Goal: Task Accomplishment & Management: Complete application form

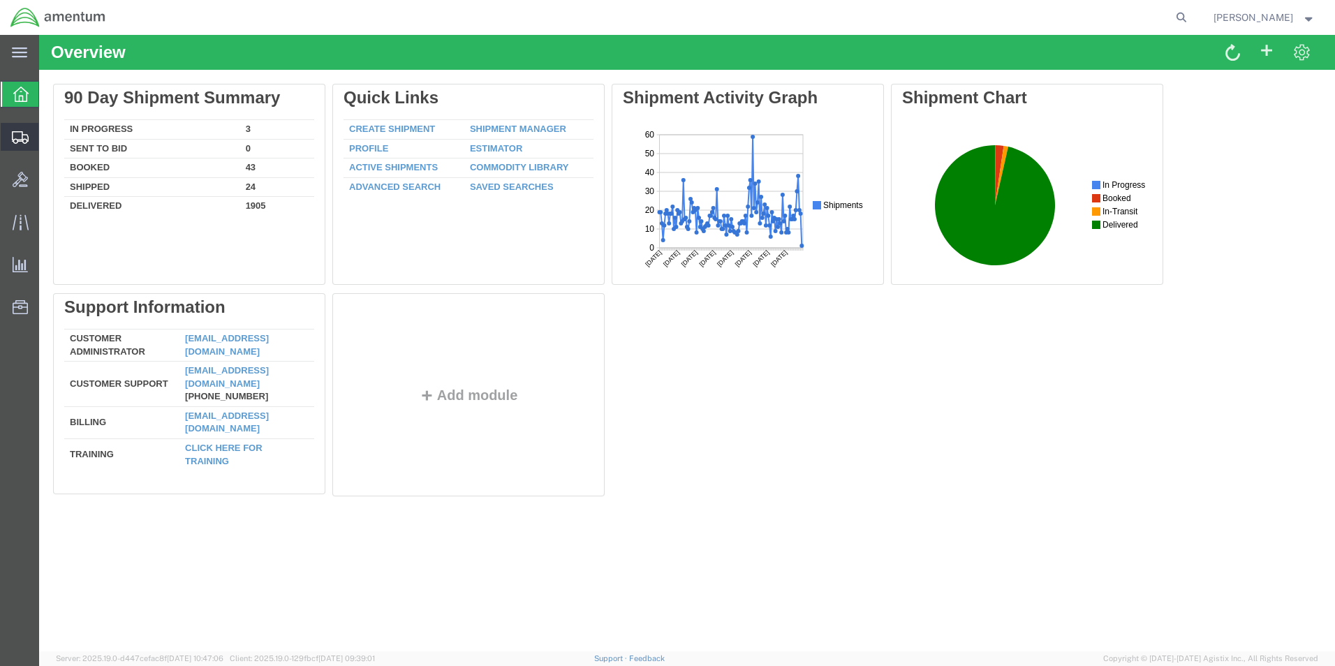
click at [17, 135] on icon at bounding box center [20, 137] width 17 height 13
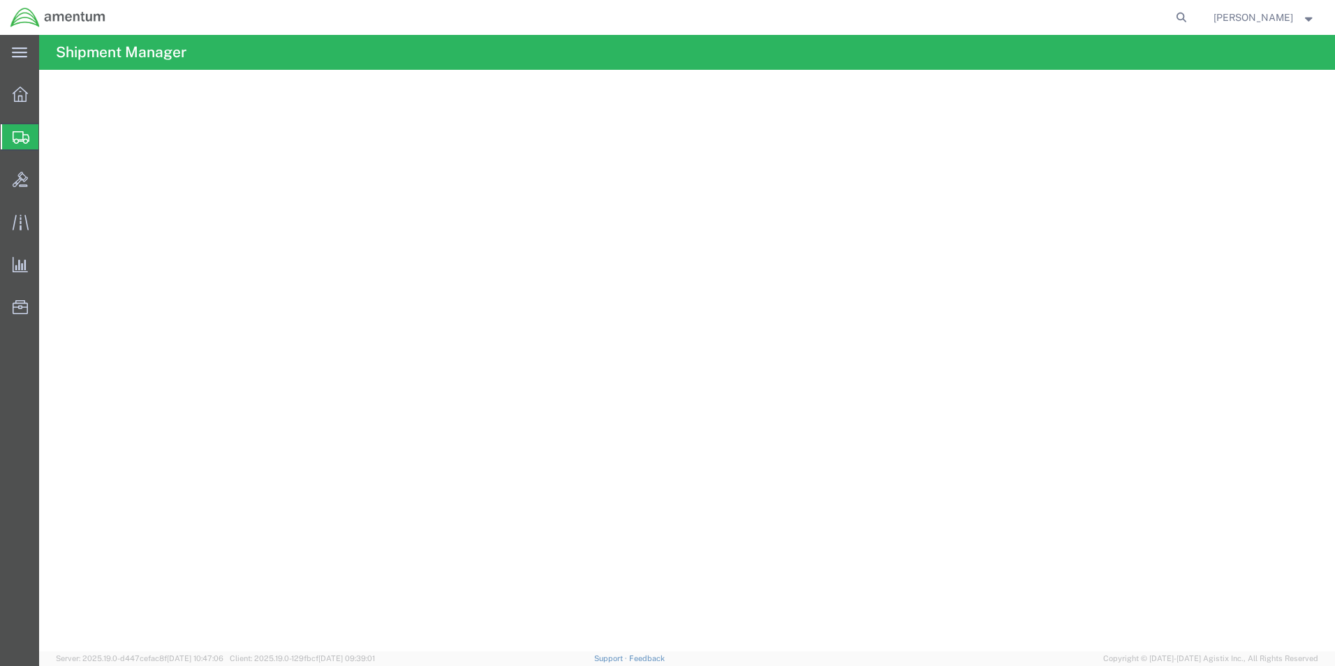
click at [0, 0] on span "Create from Template" at bounding box center [0, 0] width 0 height 0
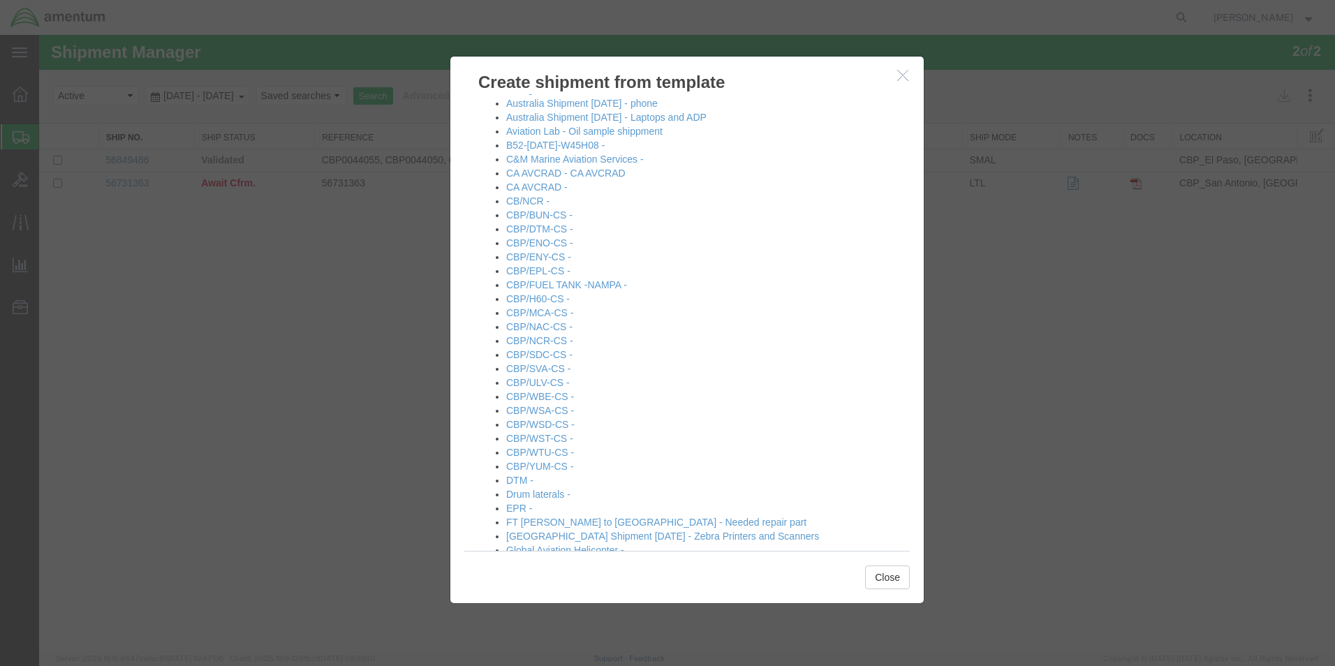
scroll to position [209, 0]
click at [552, 450] on link "CBP/WTU-CS -" at bounding box center [540, 450] width 68 height 11
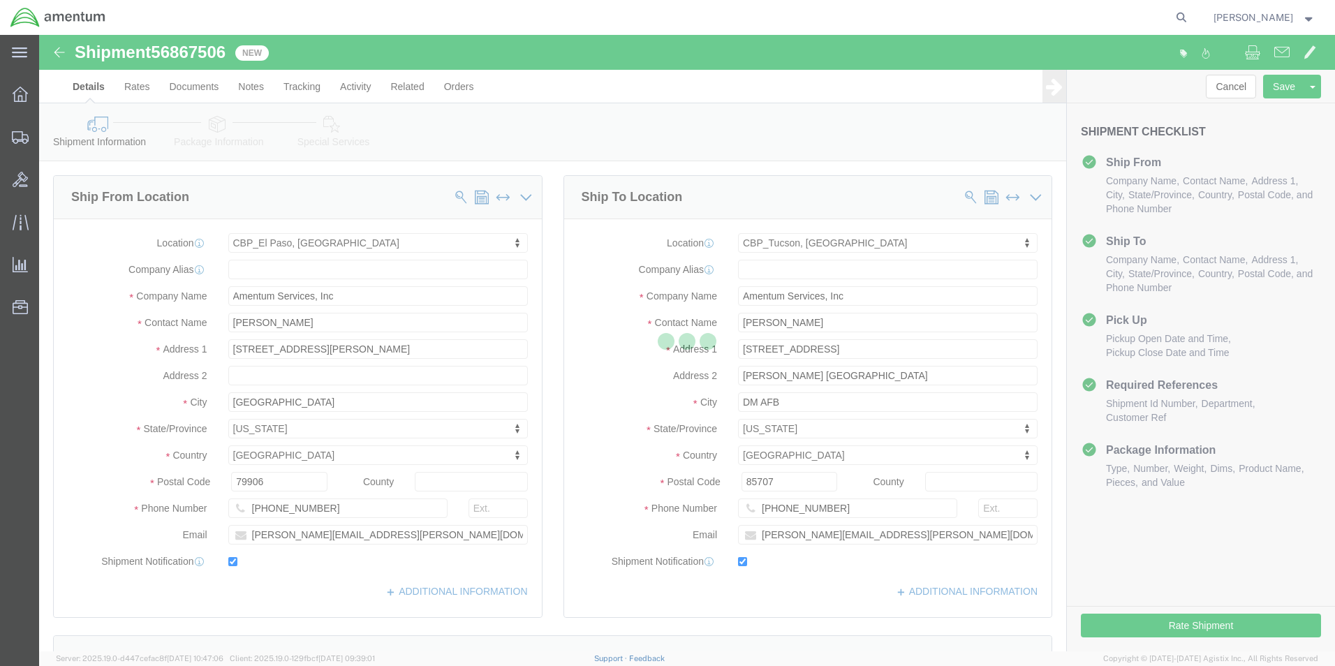
select select "49831"
select select "49949"
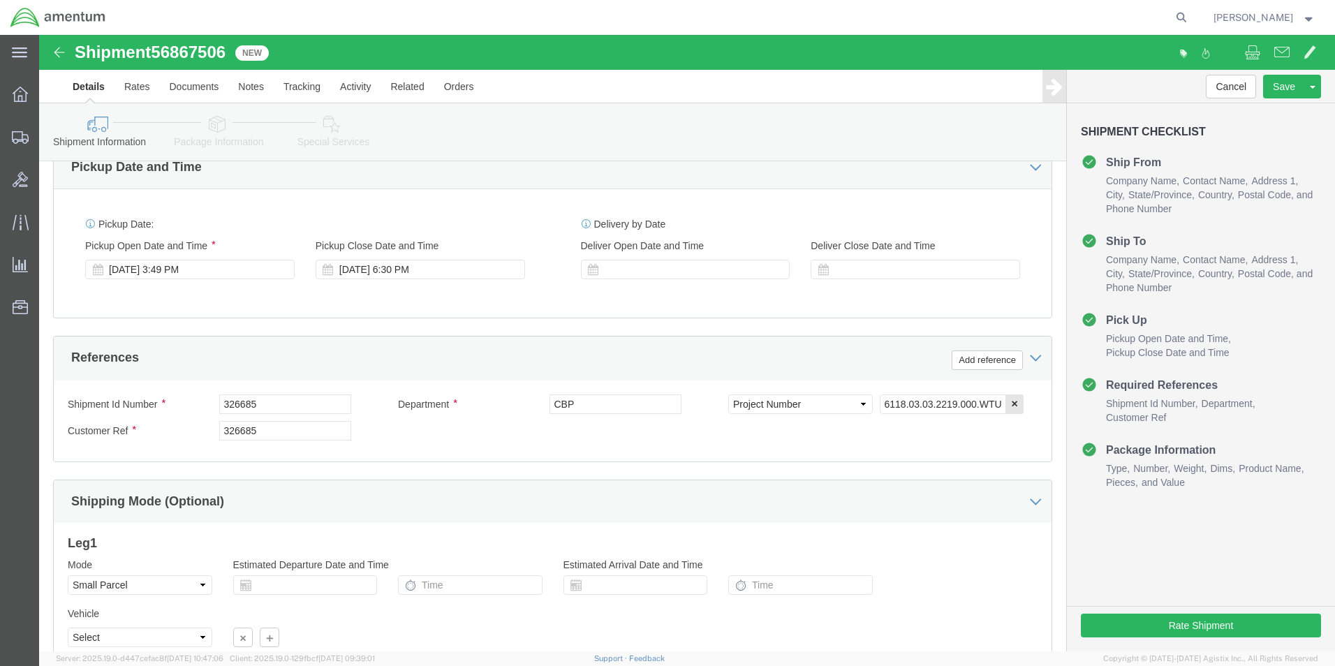
scroll to position [558, 0]
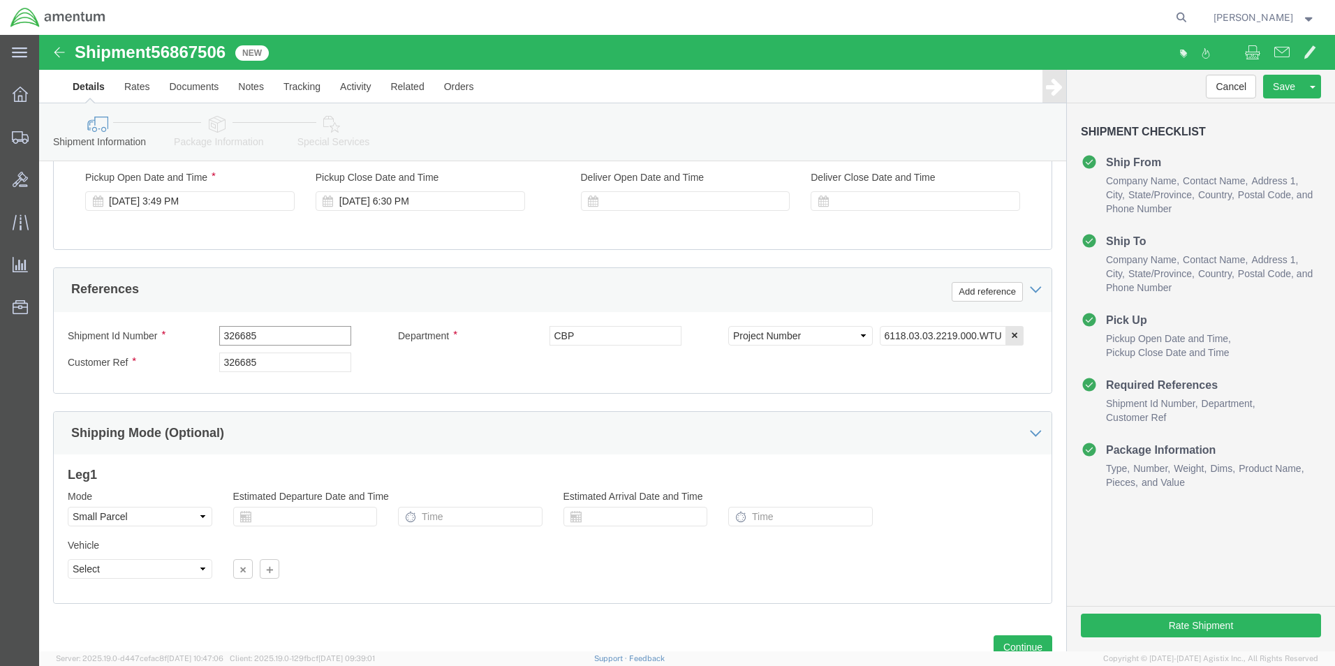
drag, startPoint x: 227, startPoint y: 302, endPoint x: 170, endPoint y: 295, distance: 57.7
click div "Shipment Id Number 326685"
type input "537-001780"
drag, startPoint x: 204, startPoint y: 323, endPoint x: 158, endPoint y: 327, distance: 45.5
click div "Customer Ref 326685"
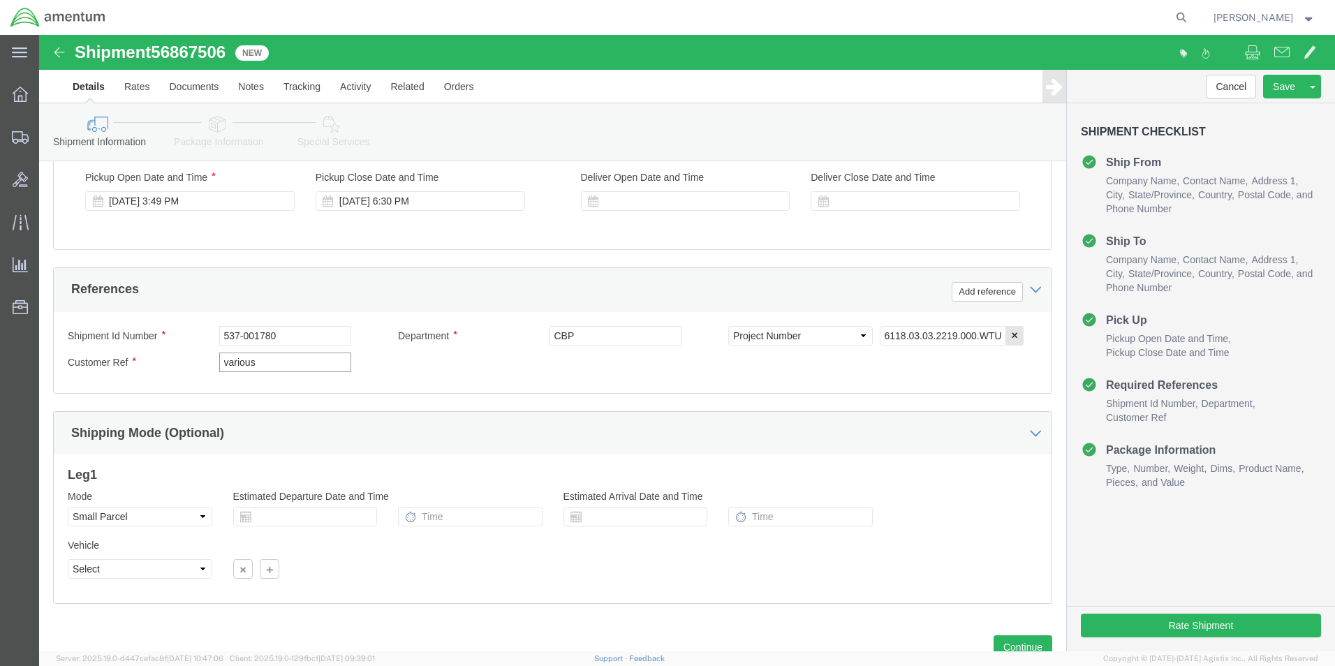
scroll to position [609, 0]
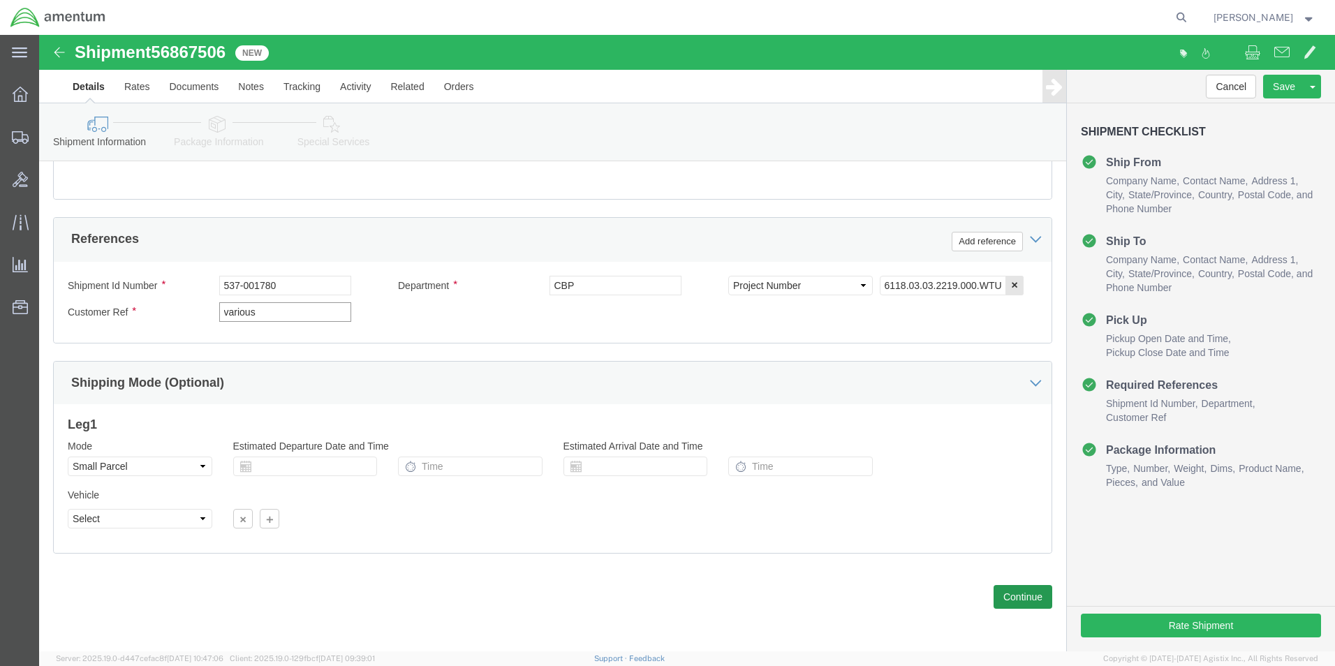
type input "various"
click button "Continue"
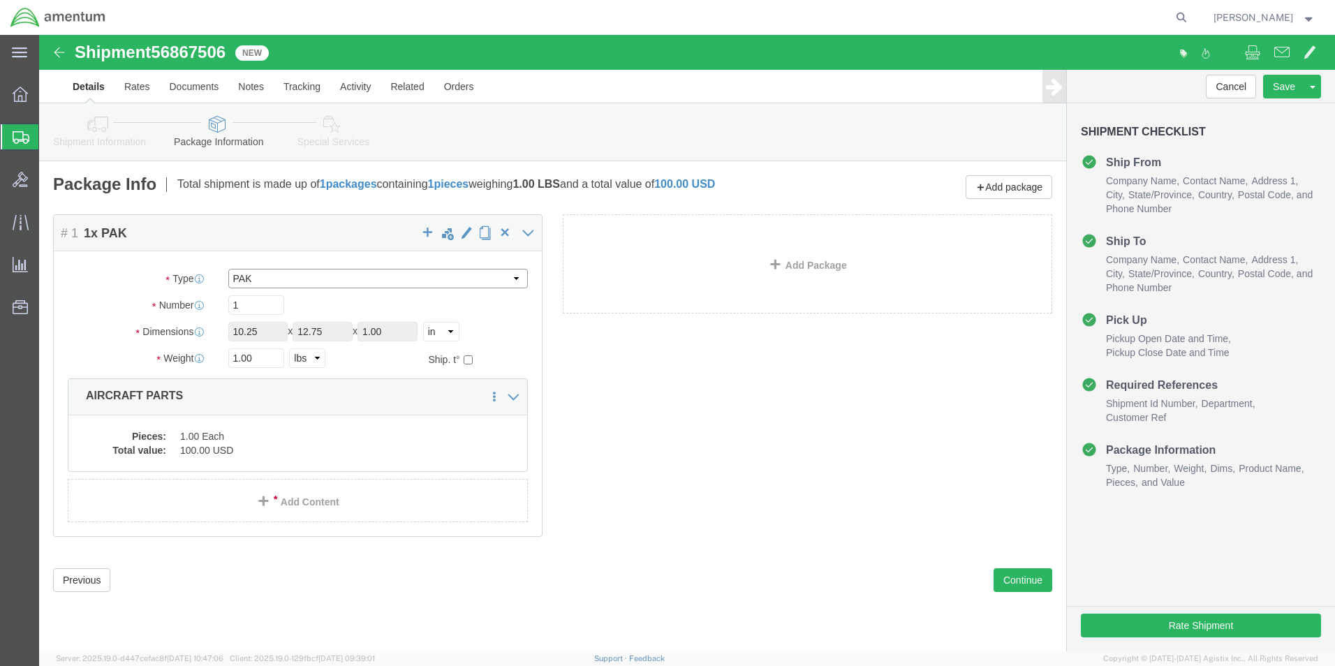
click select "Select Bale(s) Basket(s) Bolt(s) Bottle(s) Buckets Bulk Bundle(s) Can(s) Cardbo…"
select select "YRPK"
click select "Select Bale(s) Basket(s) Bolt(s) Bottle(s) Buckets Bulk Bundle(s) Can(s) Cardbo…"
click div "Length 10.25 x Width 12.75 x Height 1.00 Select cm ft in"
type input "10"
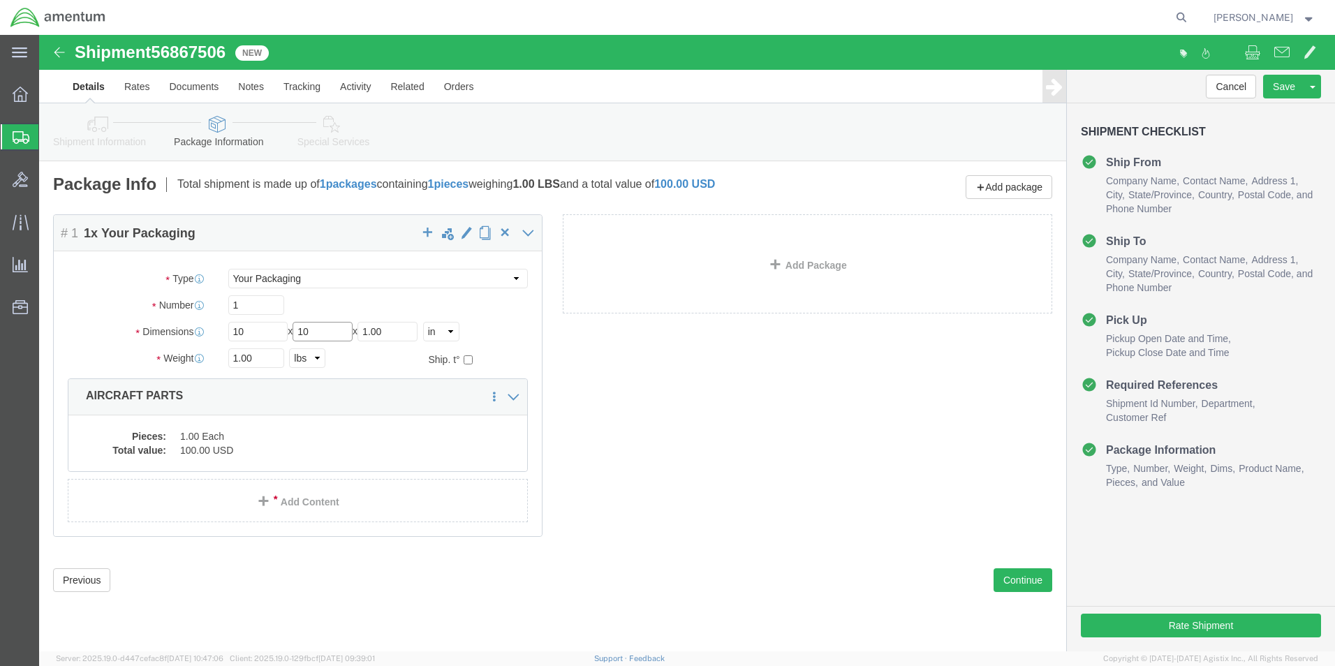
type input "10"
type input "6"
click dd "100.00 USD"
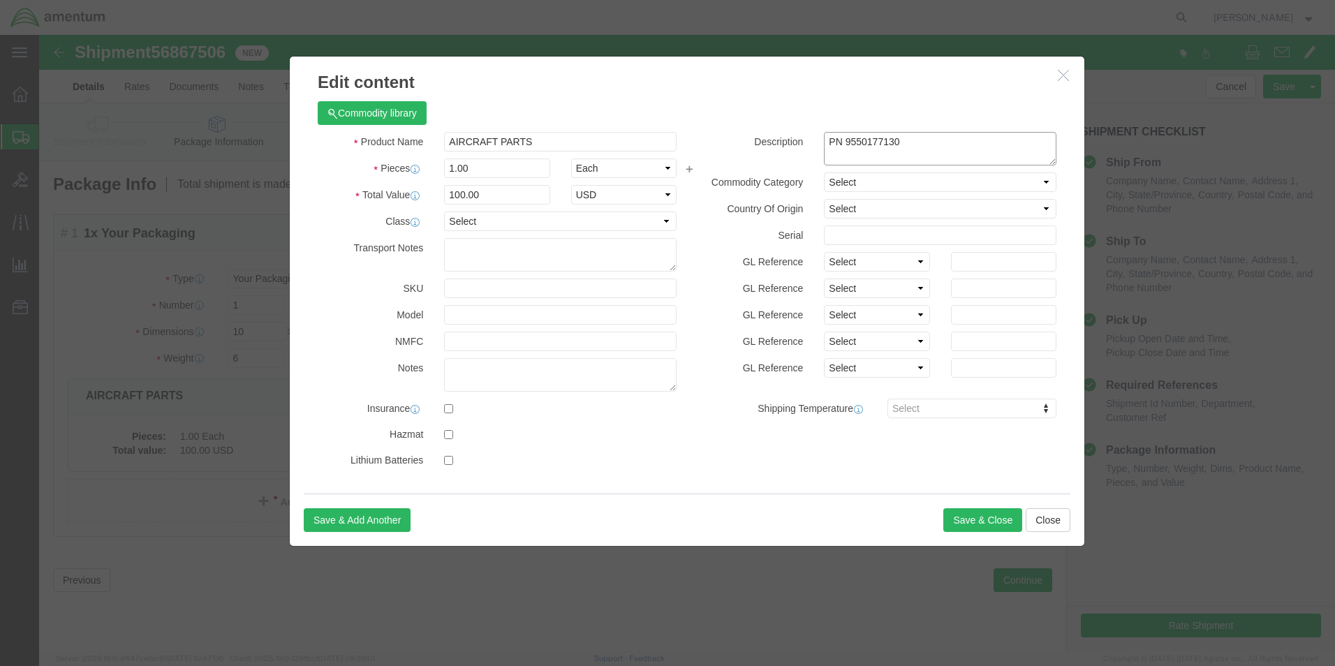
drag, startPoint x: 815, startPoint y: 106, endPoint x: 781, endPoint y: 112, distance: 34.8
click textarea "PN 9550177130"
type textarea "u"
type textarea "USAGES"
click button "Save & Close"
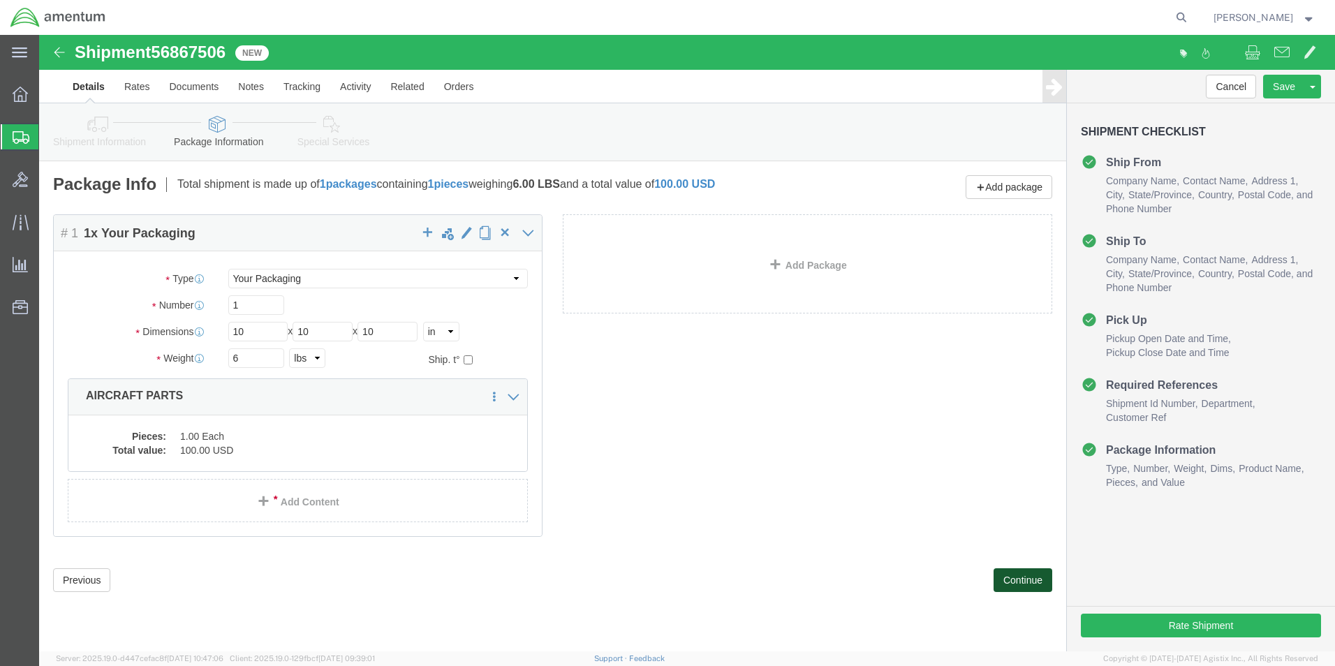
click button "Continue"
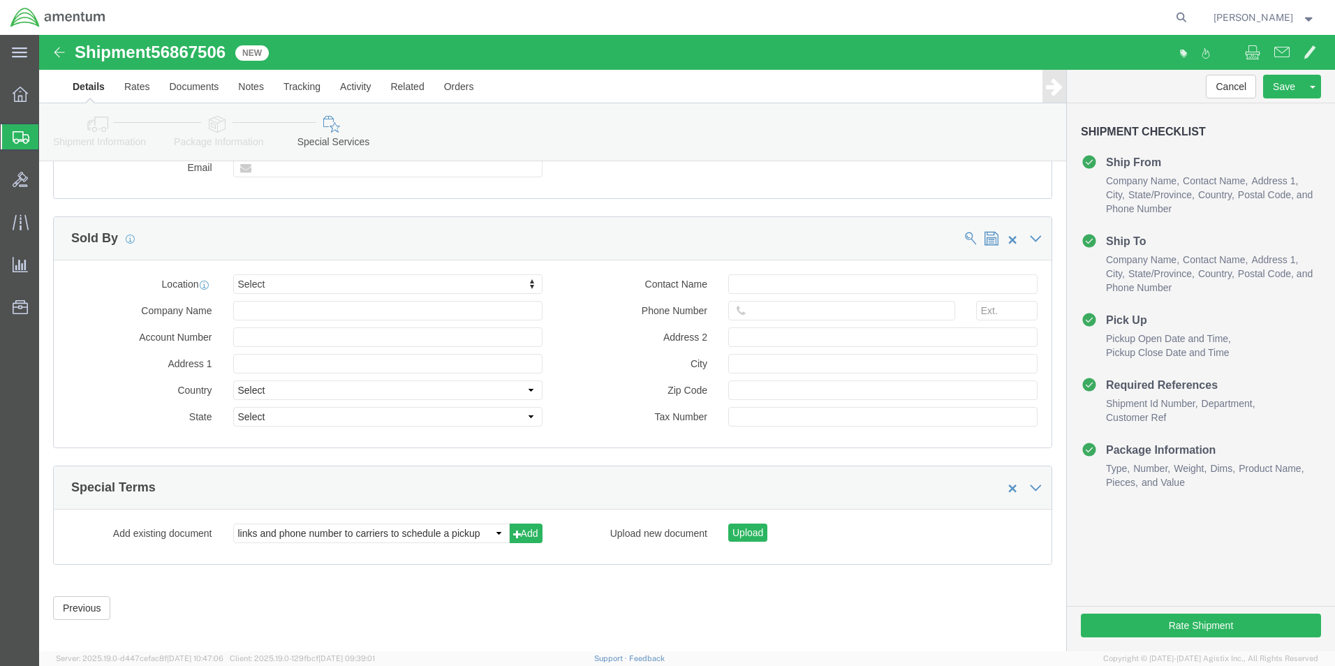
scroll to position [1280, 0]
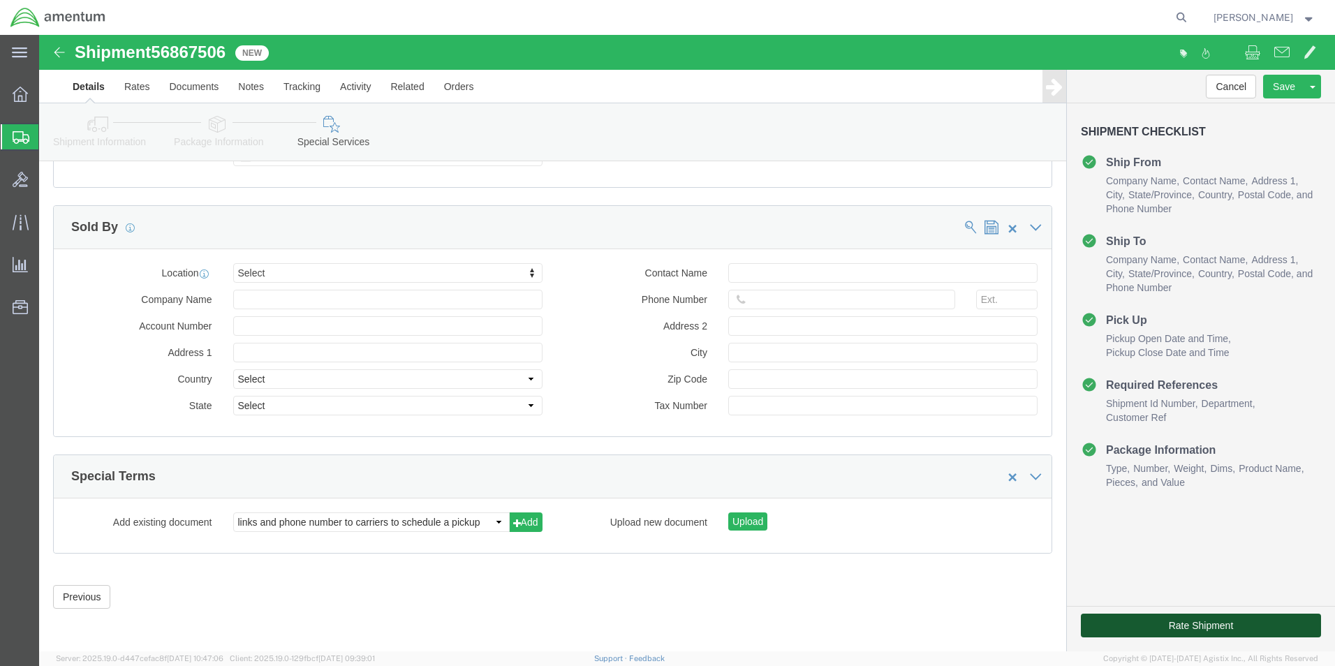
click button "Rate Shipment"
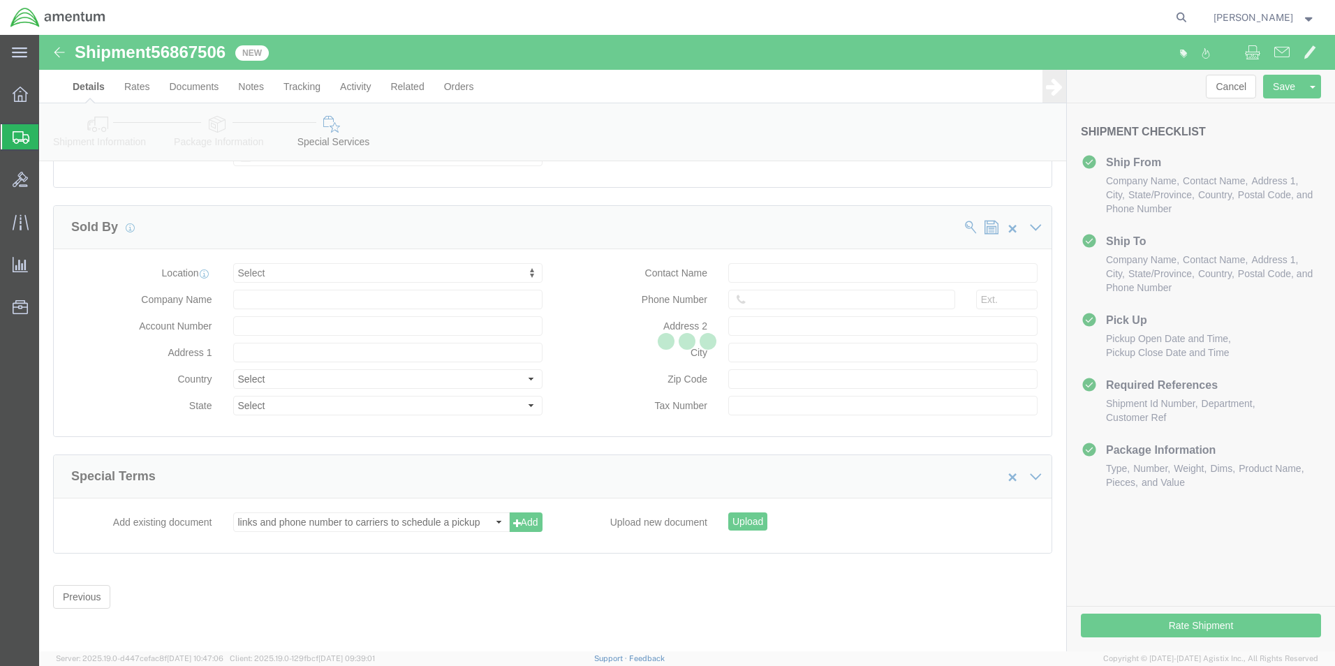
scroll to position [30, 0]
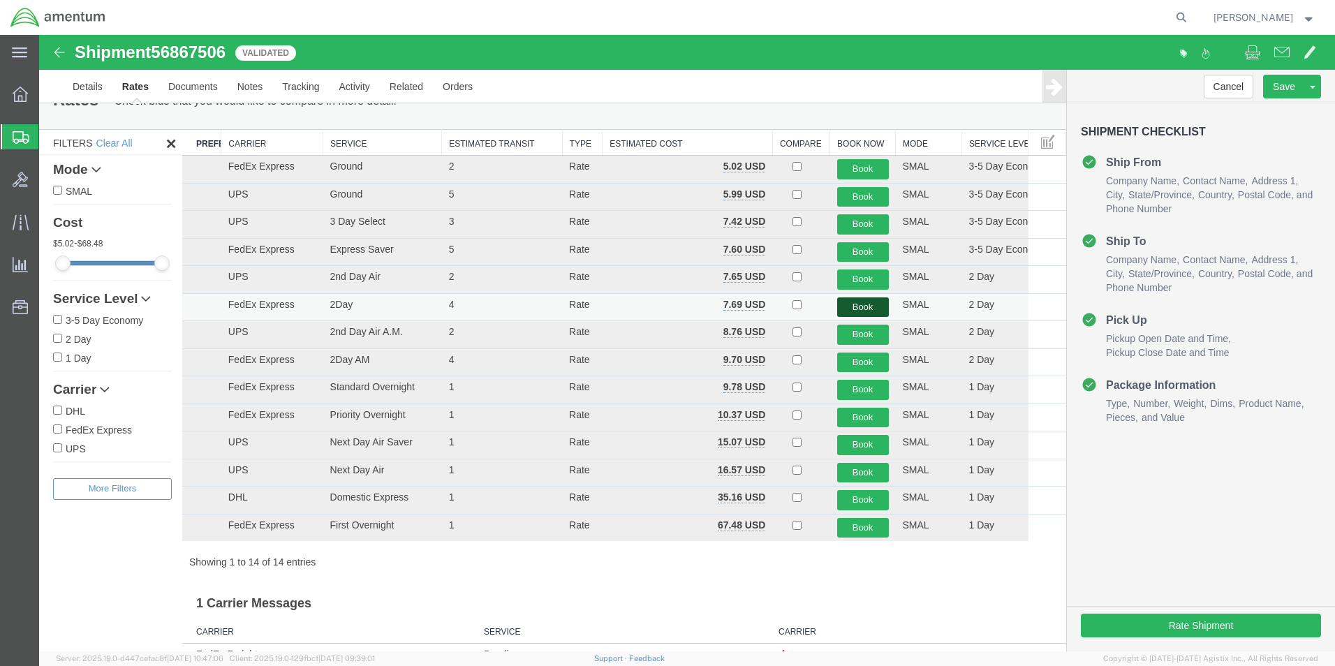
click at [855, 304] on button "Book" at bounding box center [863, 307] width 52 height 20
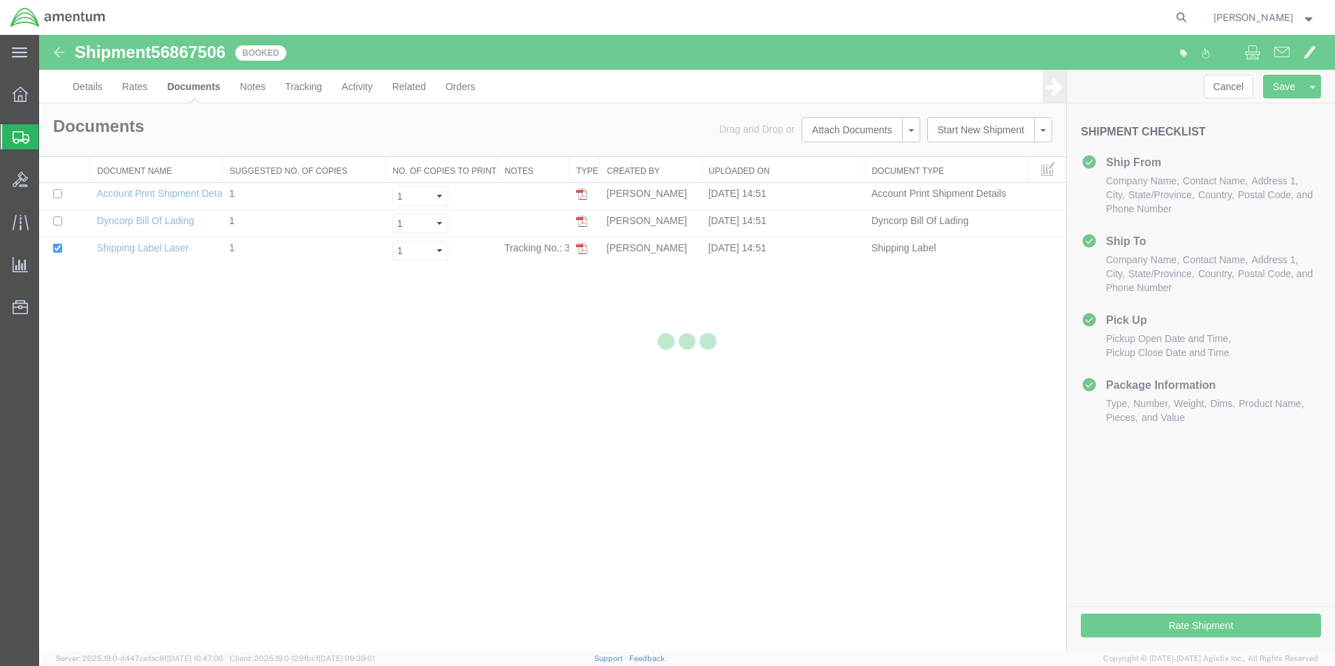
scroll to position [0, 0]
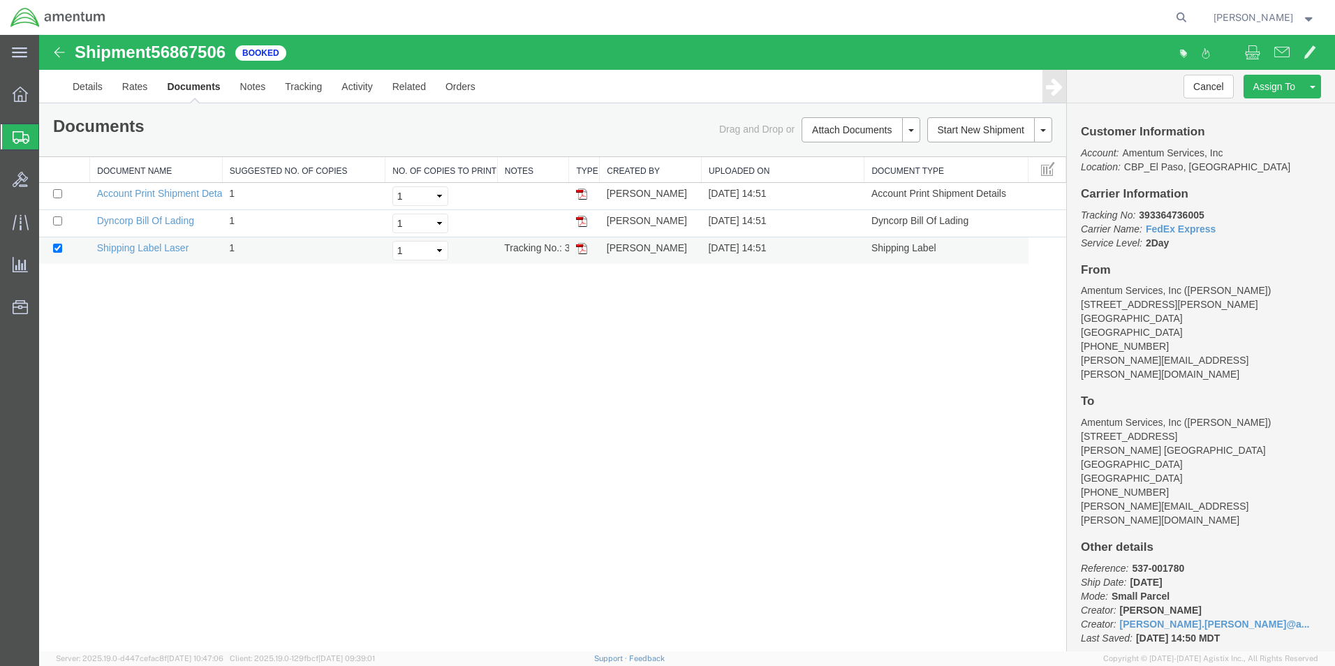
click at [579, 249] on img at bounding box center [581, 248] width 11 height 11
click at [0, 0] on span "Create from Template" at bounding box center [0, 0] width 0 height 0
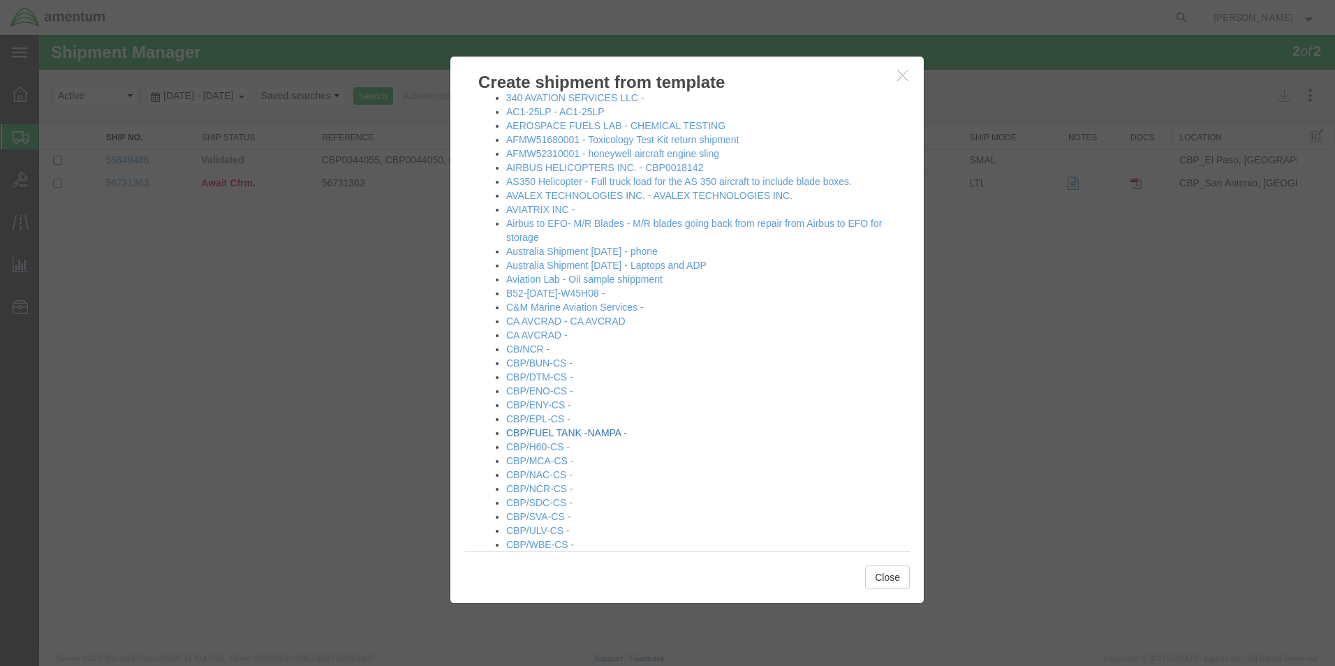
scroll to position [209, 0]
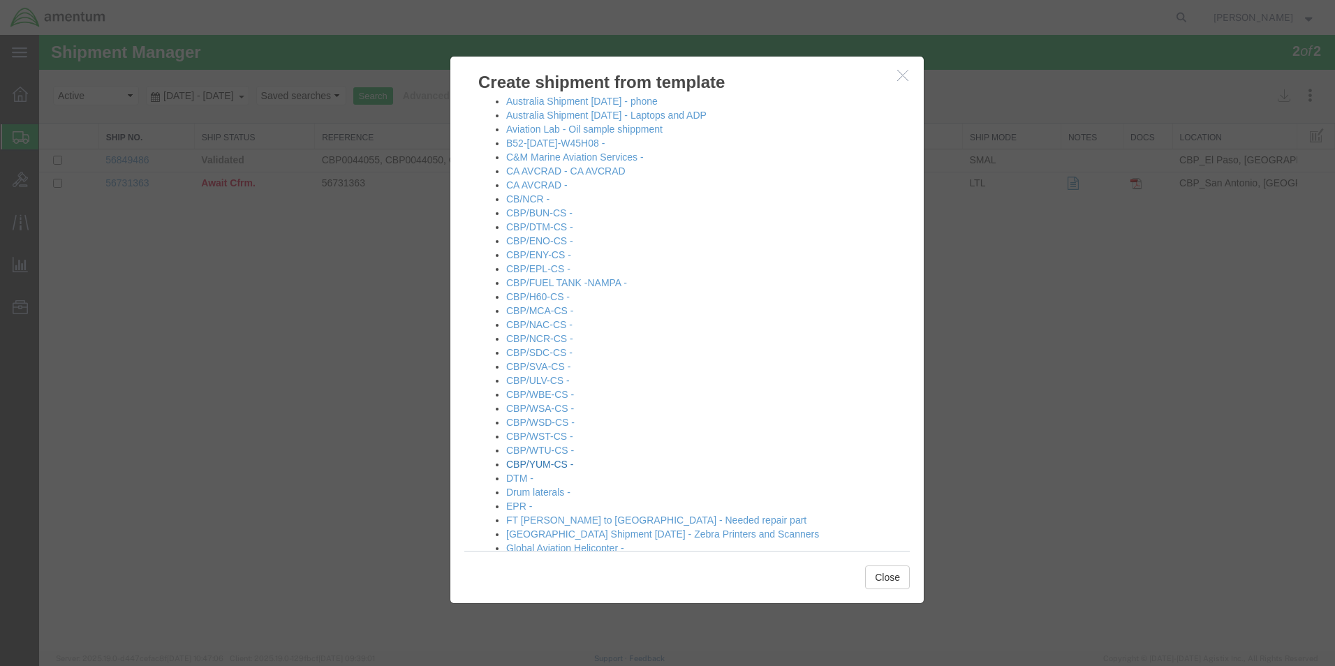
click at [552, 466] on link "CBP/YUM-CS -" at bounding box center [539, 464] width 67 height 11
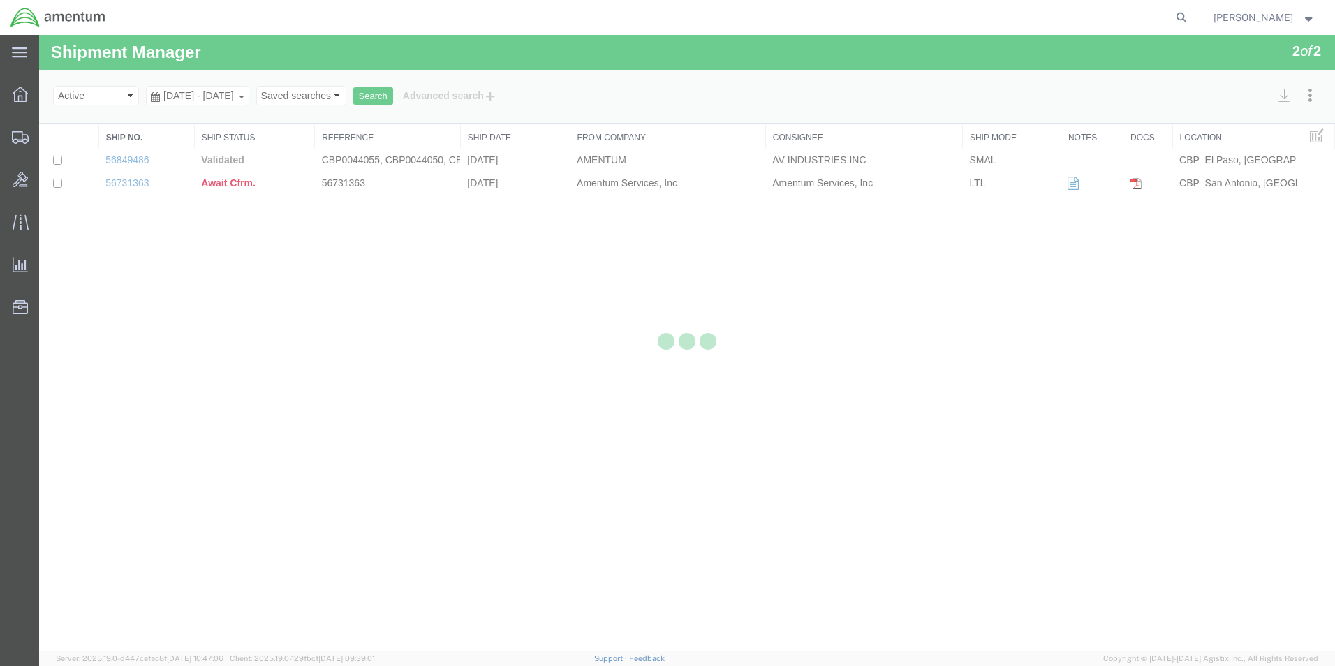
select select "49831"
select select "49951"
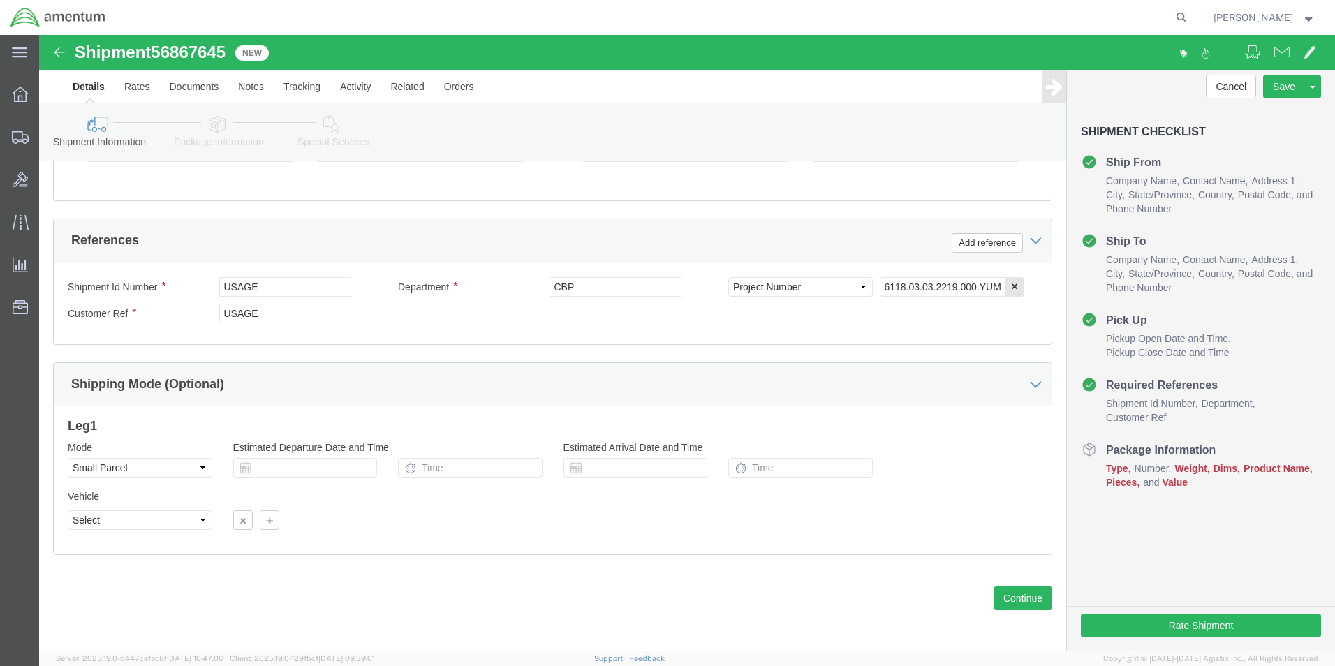
scroll to position [609, 0]
drag, startPoint x: 226, startPoint y: 248, endPoint x: 163, endPoint y: 246, distance: 63.5
click div "Shipment Id Number USAGE"
type input "485-001494"
click input "USAGE"
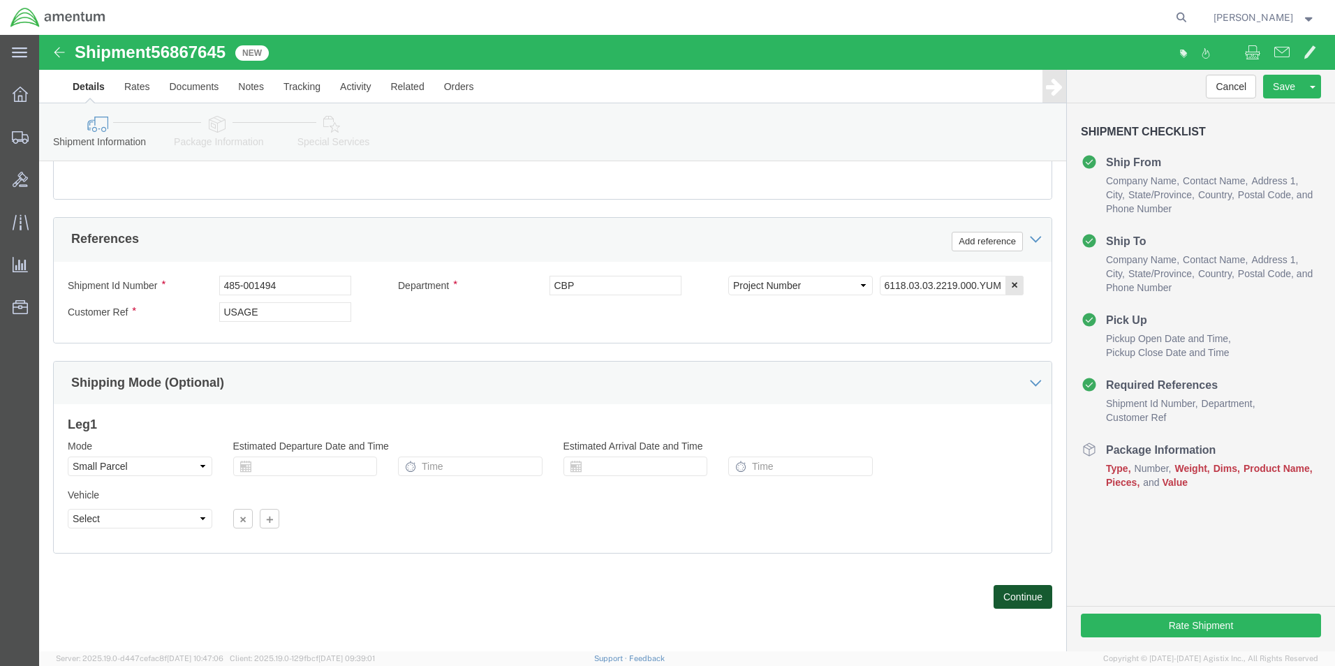
click button "Continue"
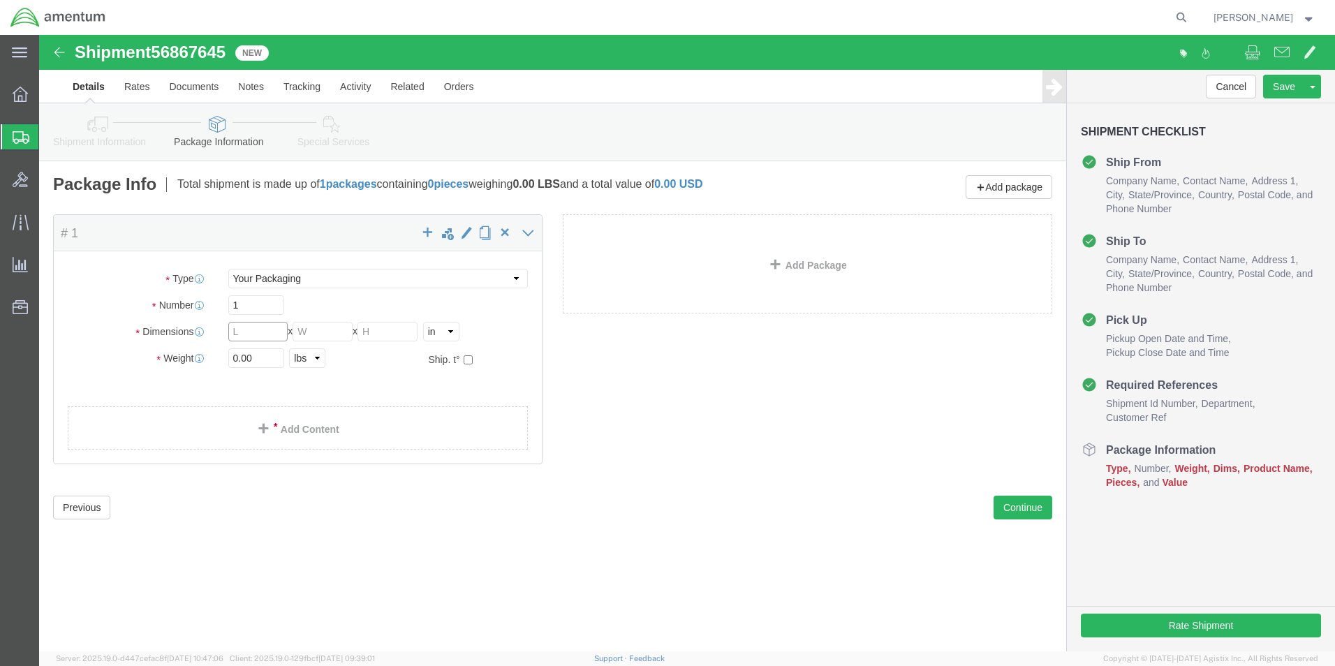
click input "text"
type input "12"
type input "10"
type input "08"
drag, startPoint x: 223, startPoint y: 321, endPoint x: 180, endPoint y: 332, distance: 44.5
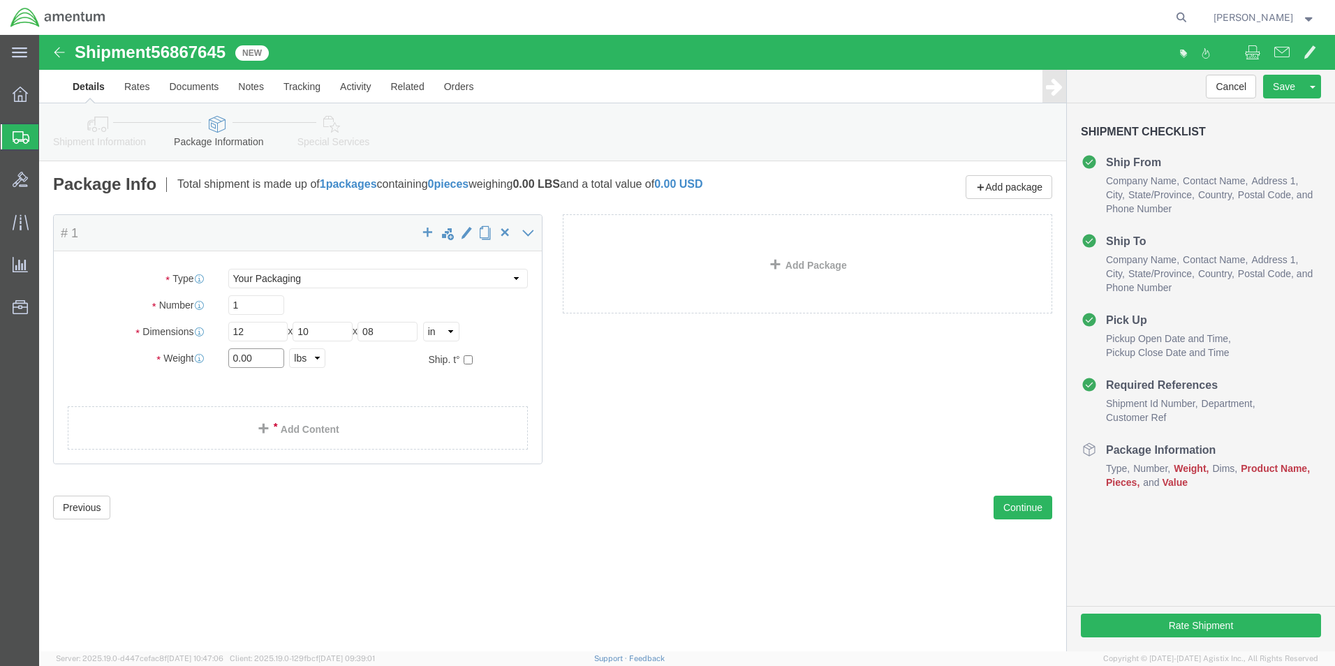
click div "0.00 Select kgs lbs"
type input "5"
click link "Add Content"
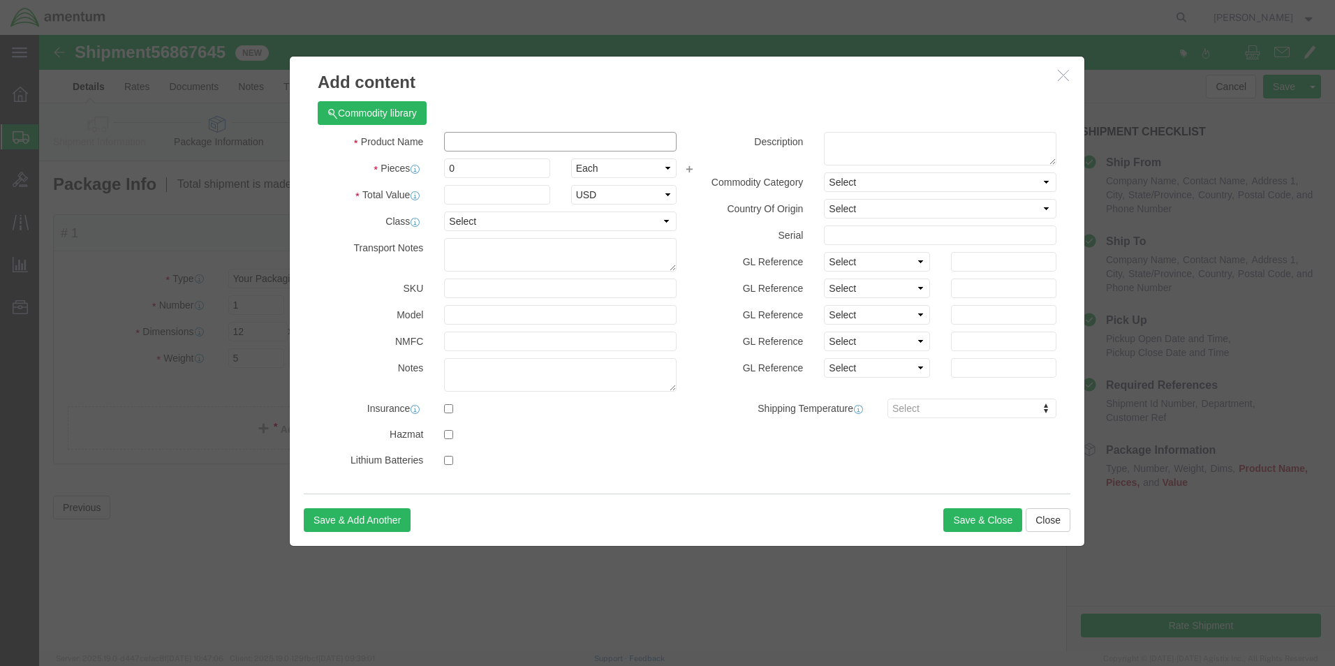
drag, startPoint x: 453, startPoint y: 105, endPoint x: 463, endPoint y: 108, distance: 10.2
click input "text"
type input "AIRCRAFT PARTS"
type input "100.00"
drag, startPoint x: 436, startPoint y: 130, endPoint x: 399, endPoint y: 131, distance: 37.7
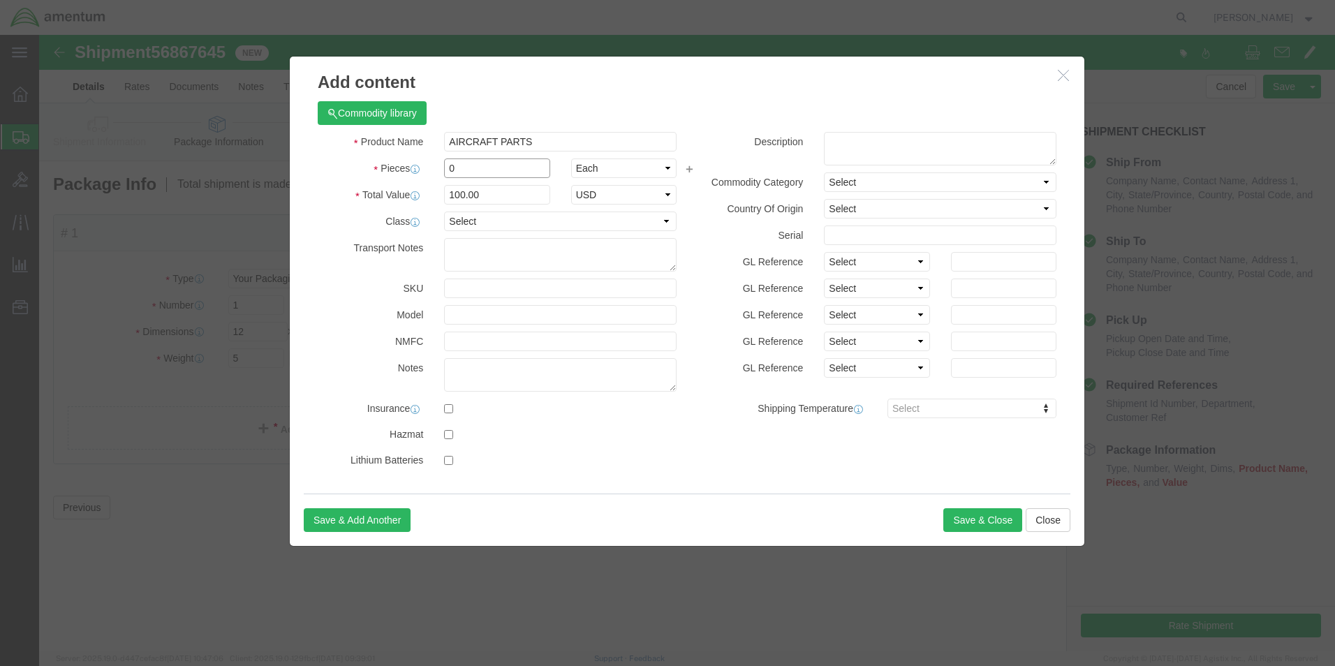
click div "0"
type input "1"
type input "100"
click textarea
type textarea "INDICATOR"
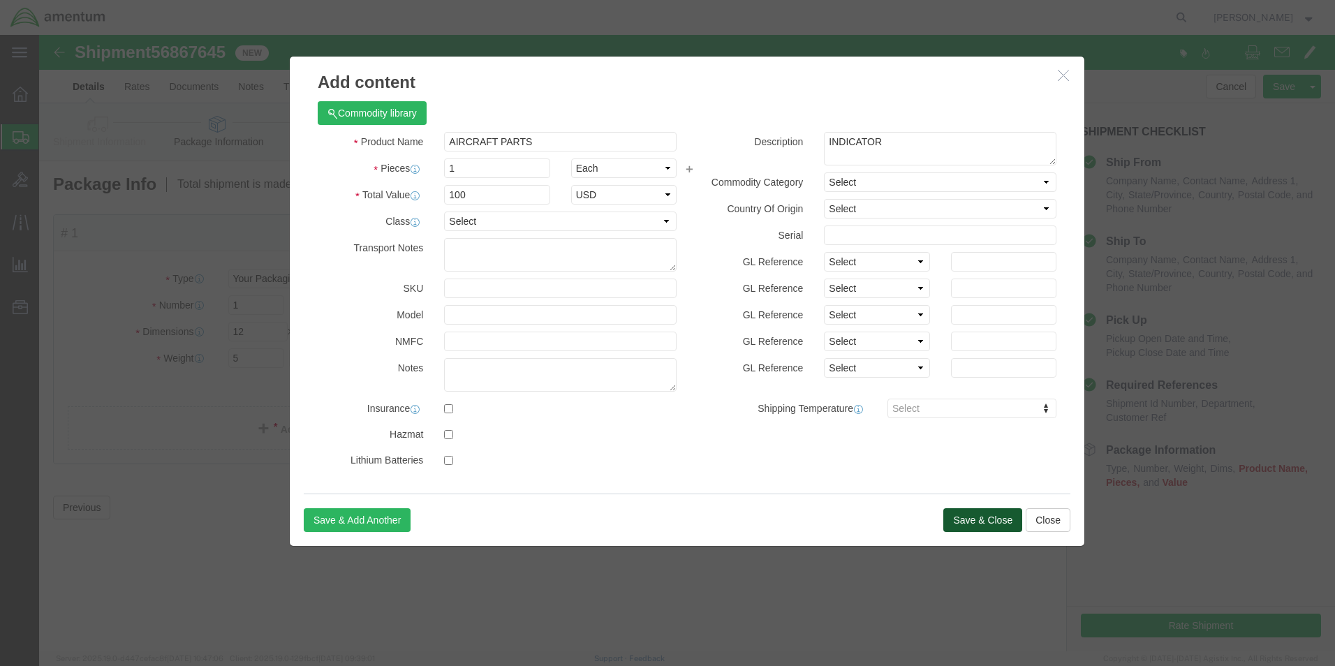
click button "Save & Close"
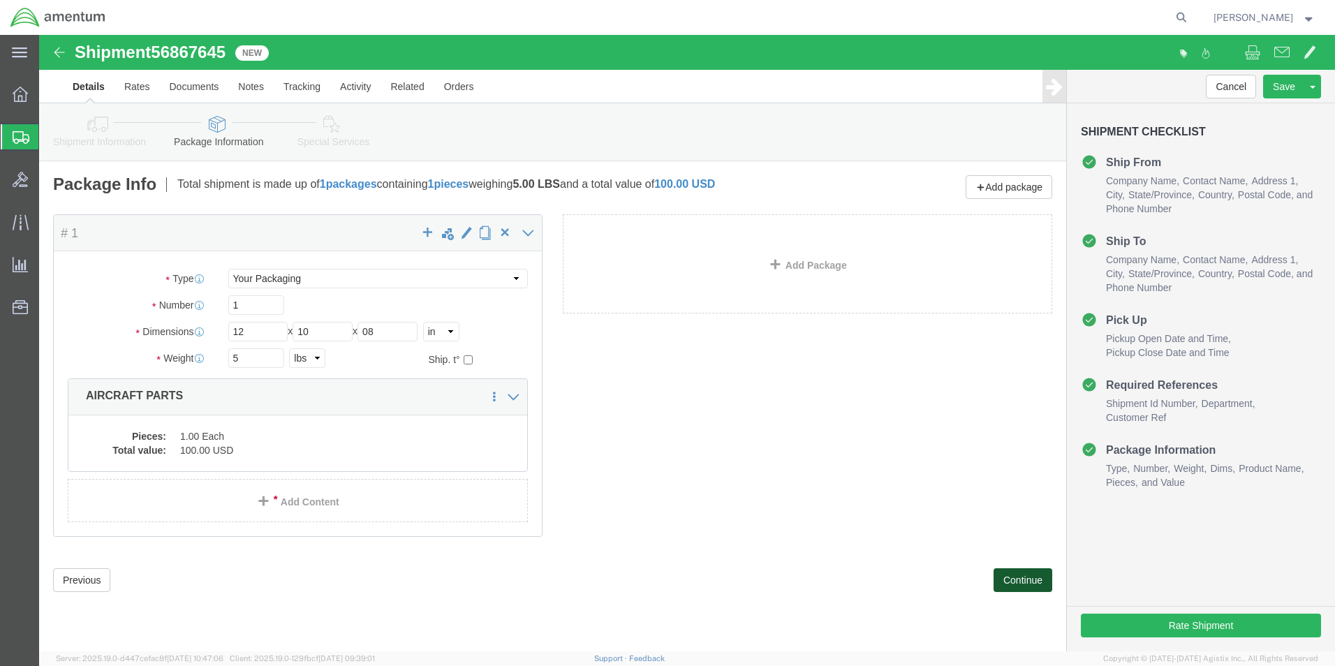
click button "Continue"
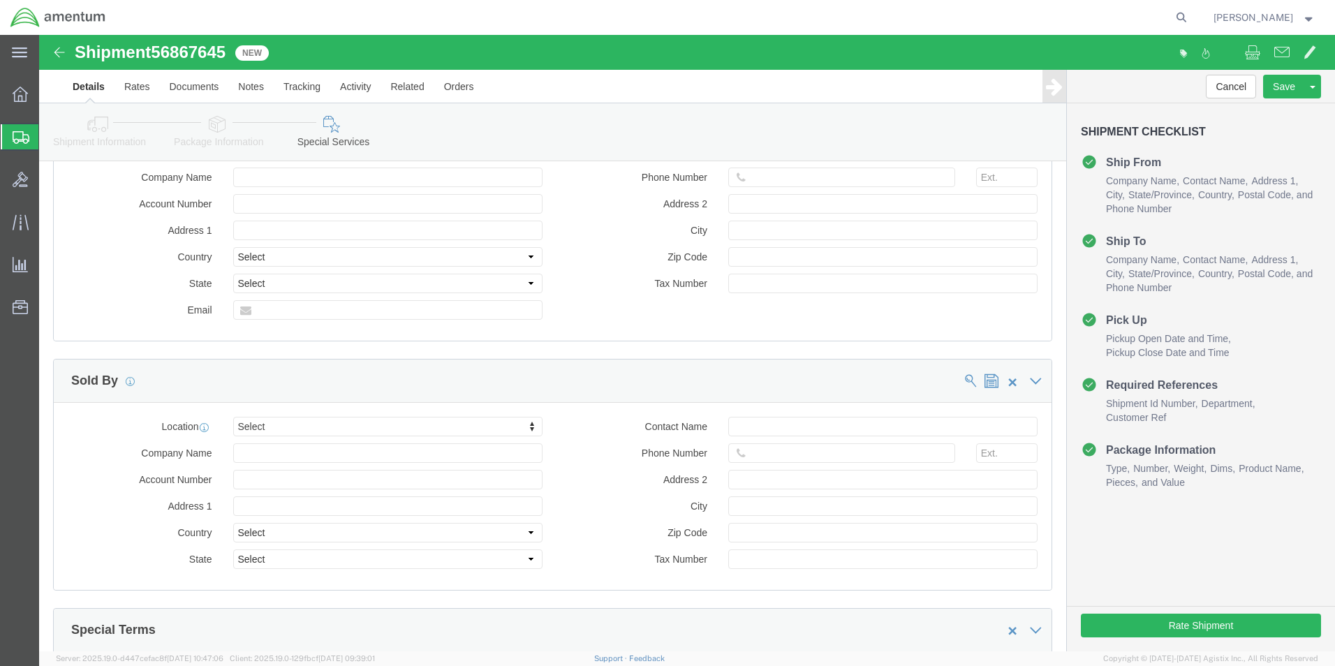
scroll to position [1280, 0]
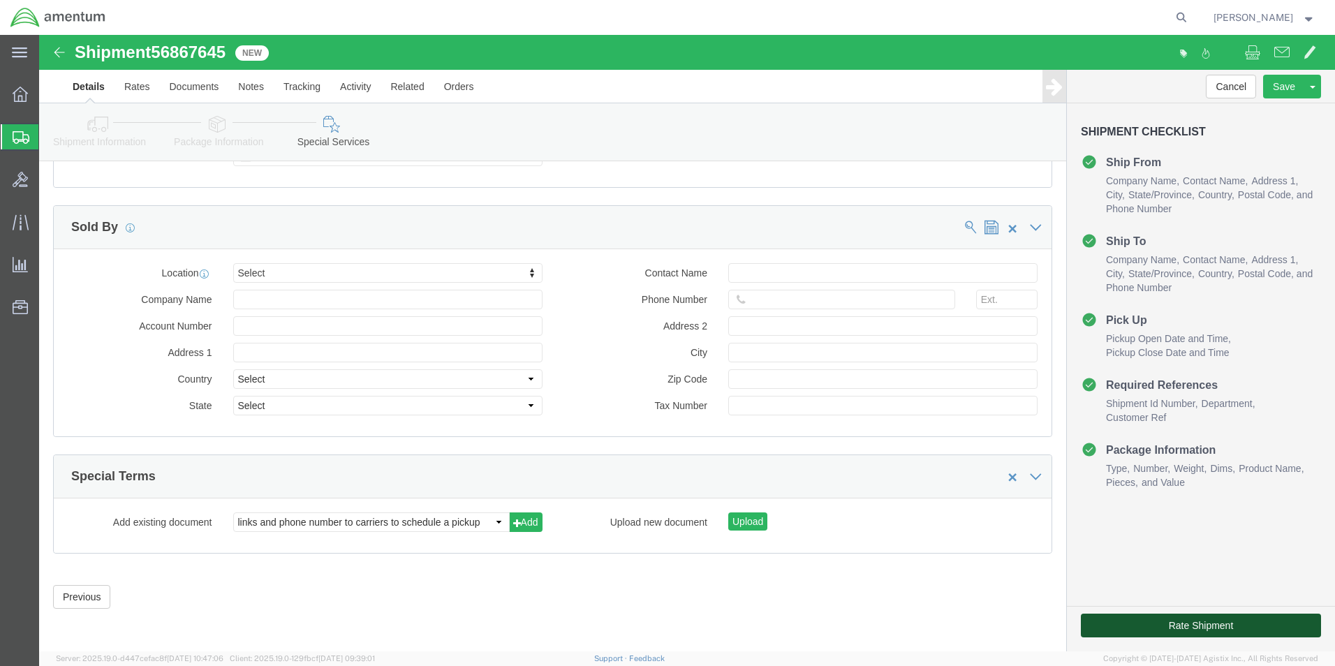
click button "Rate Shipment"
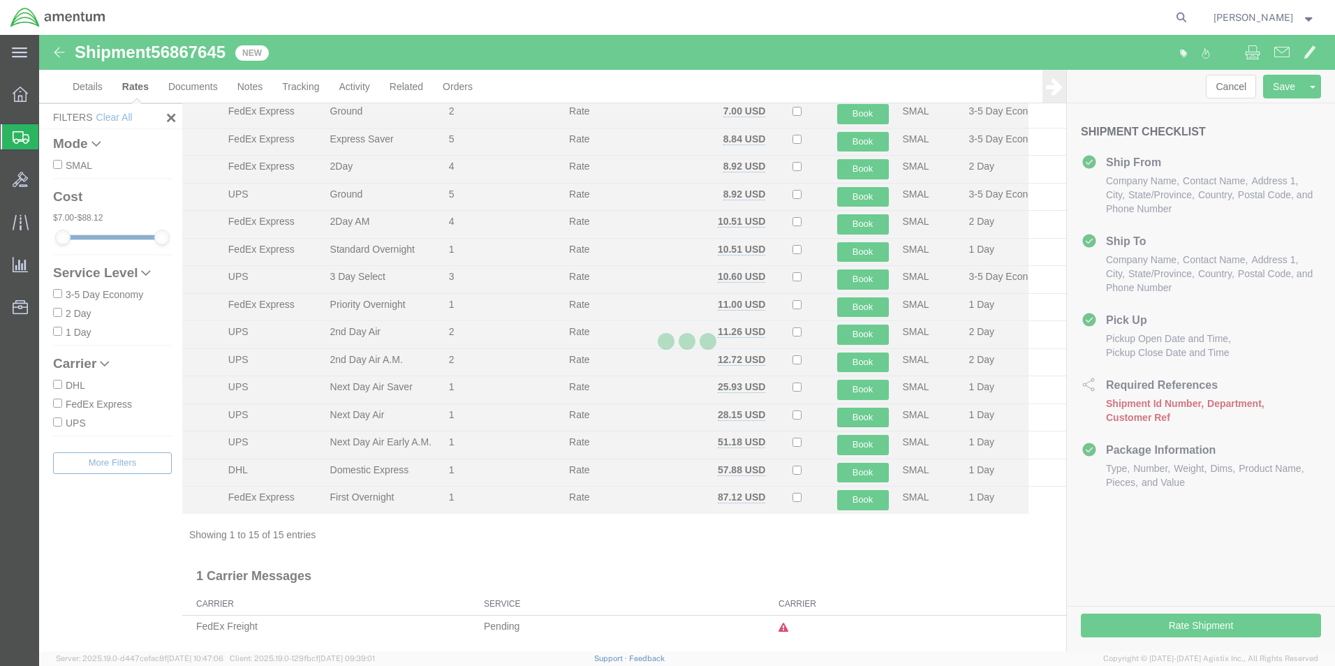
scroll to position [57, 0]
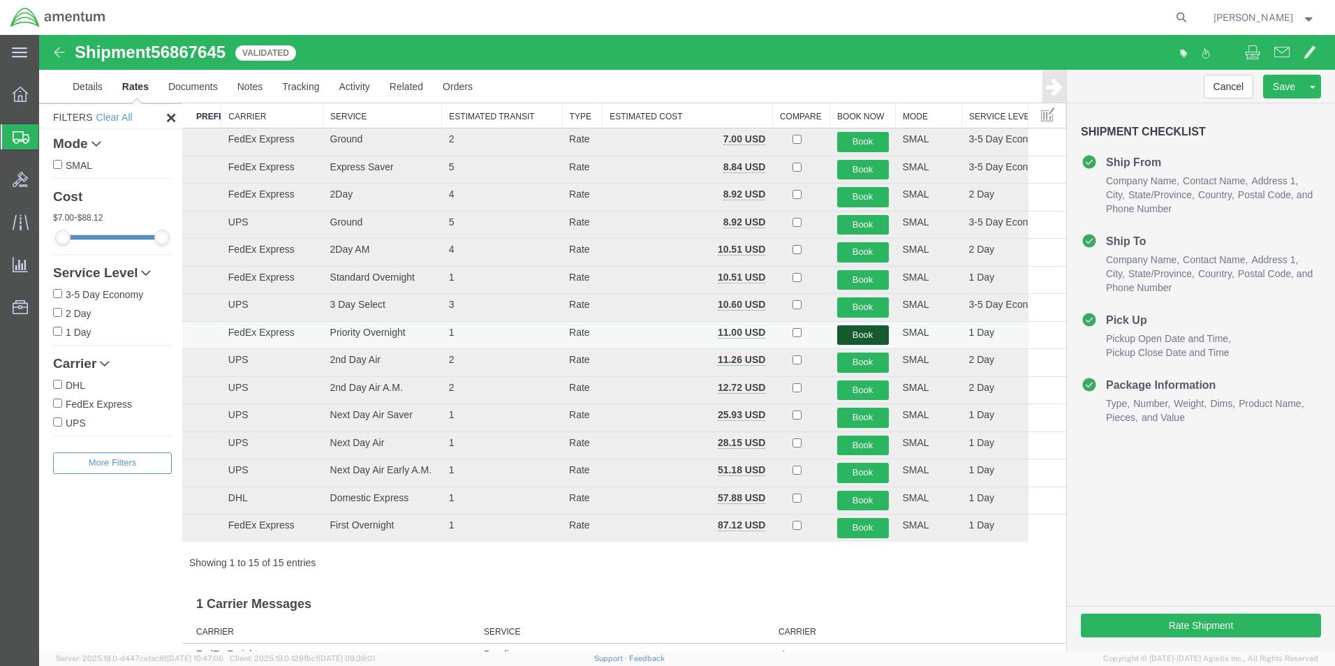
click at [855, 334] on button "Book" at bounding box center [863, 335] width 52 height 20
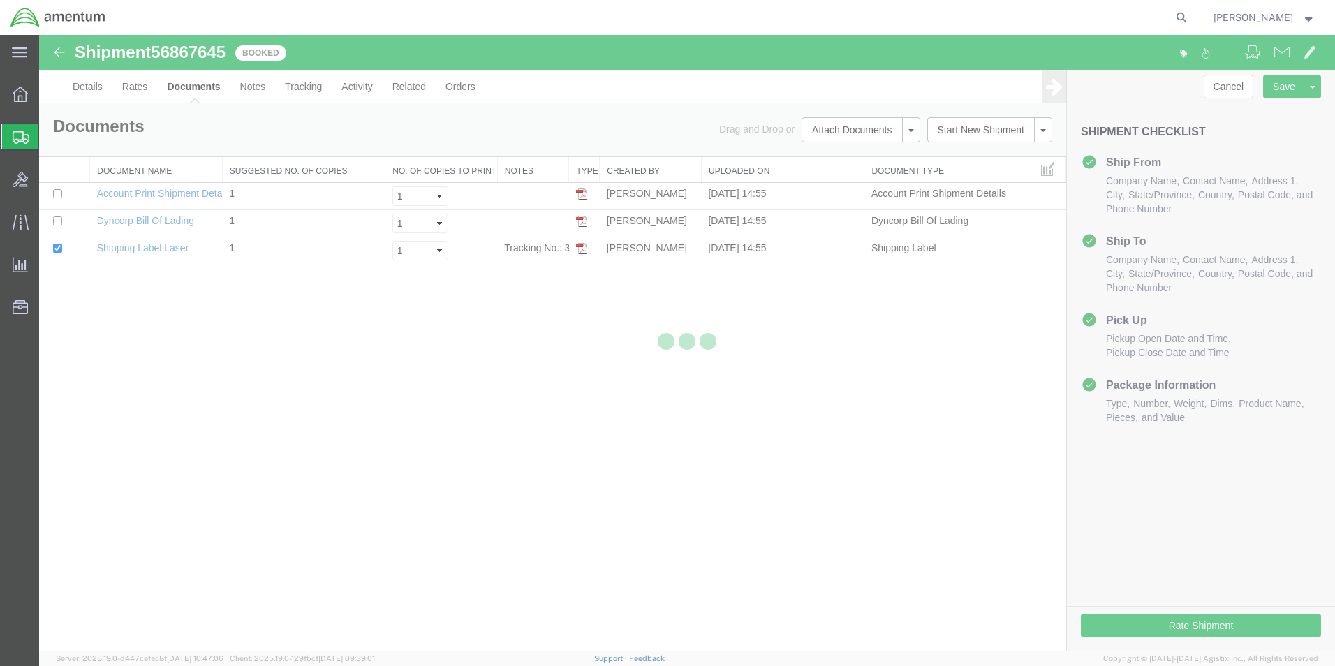
scroll to position [0, 0]
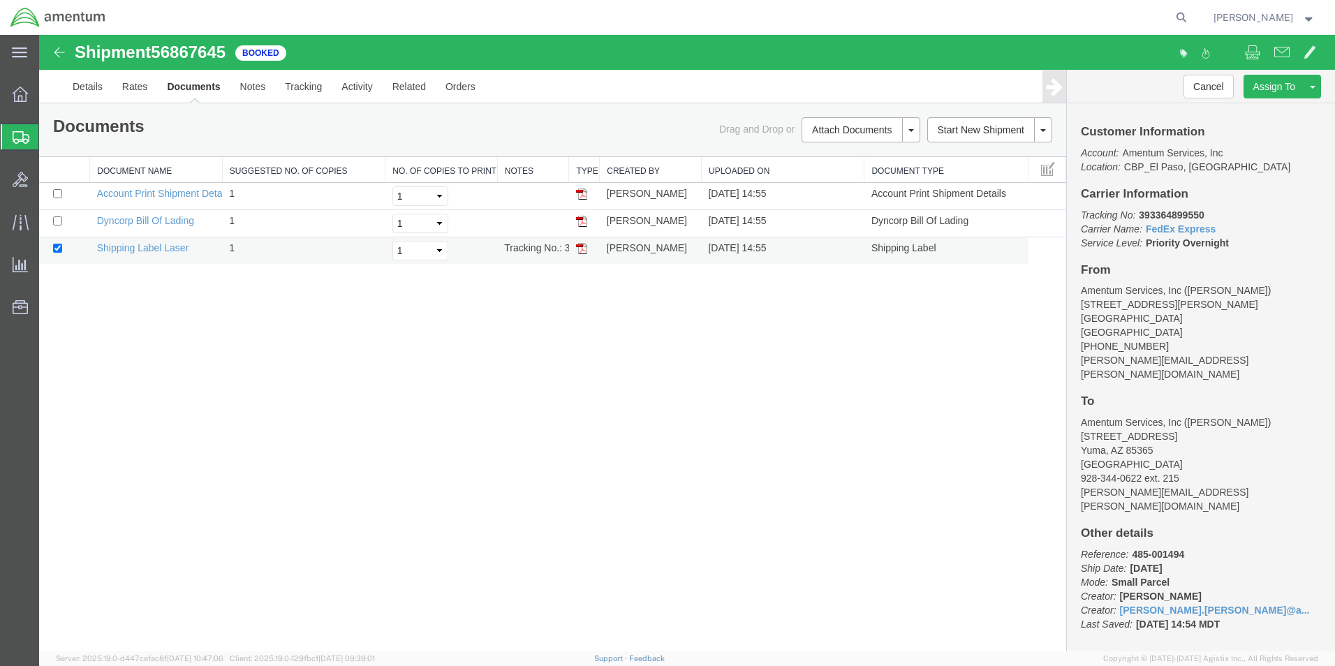
drag, startPoint x: 578, startPoint y: 249, endPoint x: 592, endPoint y: 249, distance: 14.0
click at [578, 249] on img at bounding box center [581, 248] width 11 height 11
click at [0, 0] on span "Create from Template" at bounding box center [0, 0] width 0 height 0
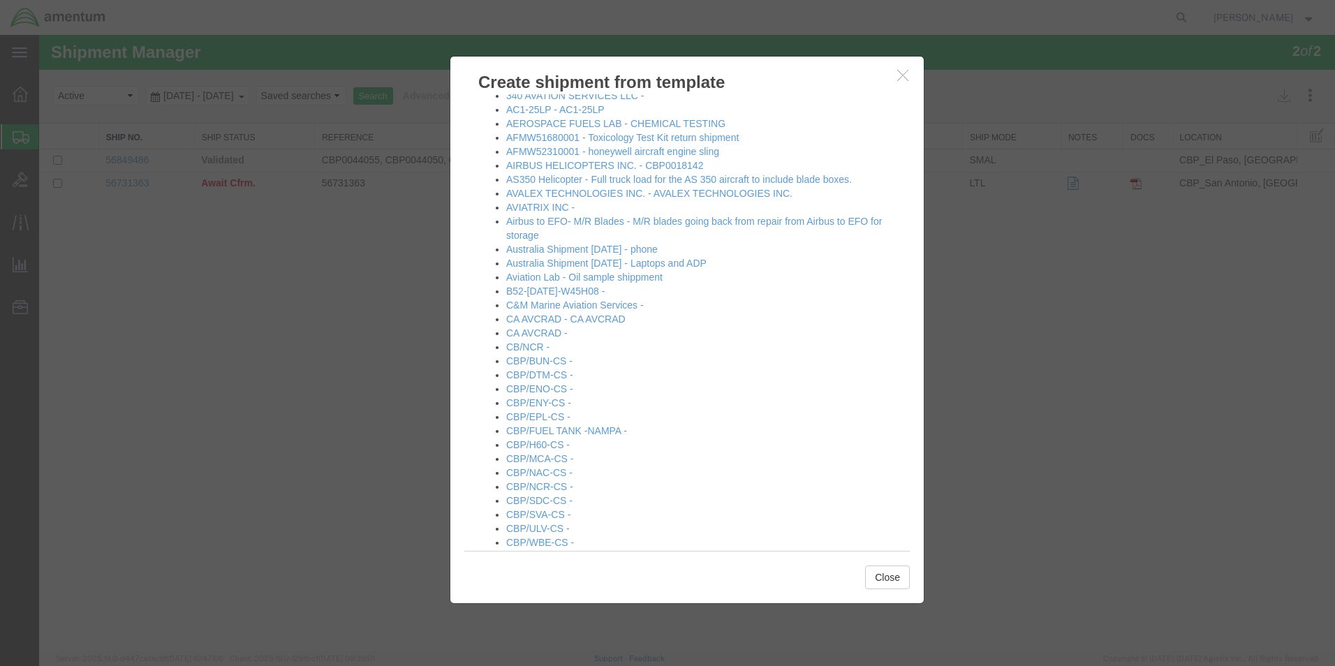
scroll to position [140, 0]
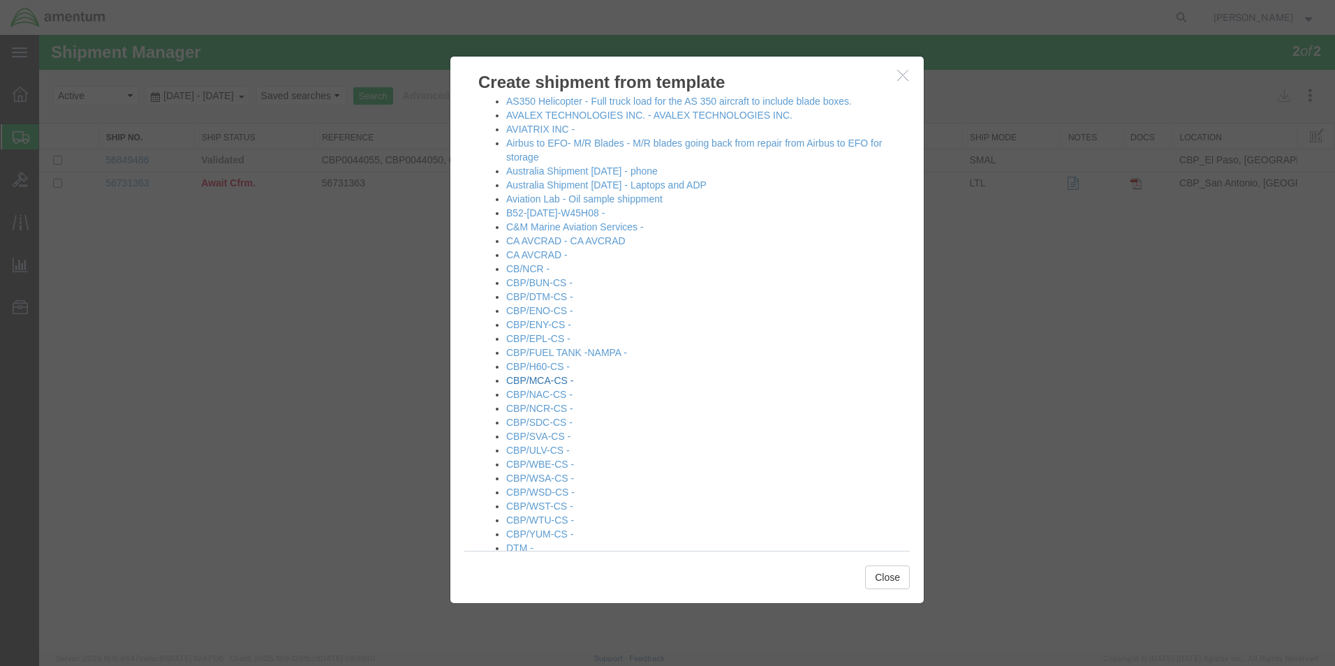
click at [554, 383] on link "CBP/MCA-CS -" at bounding box center [539, 380] width 67 height 11
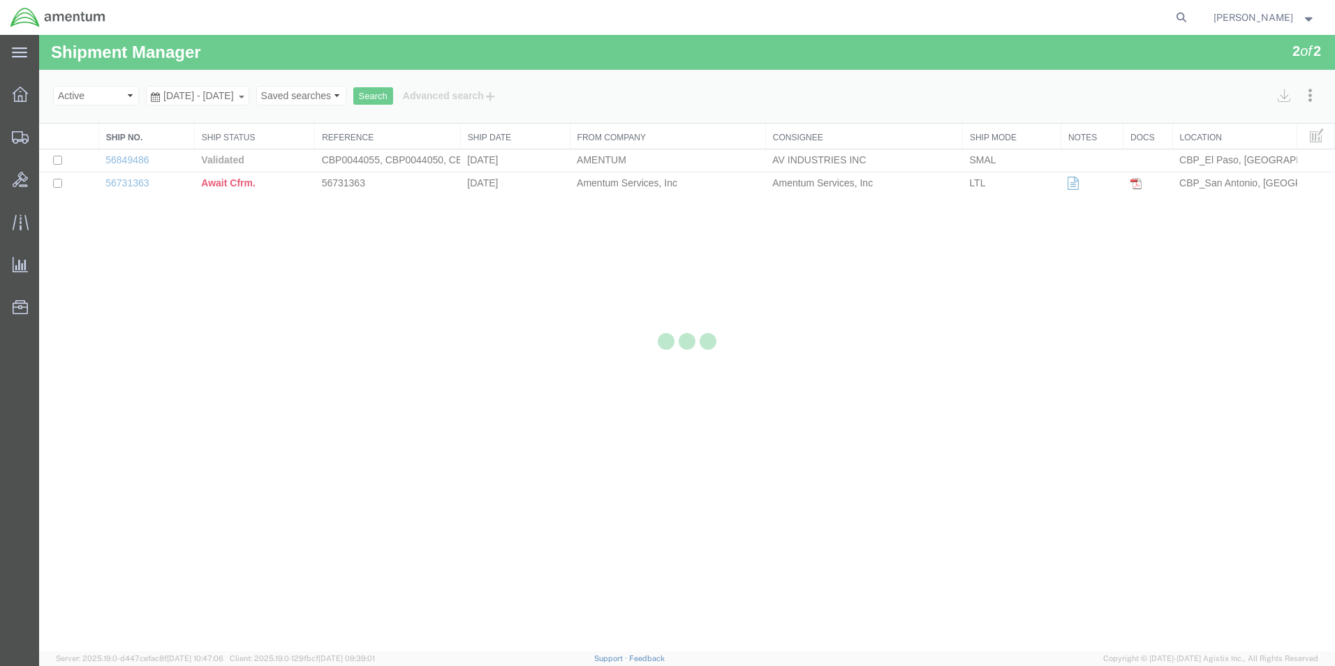
select select "49831"
select select "49941"
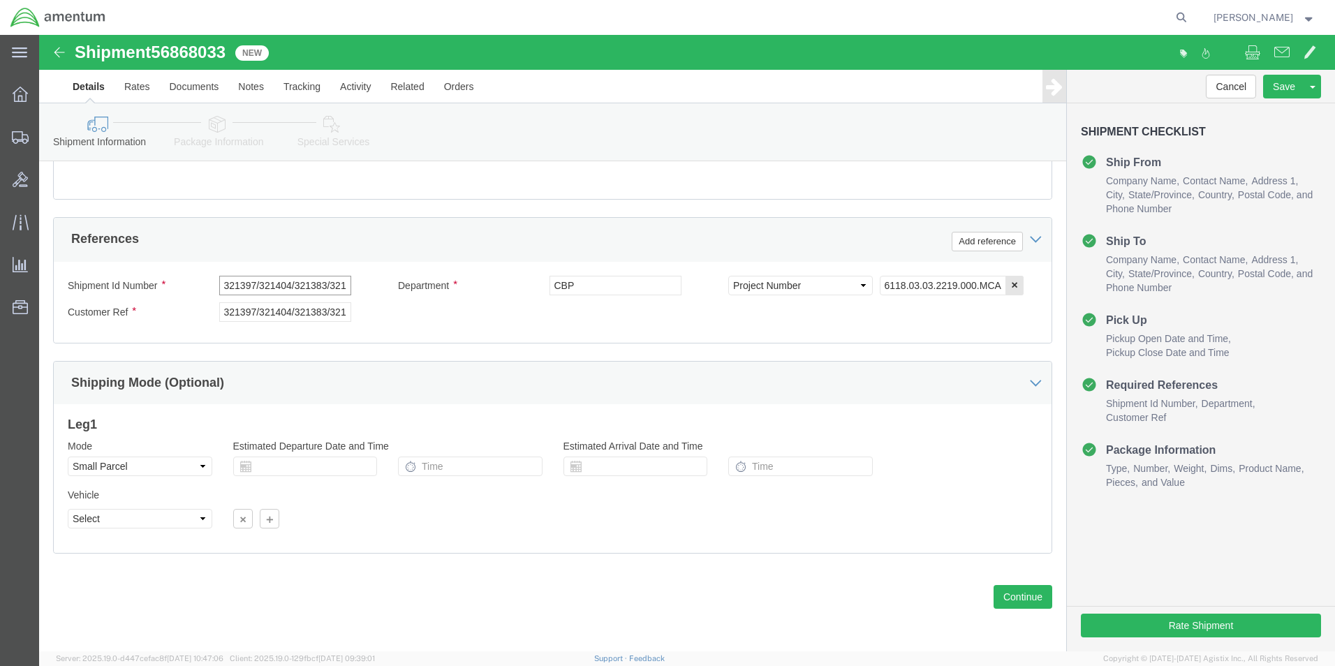
scroll to position [0, 20]
drag, startPoint x: 179, startPoint y: 251, endPoint x: 801, endPoint y: 341, distance: 629.2
click div "Ship From Location Location [GEOGRAPHIC_DATA], [GEOGRAPHIC_DATA] Select My Prof…"
type input "534-001820"
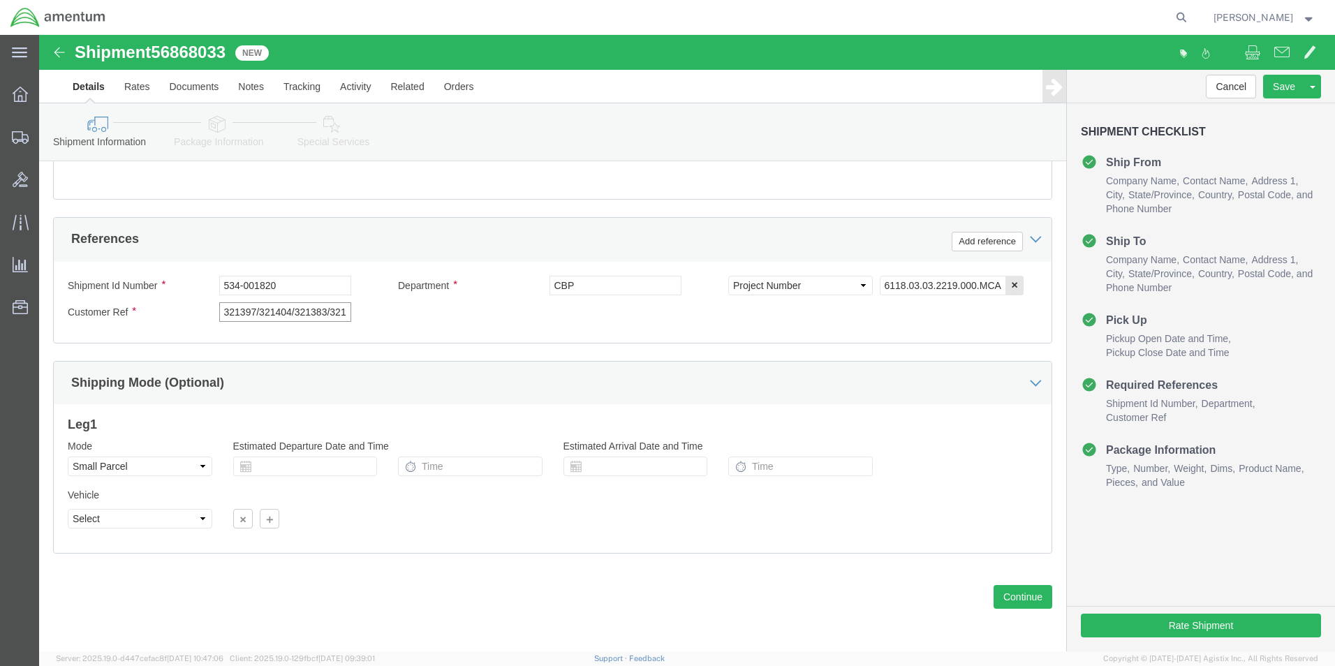
scroll to position [0, 20]
drag, startPoint x: 179, startPoint y: 273, endPoint x: 392, endPoint y: 288, distance: 212.8
click div "Shipment Id Number 534-001820 Department CBP Select Account Type Activity ID Ai…"
type input "534-001820"
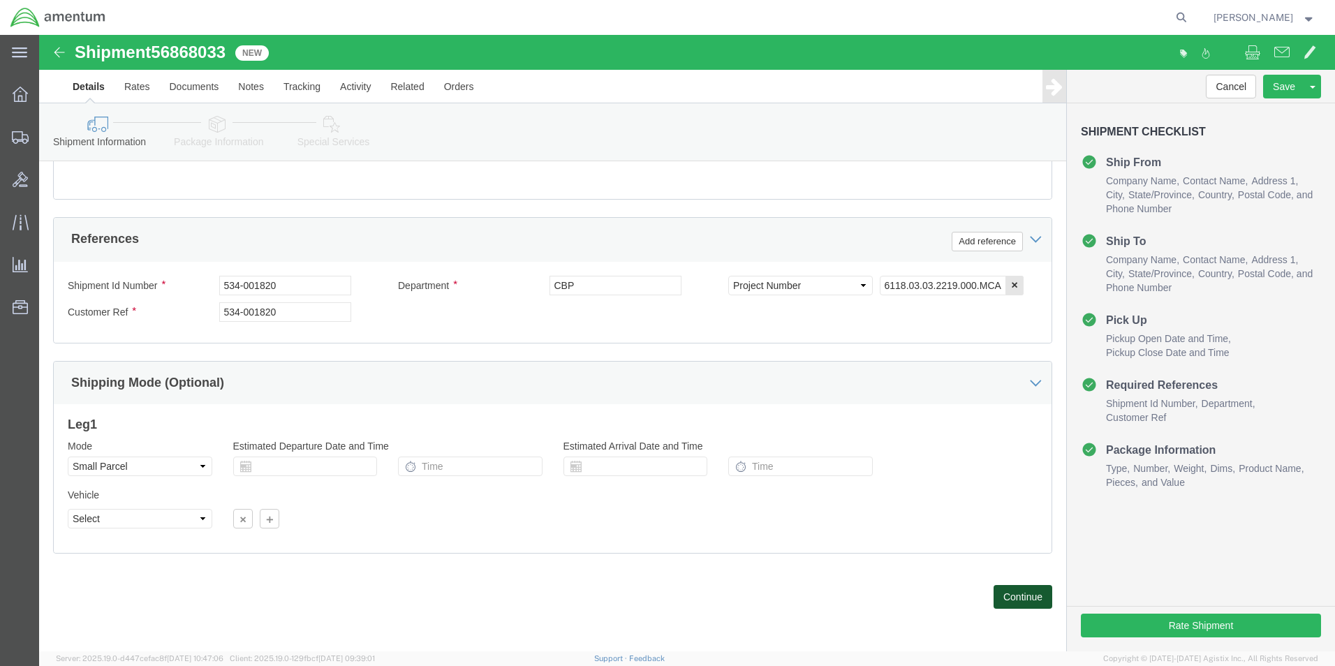
click button "Continue"
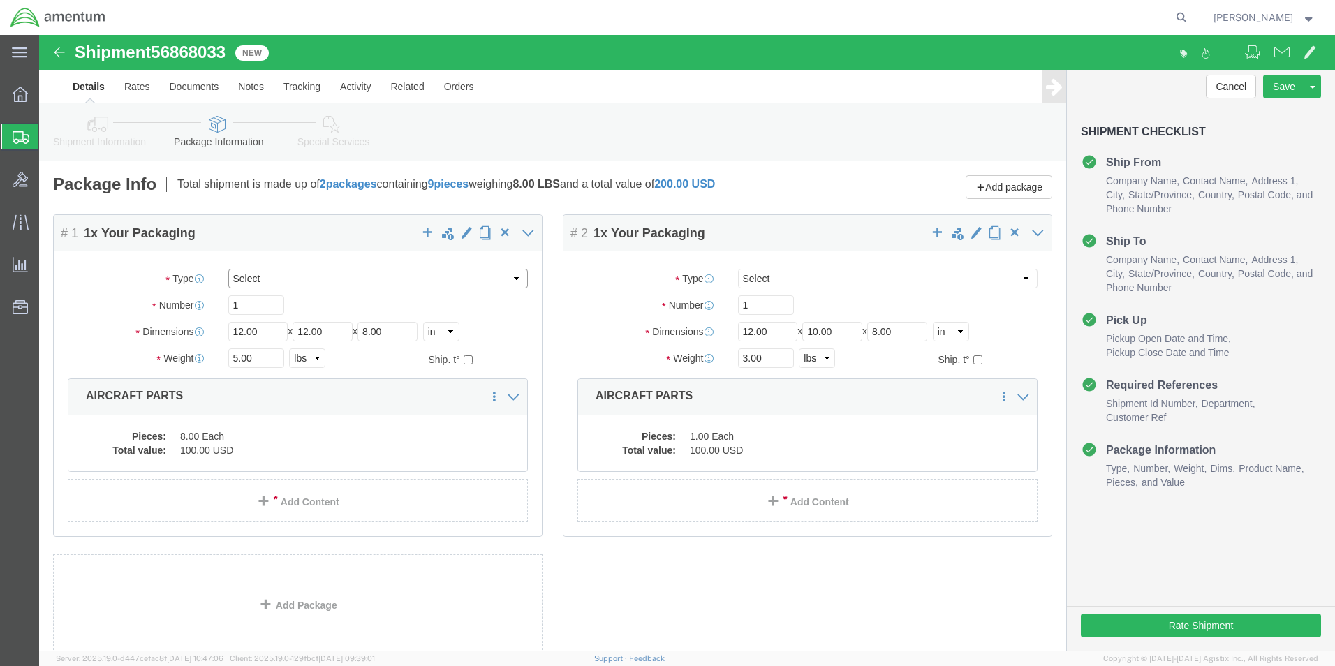
click select "Select Bale(s) Basket(s) Bolt(s) Bottle(s) Buckets Bulk Bundle(s) Can(s) Cardbo…"
click div "Package Type Select Bale(s) Basket(s) Bolt(s) Bottle(s) Buckets Bulk Bundle(s) …"
click select "Select Bale(s) Basket(s) Bolt(s) Bottle(s) Buckets Bulk Bundle(s) Can(s) Cardbo…"
select select "ENV"
click select "Select Bale(s) Basket(s) Bolt(s) Bottle(s) Buckets Bulk Bundle(s) Can(s) Cardbo…"
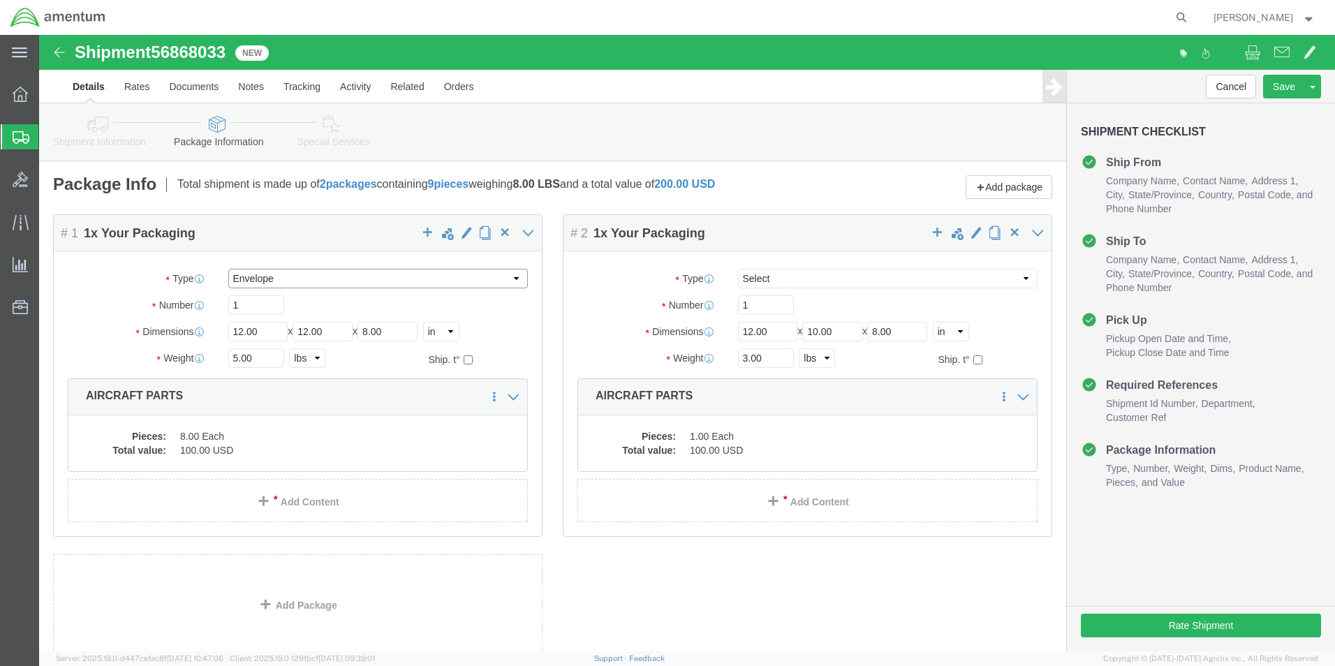
select select
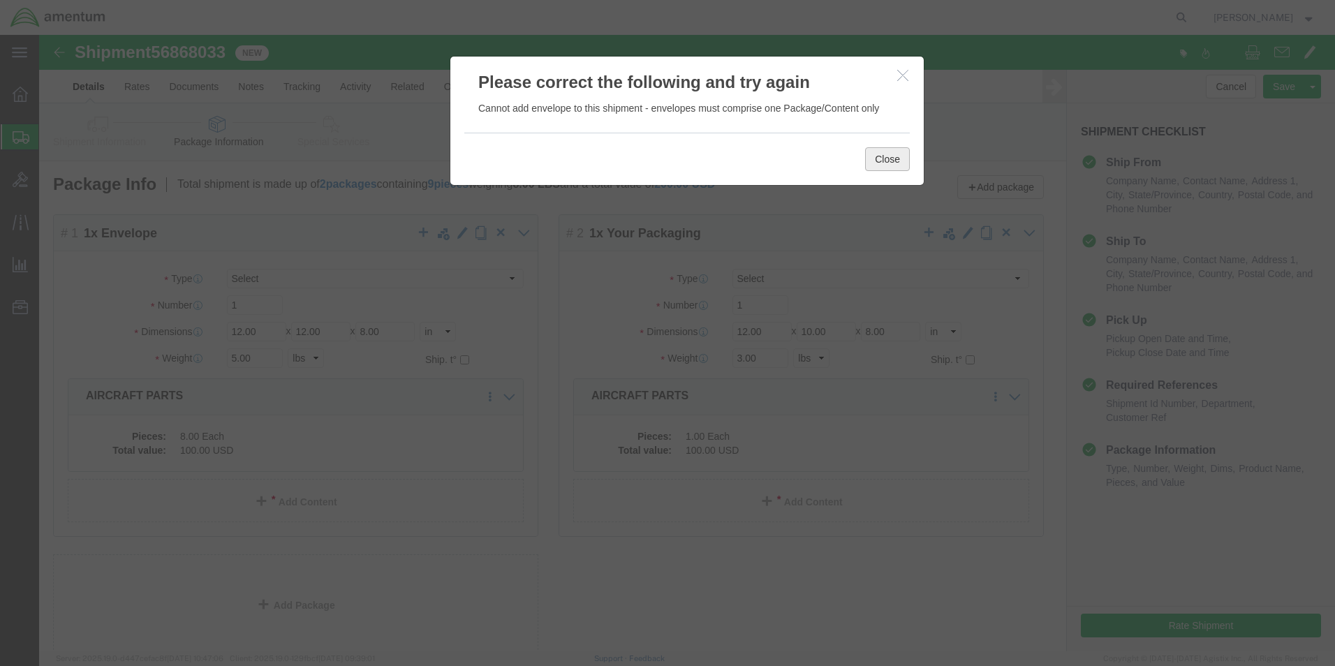
click button "Close"
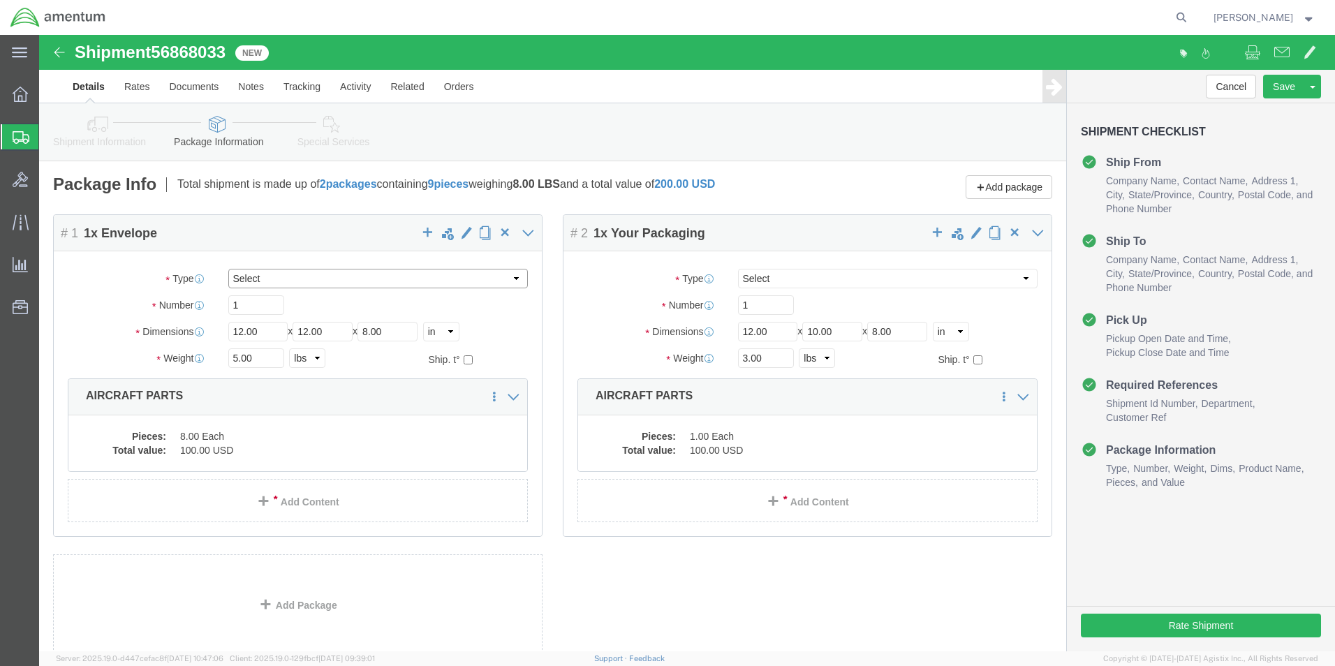
click select "Select Bale(s) Basket(s) Bolt(s) Bottle(s) Buckets Bulk Bundle(s) Can(s) Cardbo…"
click span "button"
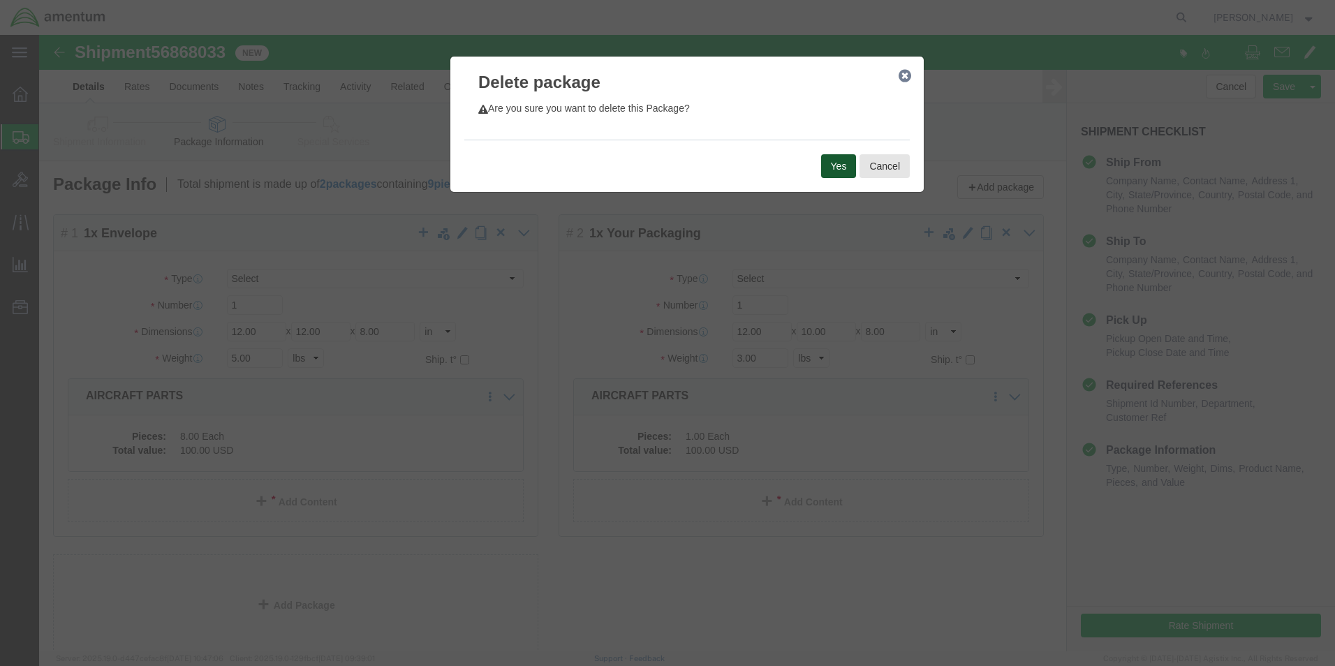
click button "Yes"
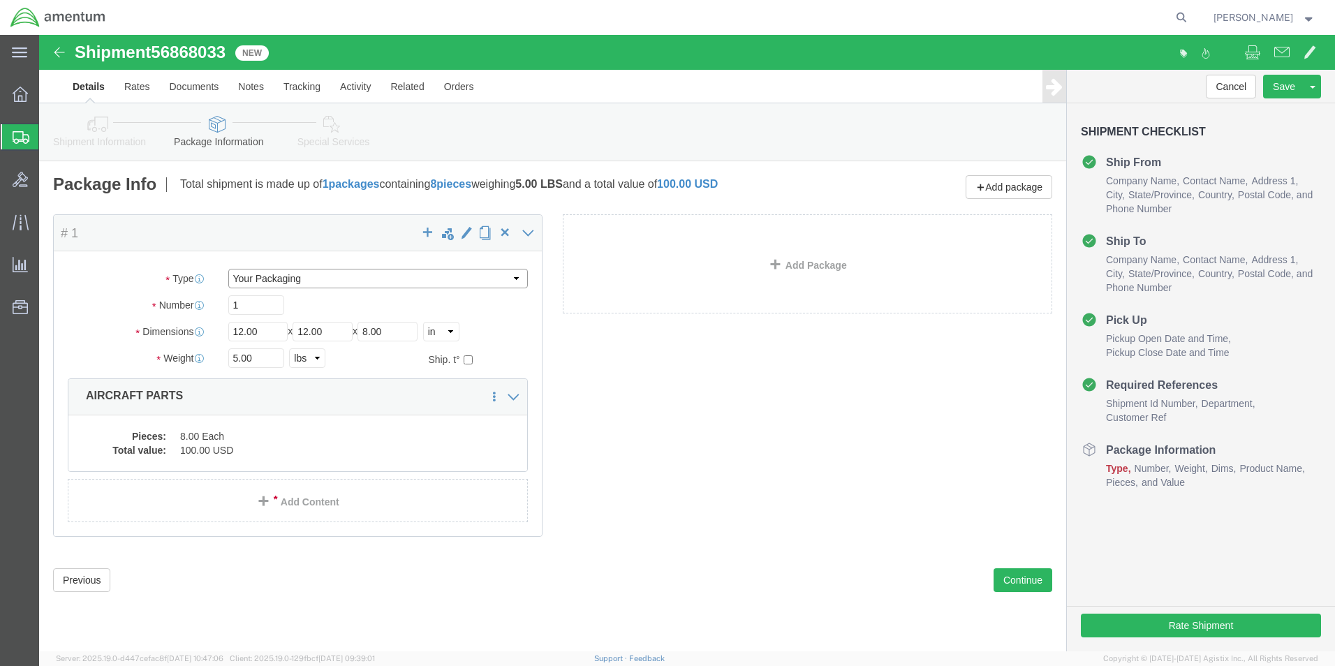
click select "Select Bale(s) Basket(s) Bolt(s) Bottle(s) Buckets Bulk Bundle(s) Can(s) Cardbo…"
select select "ENV"
click select "Select Bale(s) Basket(s) Bolt(s) Bottle(s) Buckets Bulk Bundle(s) Can(s) Cardbo…"
type input "9.50"
type input "12.50"
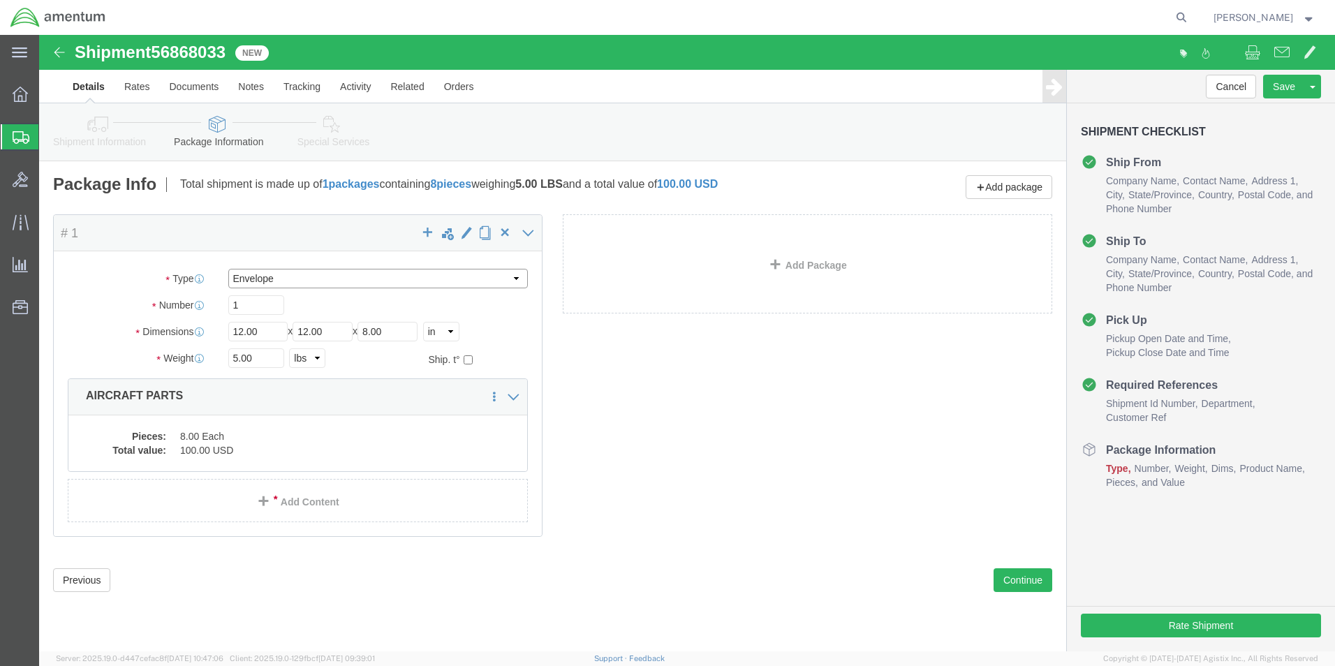
type input "0.25"
type input "1"
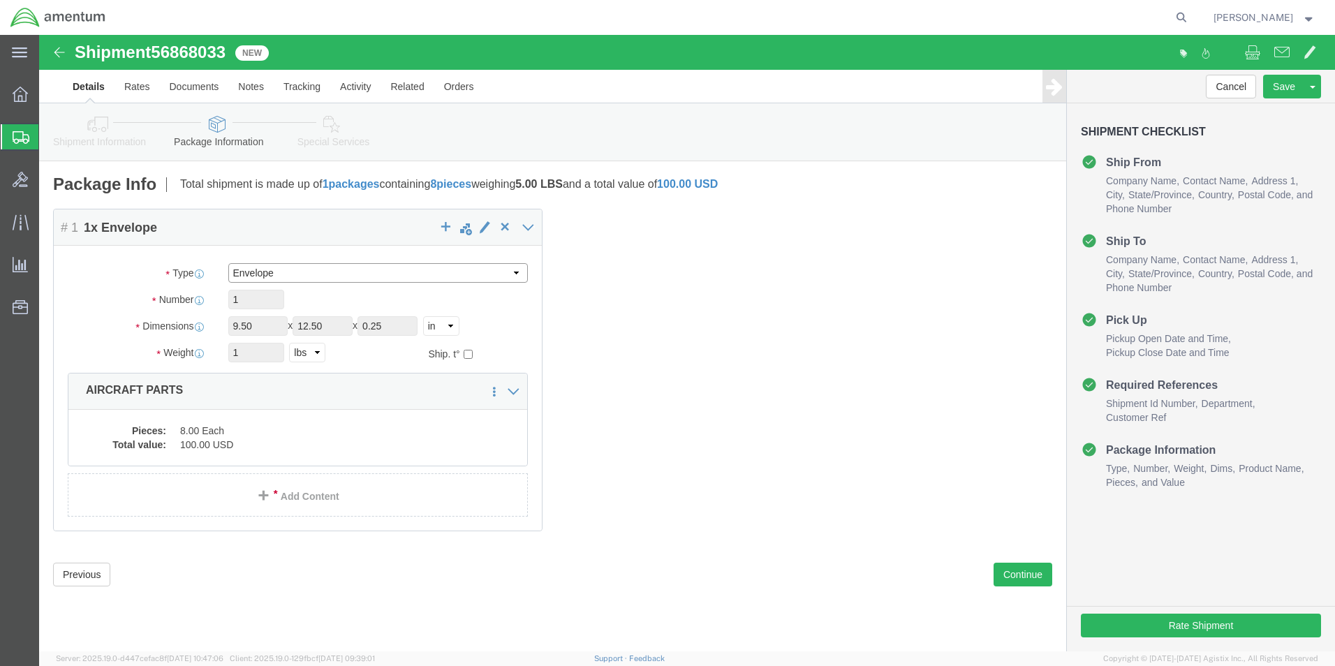
click select "Select Bale(s) Basket(s) Bolt(s) Bottle(s) Buckets Bulk Bundle(s) Can(s) Cardbo…"
drag, startPoint x: 533, startPoint y: 295, endPoint x: 526, endPoint y: 299, distance: 8.1
click div "Package Content # 1 1 x Envelope Package Type Select Bale(s) Basket(s) Bolt(s) …"
click select "Select Bale(s) Basket(s) Bolt(s) Bottle(s) Buckets Bulk Bundle(s) Can(s) Cardbo…"
select select "YRPK"
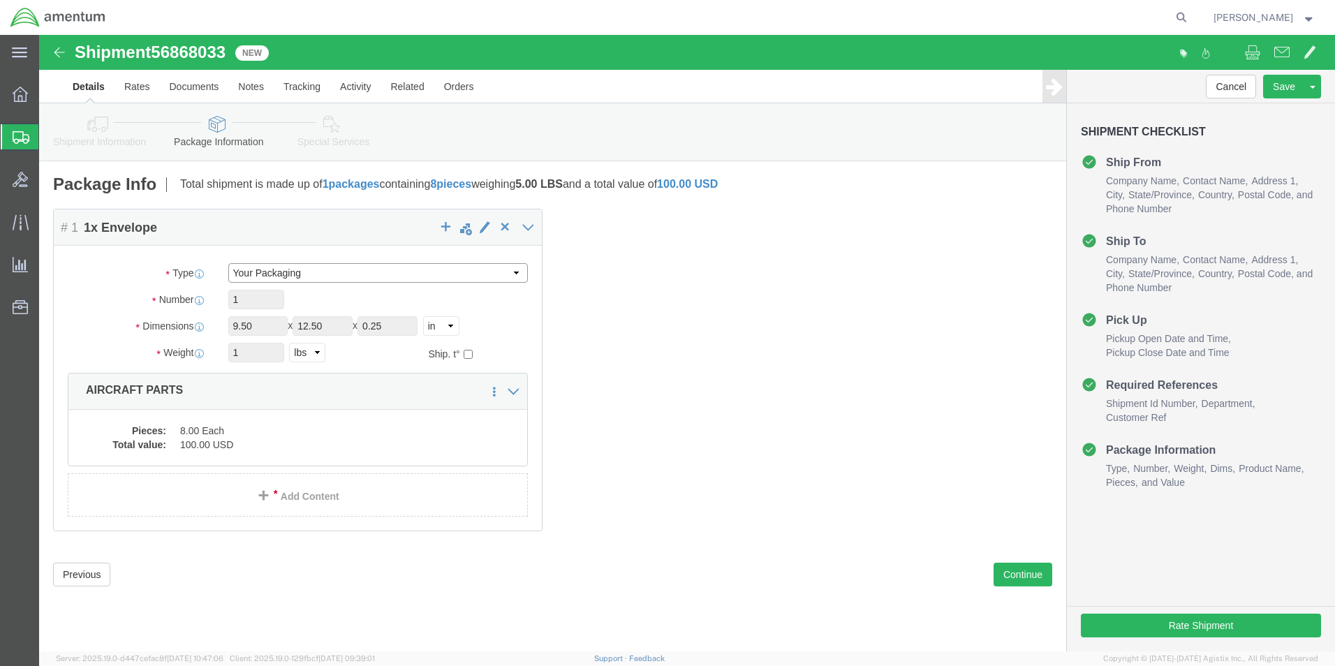
click select "Select Bale(s) Basket(s) Bolt(s) Bottle(s) Buckets Bulk Bundle(s) Can(s) Cardbo…"
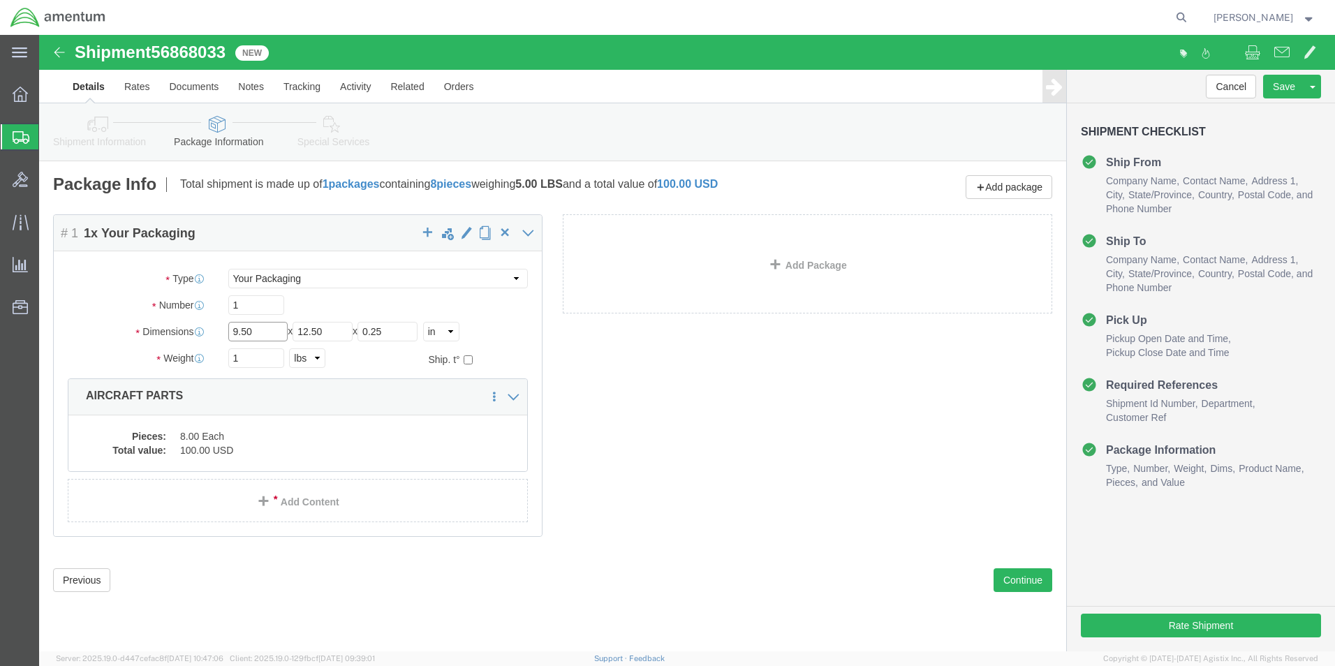
drag, startPoint x: 237, startPoint y: 292, endPoint x: 175, endPoint y: 291, distance: 62.1
click div "Dimensions Length 9.50 x Width 12.50 x Height 0.25 Select cm ft in"
type input "9"
type input "6"
click div "Pieces: 8.00 Each Total value: 100.00 USD"
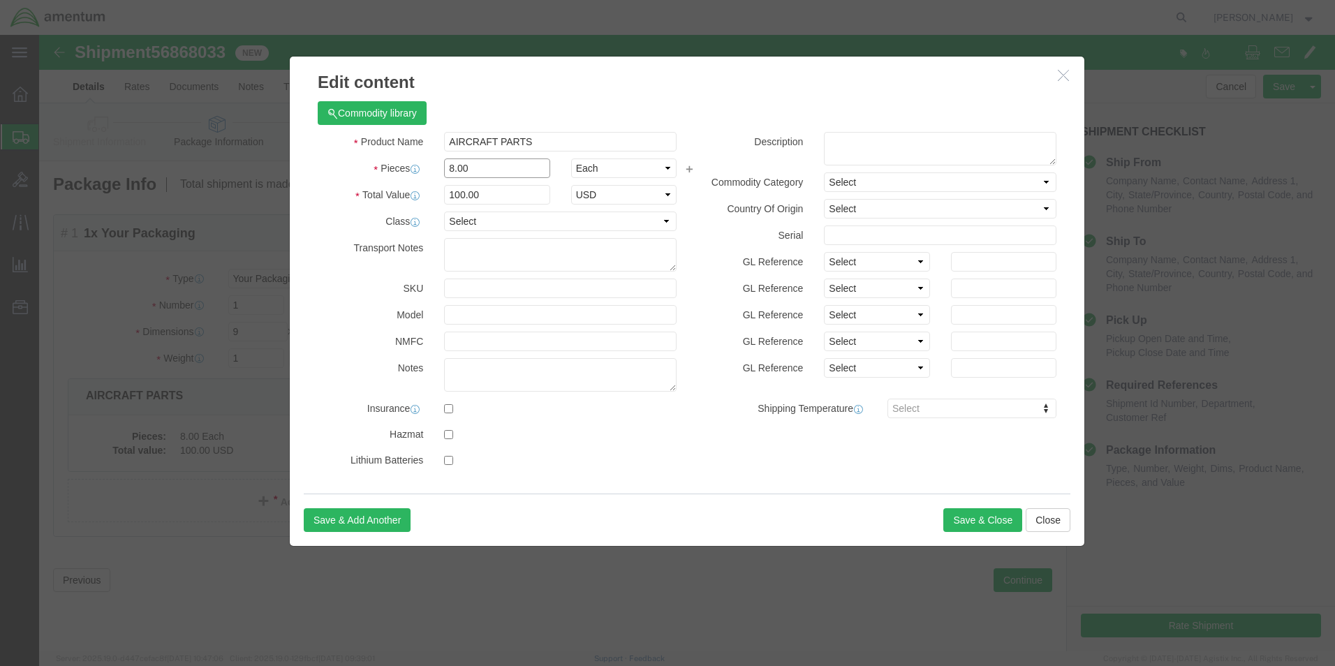
drag, startPoint x: 438, startPoint y: 131, endPoint x: 404, endPoint y: 126, distance: 35.2
click div "8.00"
type input "1"
click div "Product Name AIRCRAFT PARTS Pieces 1 Select Bag Barrels 100Board Feet Bottle Bo…"
drag, startPoint x: 430, startPoint y: 161, endPoint x: 384, endPoint y: 165, distance: 46.2
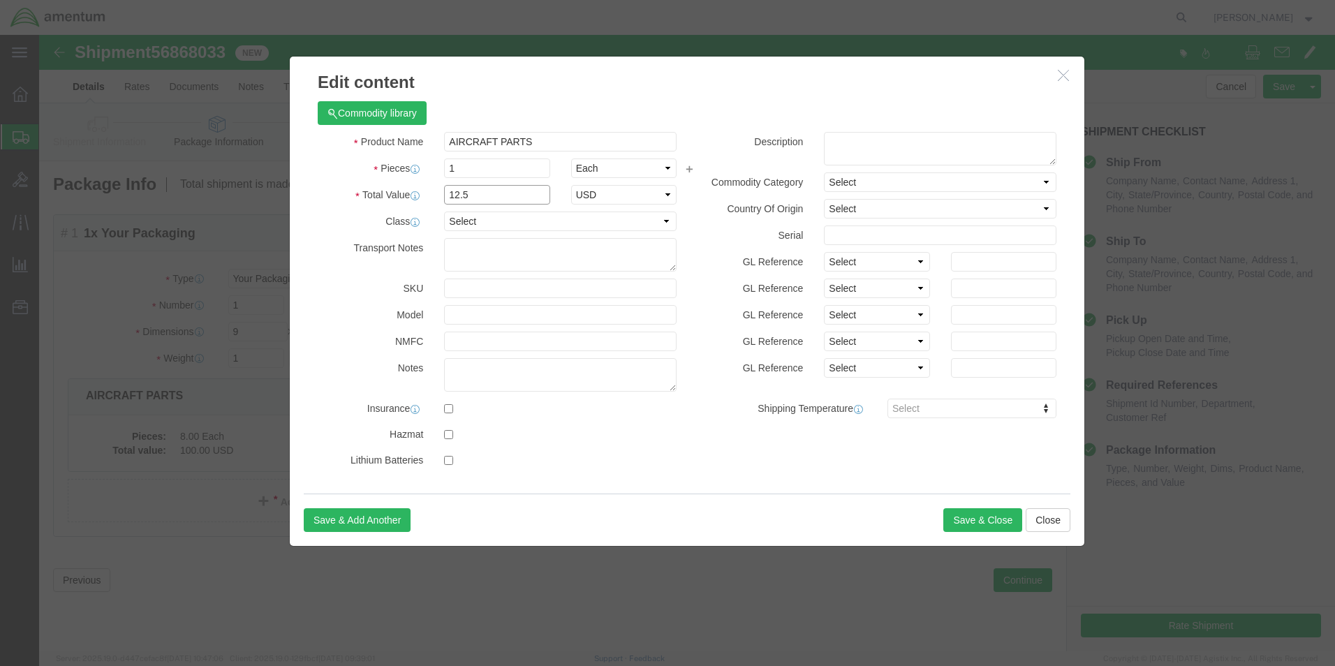
click div "Total Value 12.5 Select ADP AED AFN ALL AMD AOA ARS ATS AUD AWG AZN BAM BBD BDT…"
type input "100"
click h3 "Edit content"
click textarea
type textarea "USAGE"
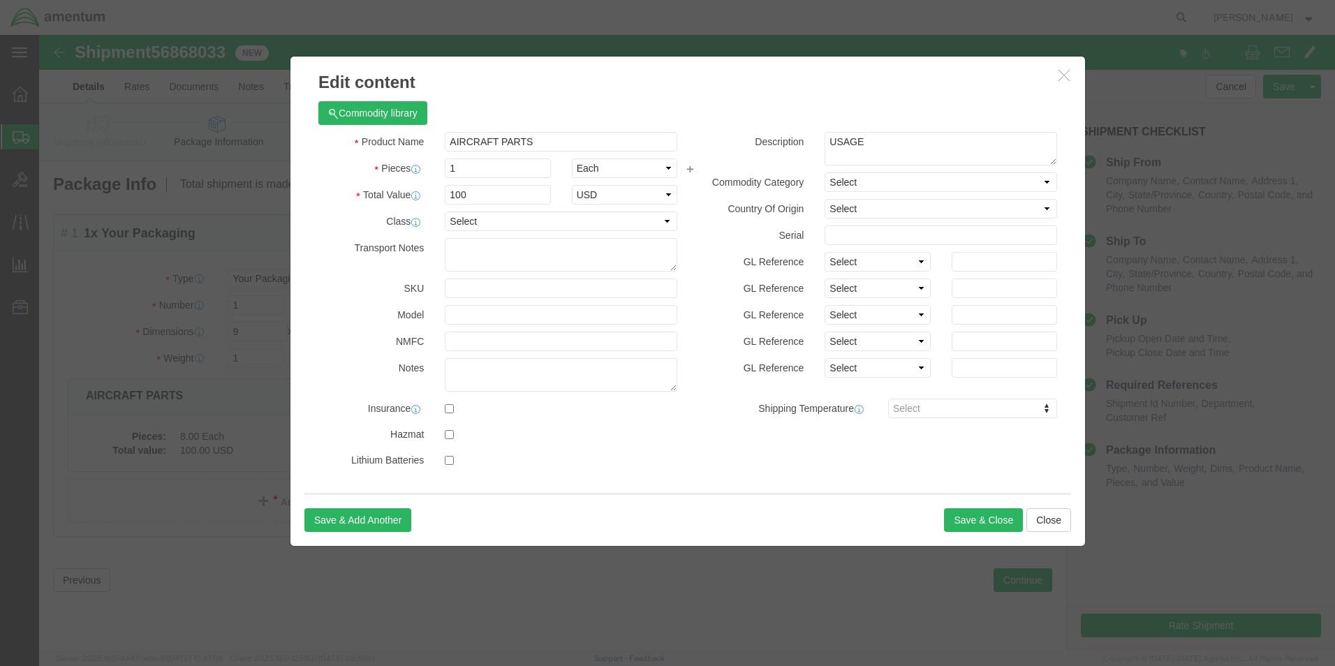
click div "Commodity library"
click button "Save & Close"
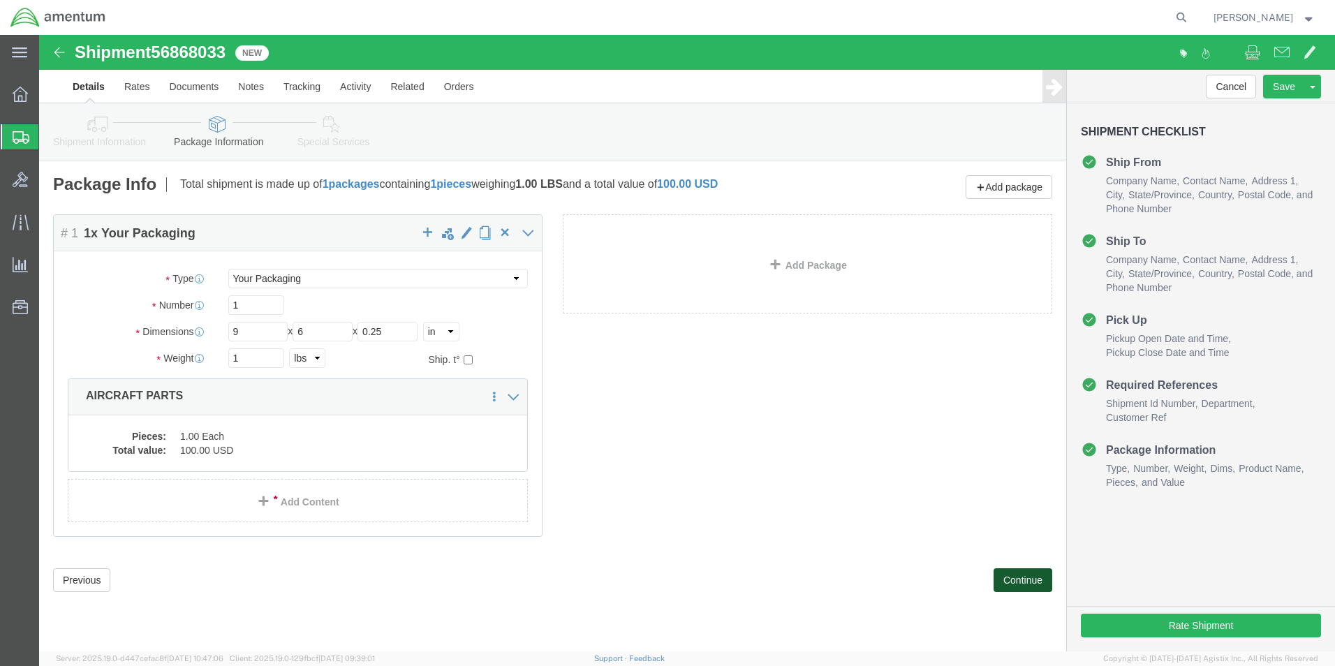
click button "Continue"
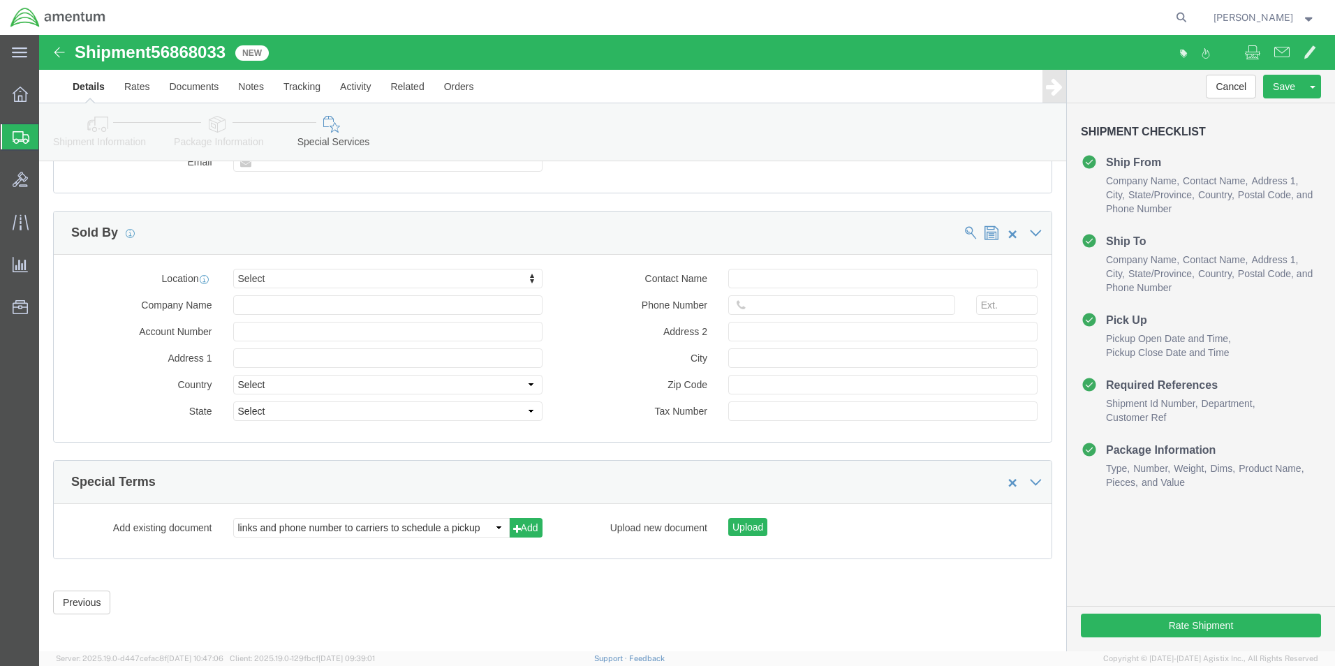
scroll to position [1280, 0]
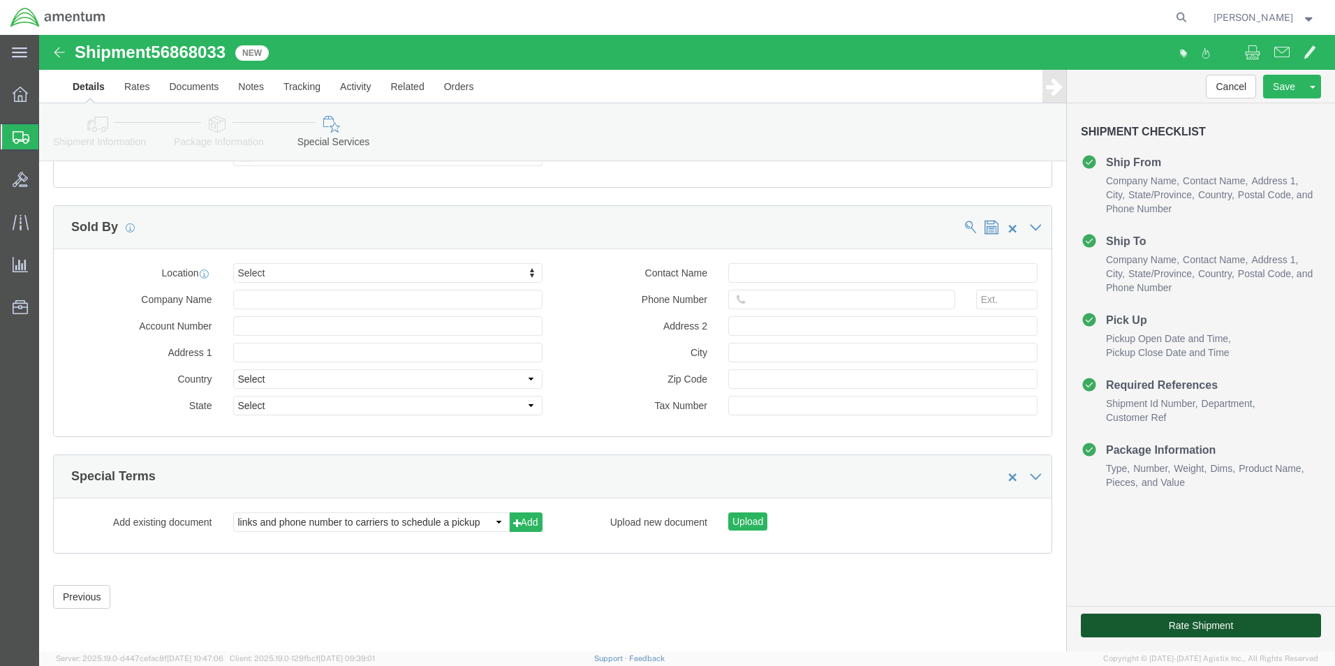
click button "Rate Shipment"
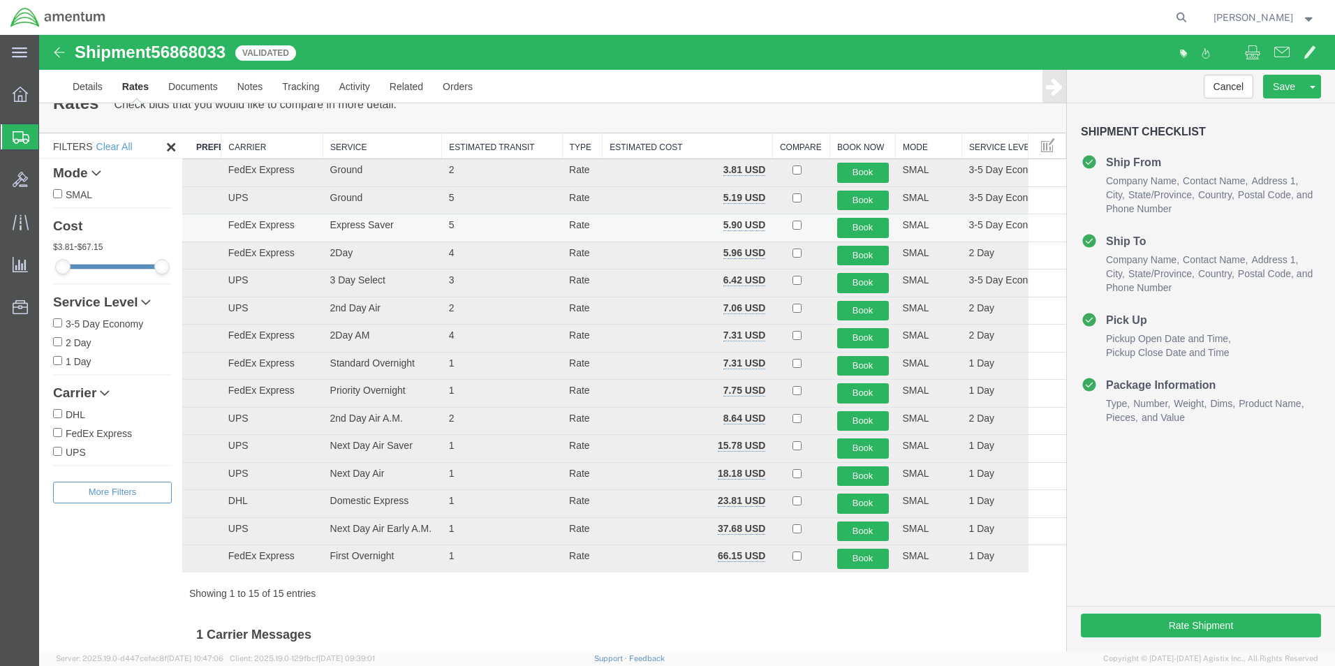
scroll to position [0, 0]
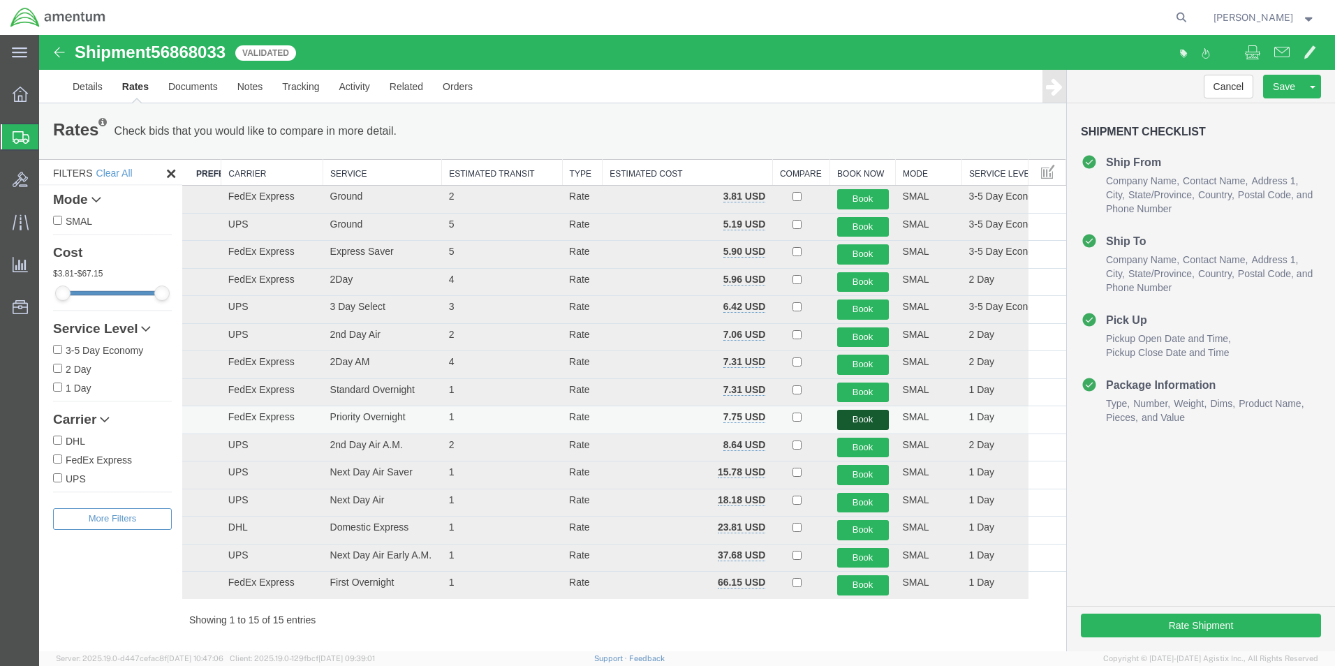
click at [862, 420] on button "Book" at bounding box center [863, 420] width 52 height 20
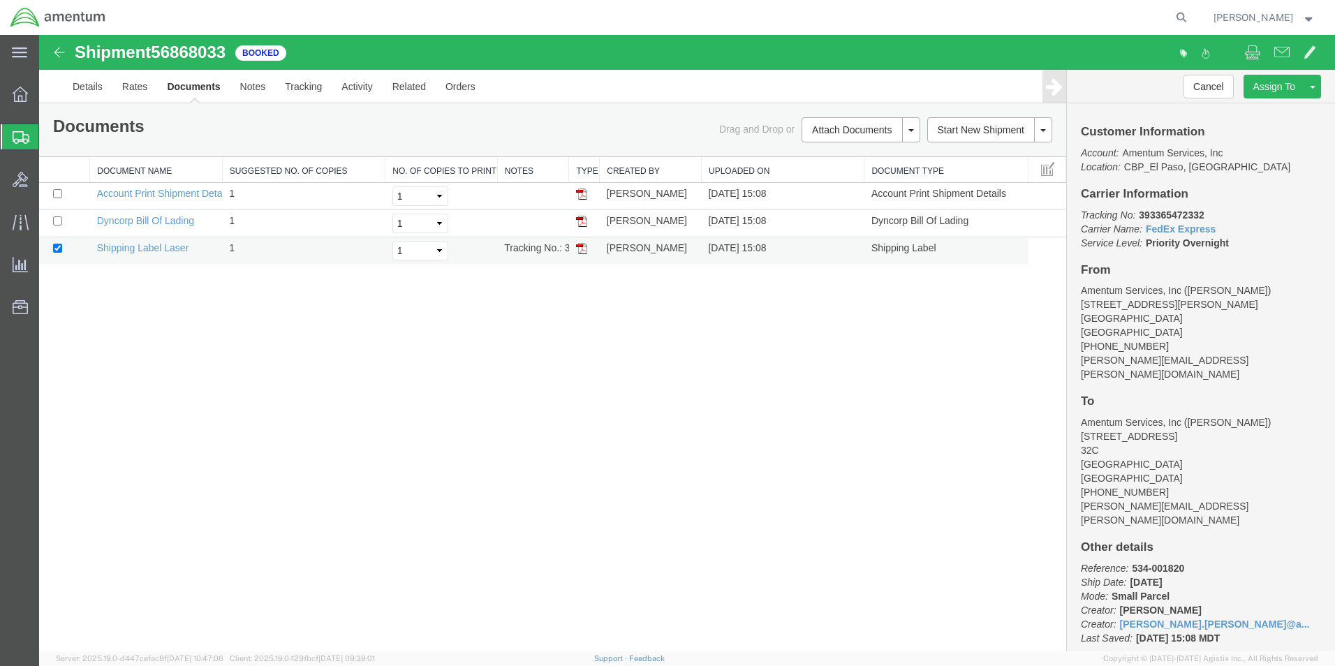
click at [578, 247] on img at bounding box center [581, 248] width 11 height 11
click at [0, 0] on span "Create from Template" at bounding box center [0, 0] width 0 height 0
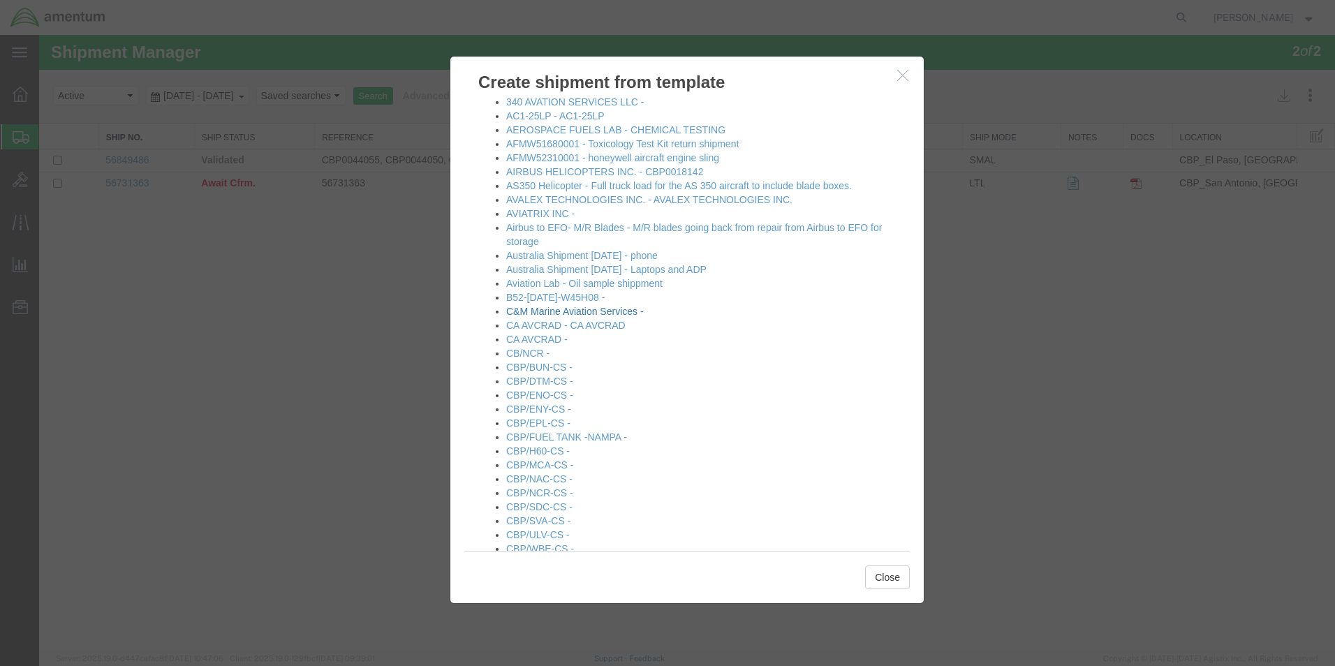
scroll to position [140, 0]
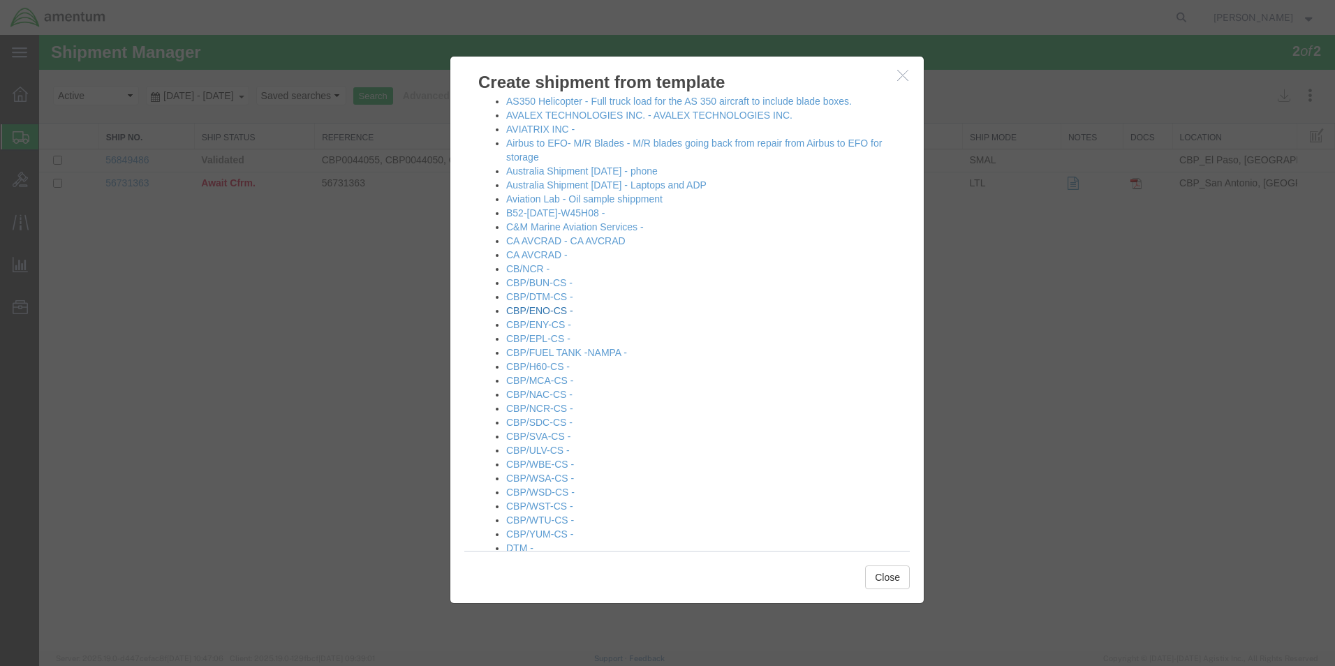
click at [549, 311] on link "CBP/ENO-CS -" at bounding box center [539, 310] width 67 height 11
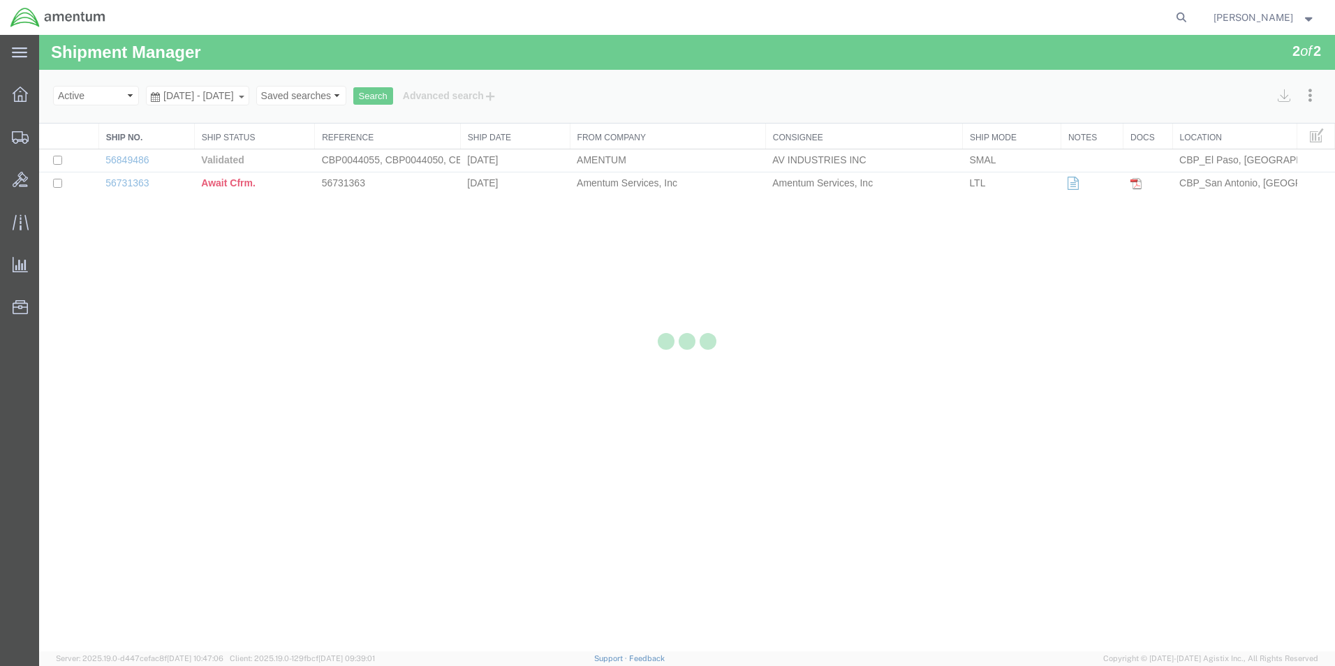
select select "49831"
select select "49932"
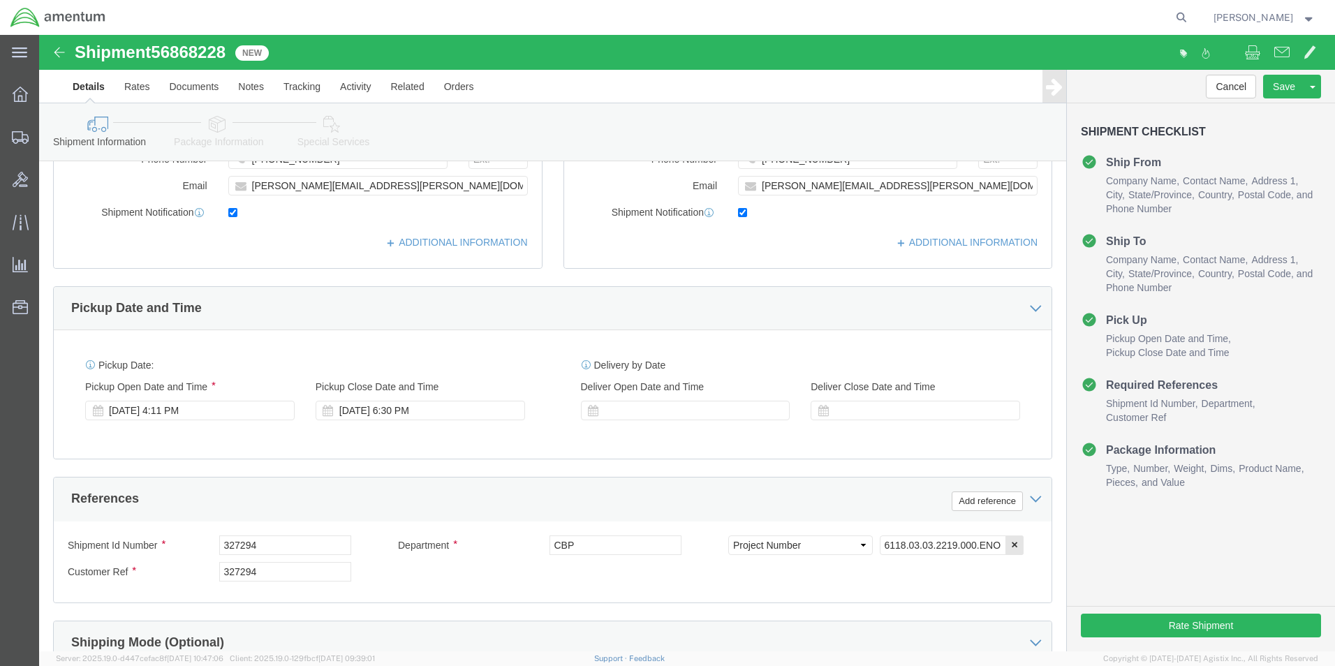
scroll to position [489, 0]
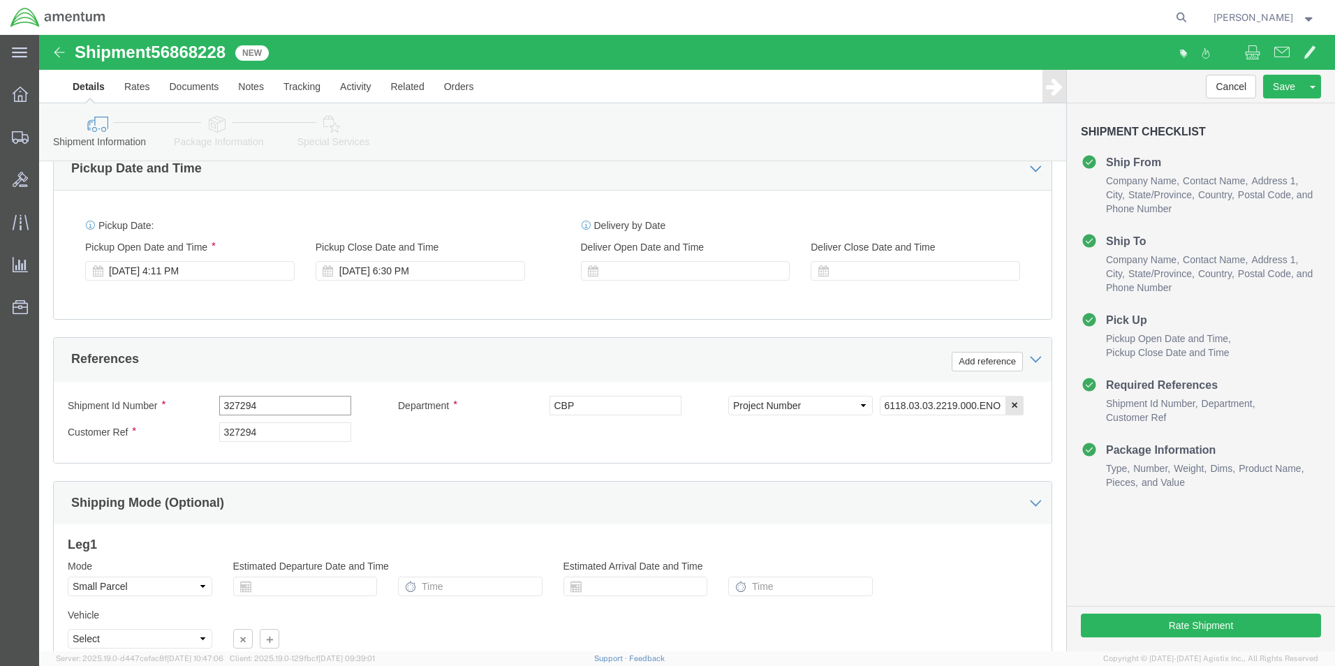
drag, startPoint x: 211, startPoint y: 367, endPoint x: 166, endPoint y: 365, distance: 44.7
click div "Shipment Id Number 327294"
type input "615-001711"
drag, startPoint x: 195, startPoint y: 390, endPoint x: 129, endPoint y: 396, distance: 66.6
click div "Customer Ref 327294"
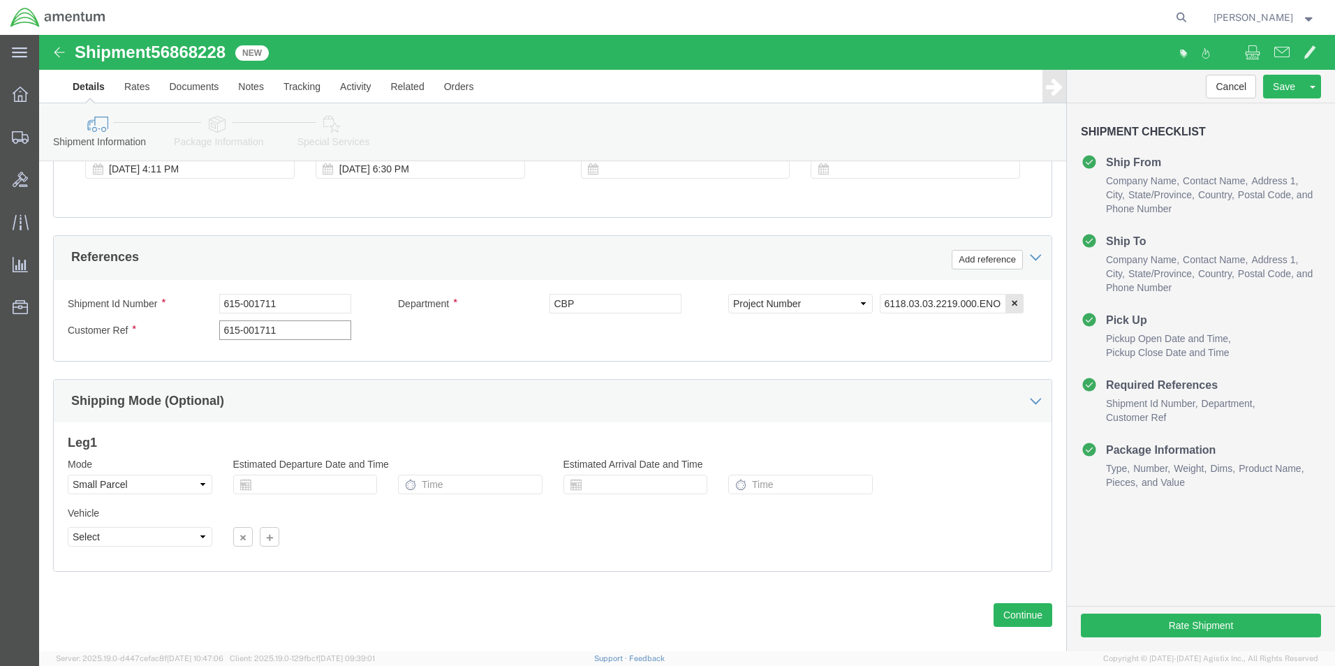
scroll to position [609, 0]
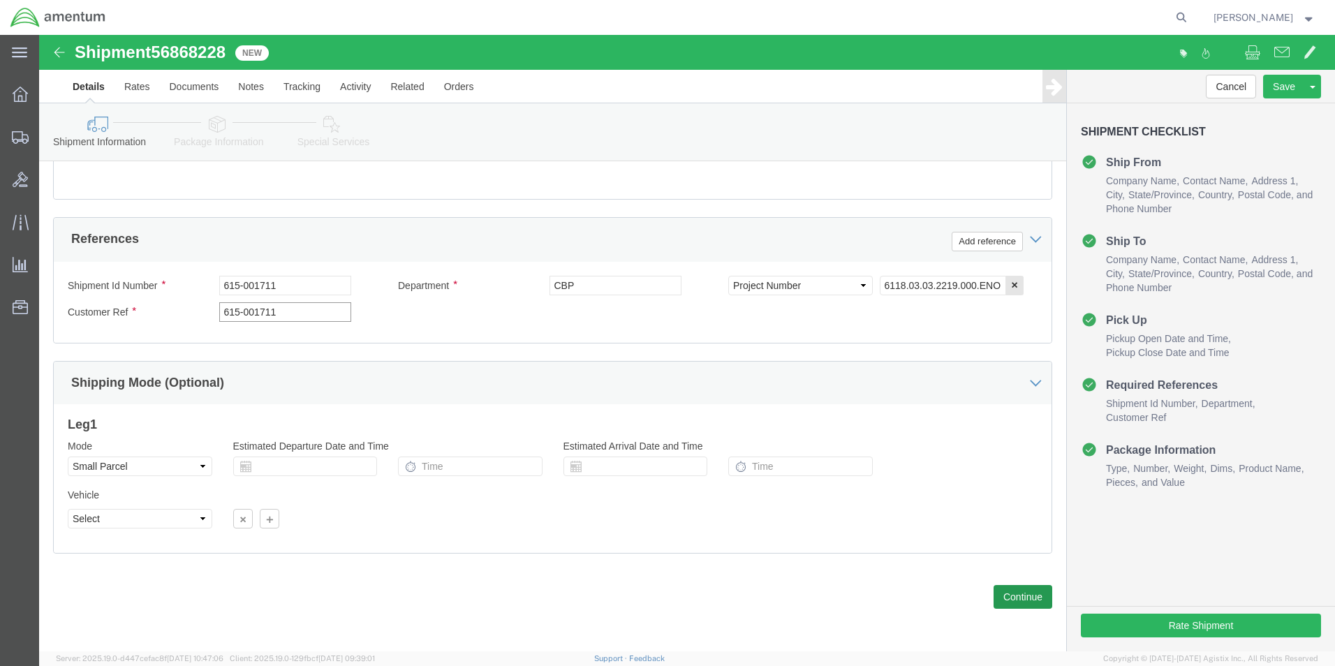
type input "615-001711"
click button "Continue"
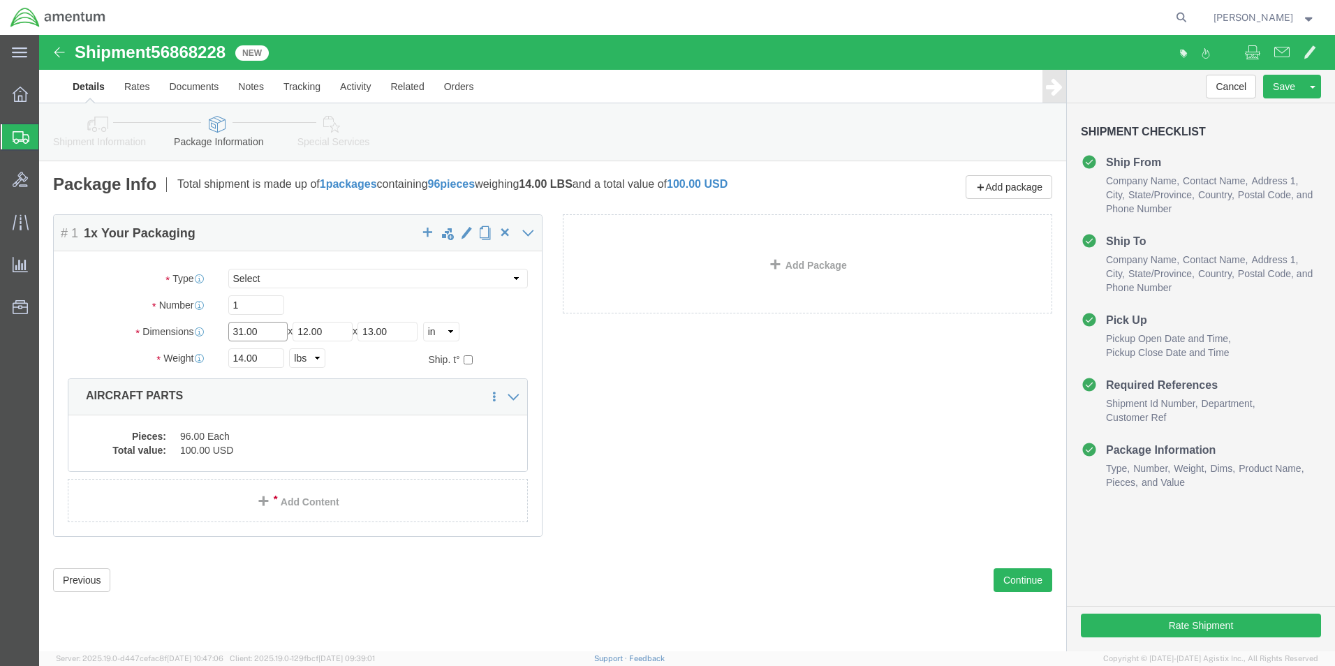
drag, startPoint x: 228, startPoint y: 293, endPoint x: 160, endPoint y: 301, distance: 68.9
click div "Dimensions Length 31.00 x Width 12.00 x Height 13.00 Select cm ft in"
type input "8"
type input "6"
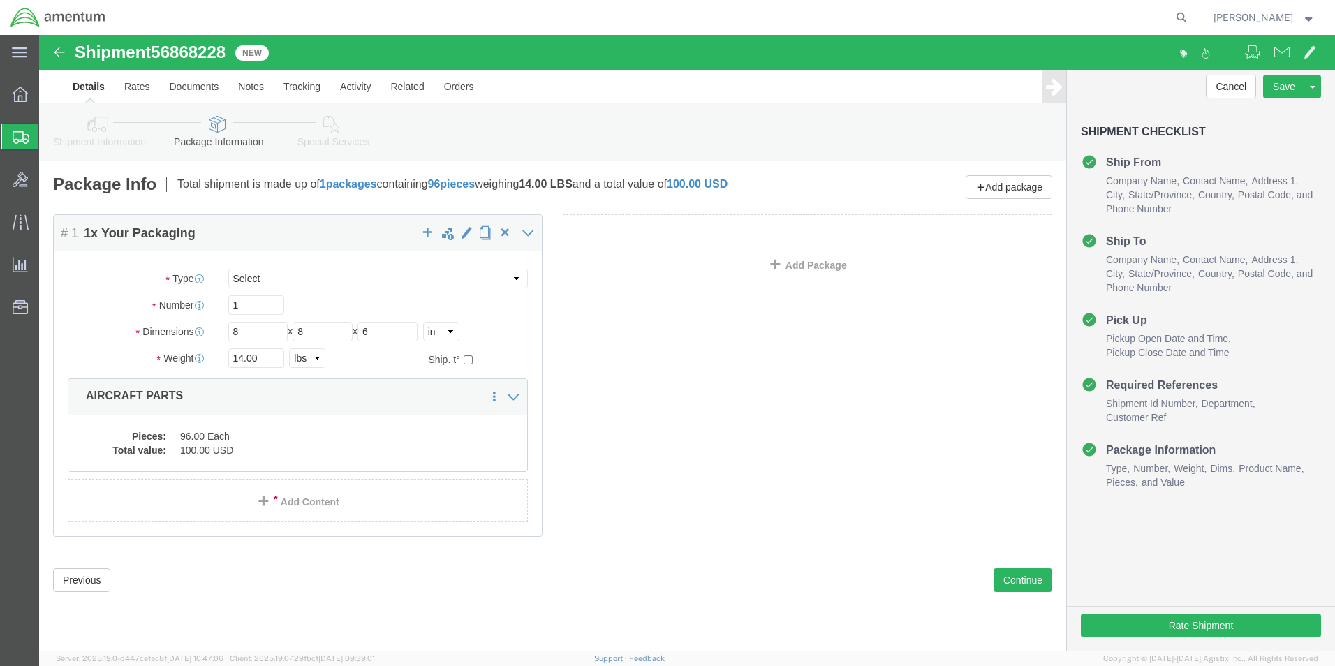
click div "1"
drag, startPoint x: 225, startPoint y: 327, endPoint x: 165, endPoint y: 332, distance: 61.0
click div "Weight 14.00 Select kgs lbs Ship. t°"
type input "1"
click div "Package Content # 1 1 x Your Packaging Package Type Select Bale(s) Basket(s) Bo…"
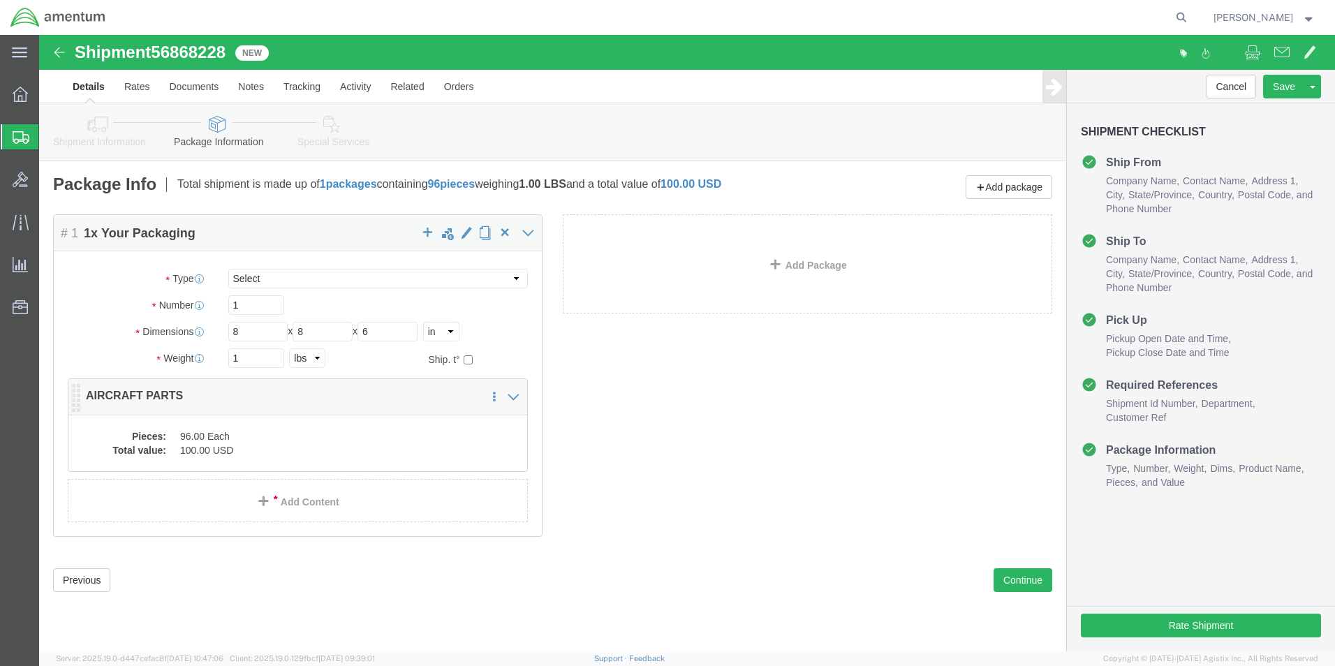
click dd "96.00 Each"
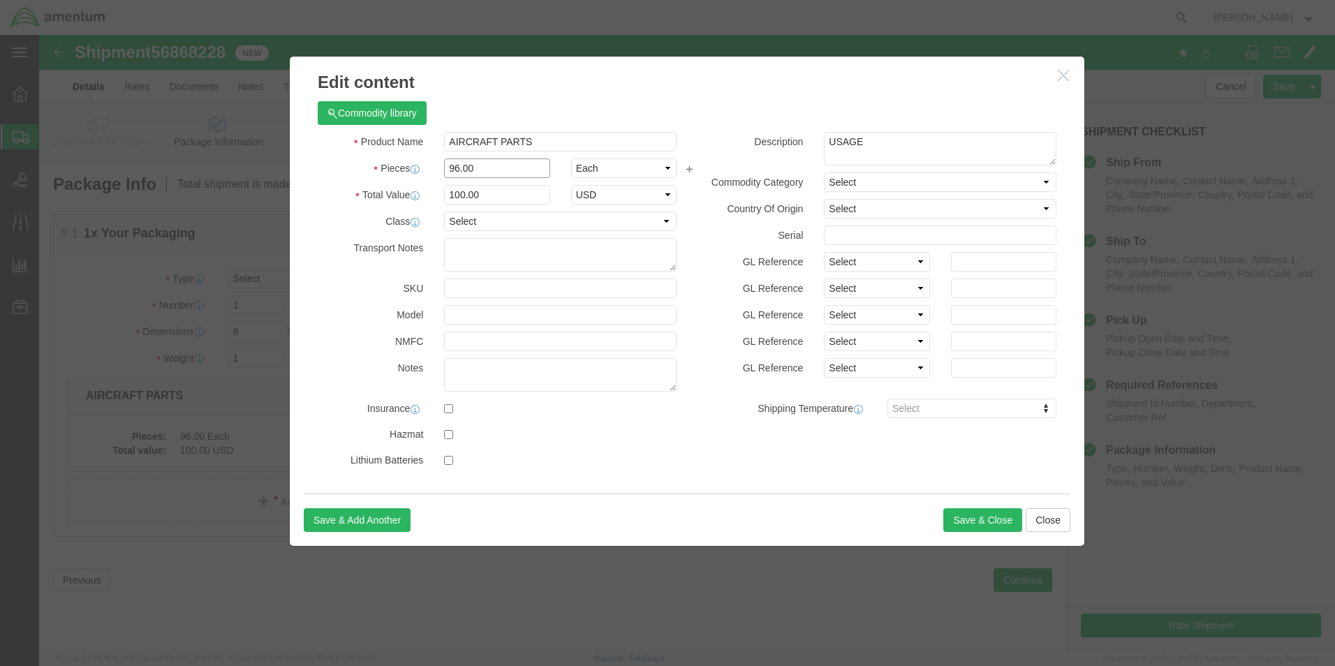
drag, startPoint x: 448, startPoint y: 135, endPoint x: 365, endPoint y: 131, distance: 83.2
click div "Pieces 96.00 Select Bag Barrels 100Board Feet Bottle Box Blister Pack Carats Ca…"
type input "1"
click div "Commodity library"
drag, startPoint x: 448, startPoint y: 163, endPoint x: 372, endPoint y: 164, distance: 76.1
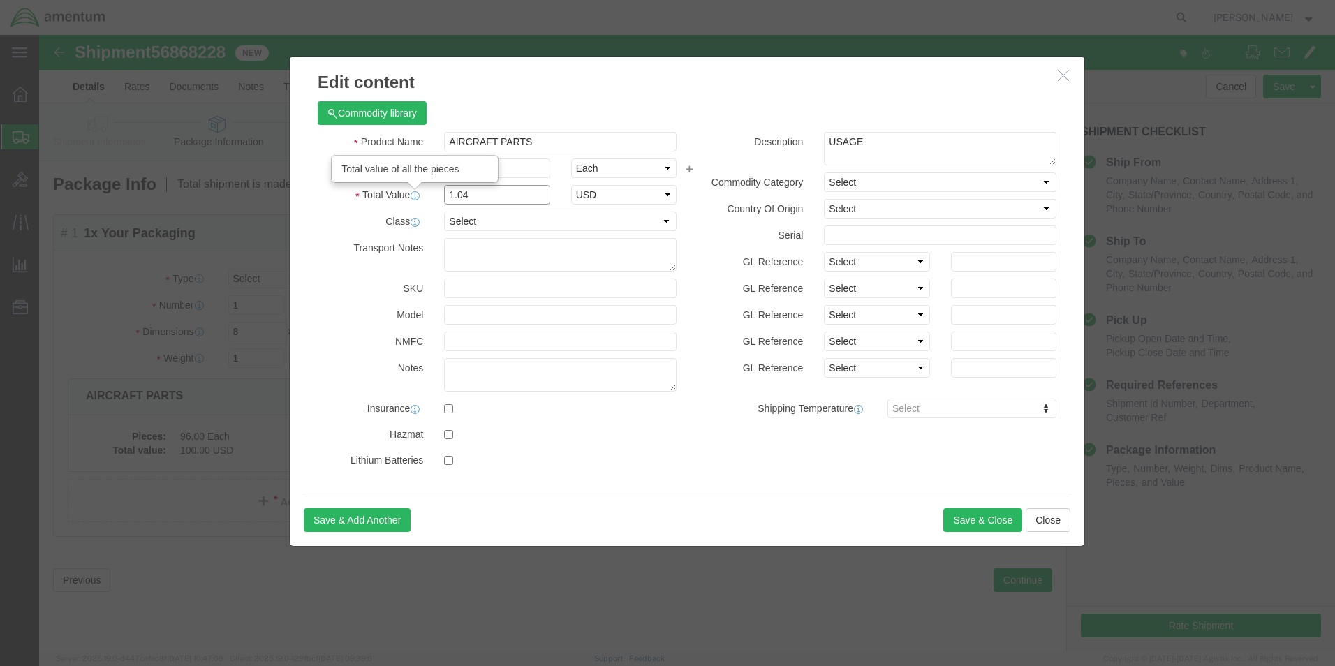
click div "Total Value Total value of all the pieces 1.04 Select ADP AED AFN ALL AMD AOA A…"
type input "100"
click button "Save & Close"
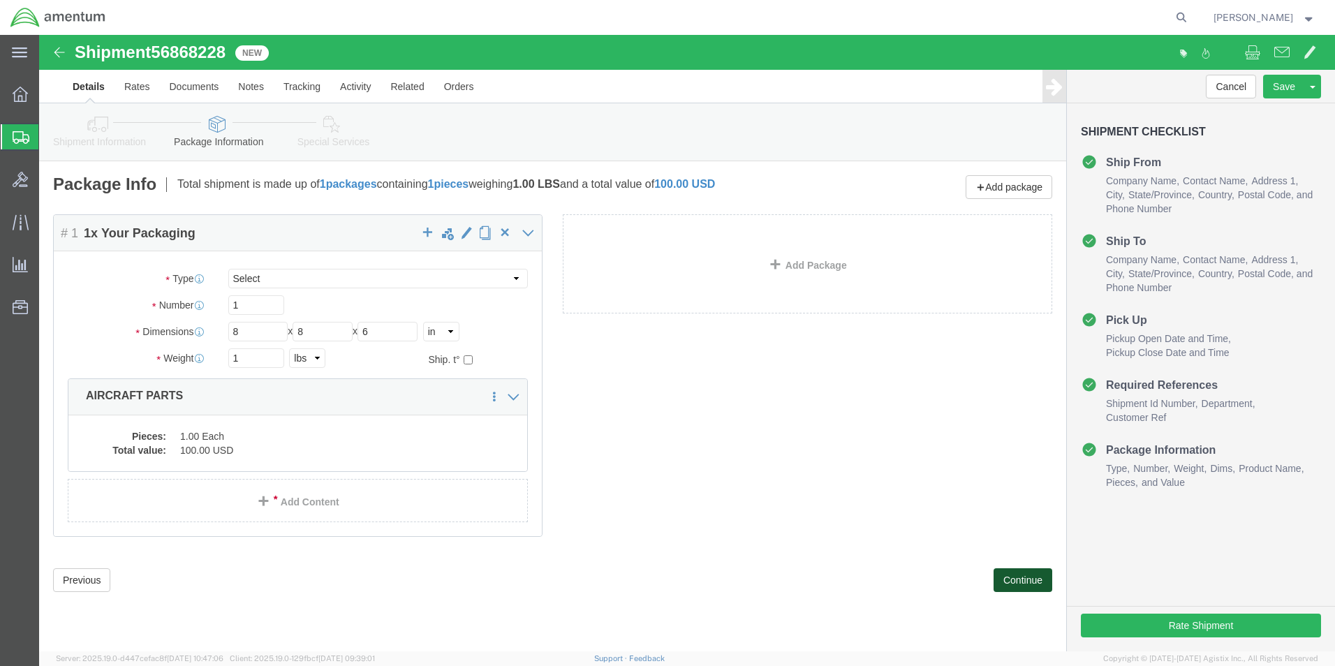
click button "Continue"
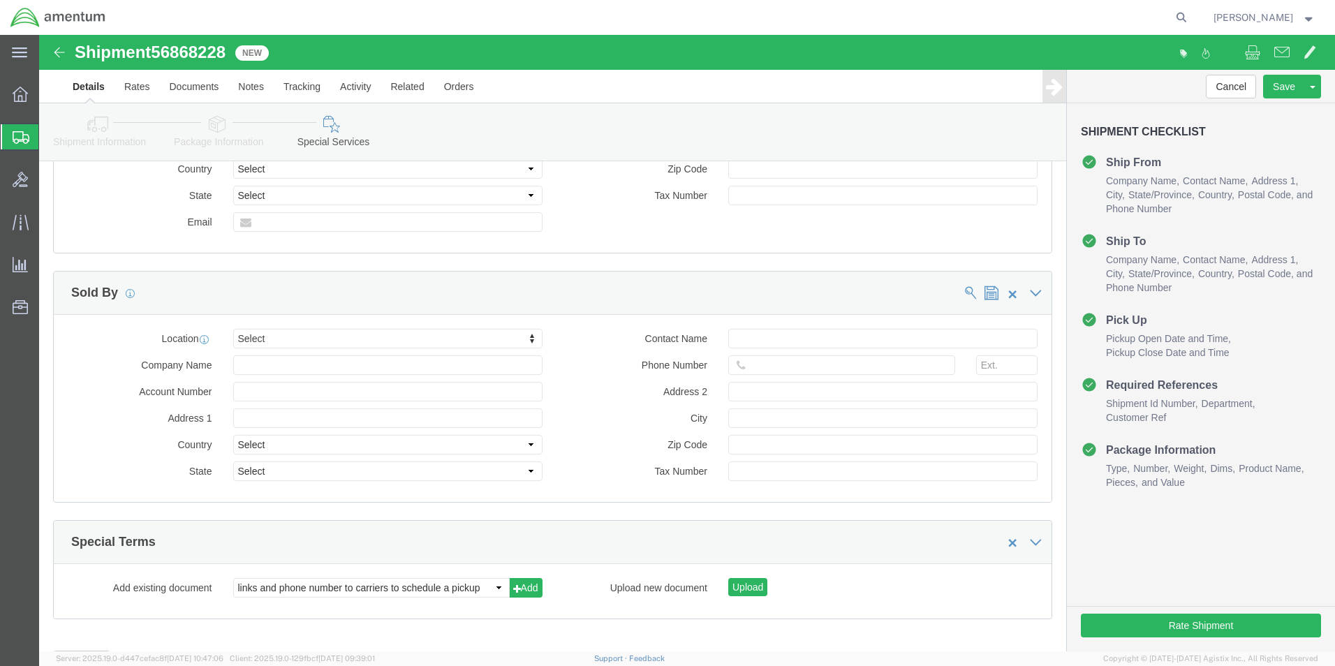
scroll to position [1280, 0]
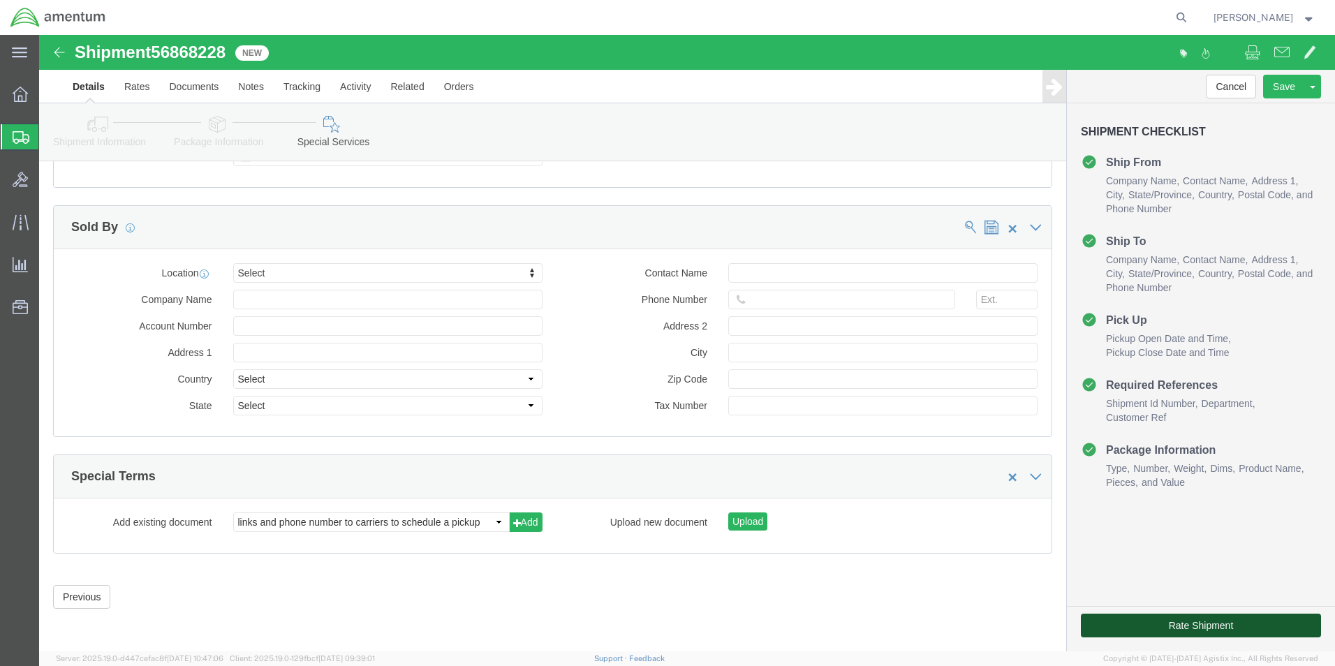
click button "Rate Shipment"
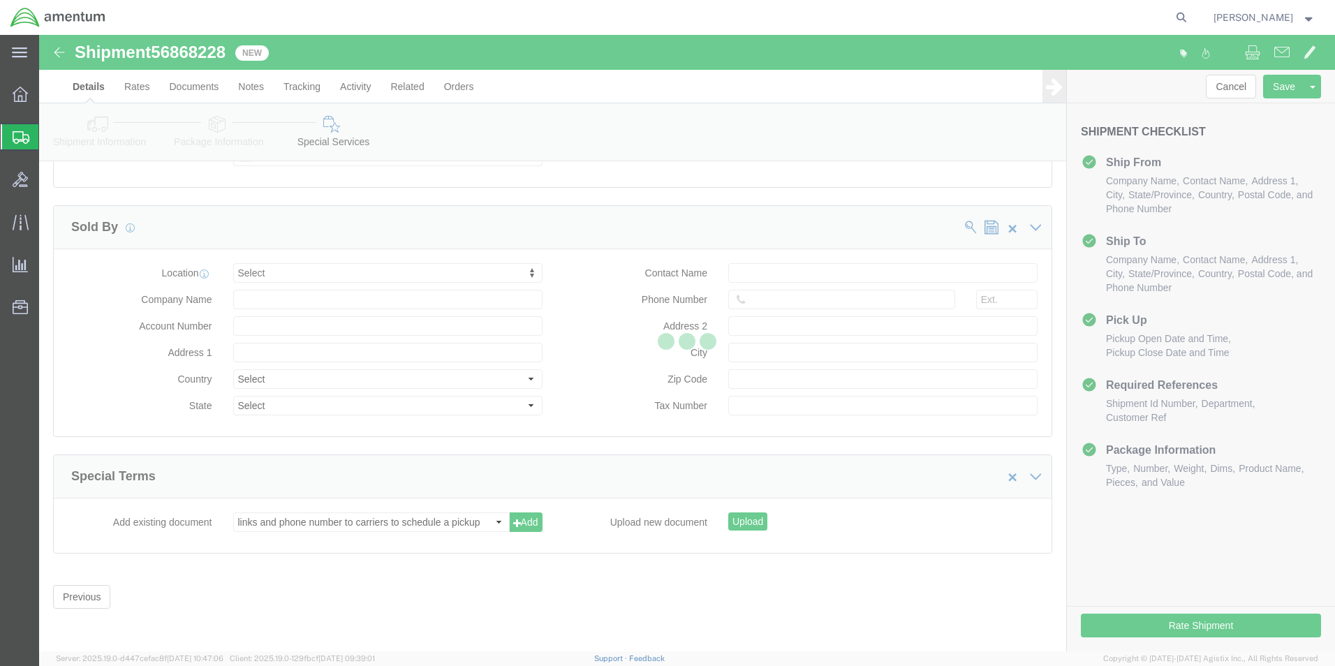
scroll to position [57, 0]
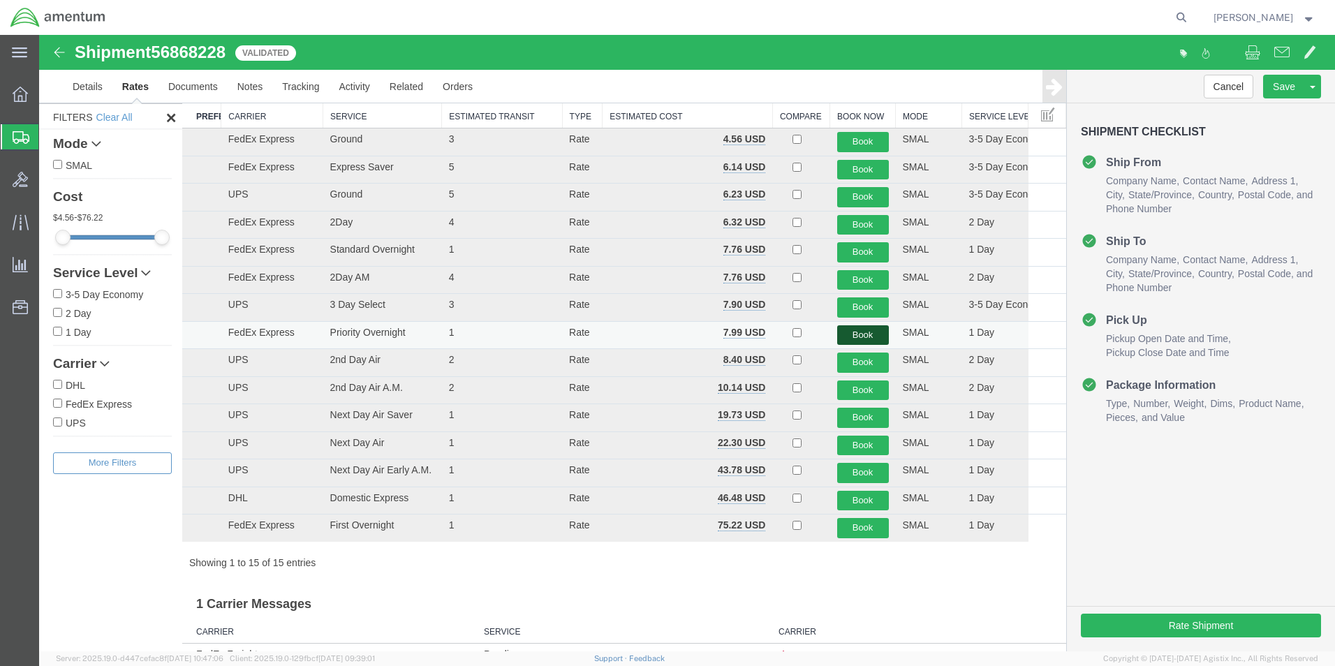
click at [855, 335] on button "Book" at bounding box center [863, 335] width 52 height 20
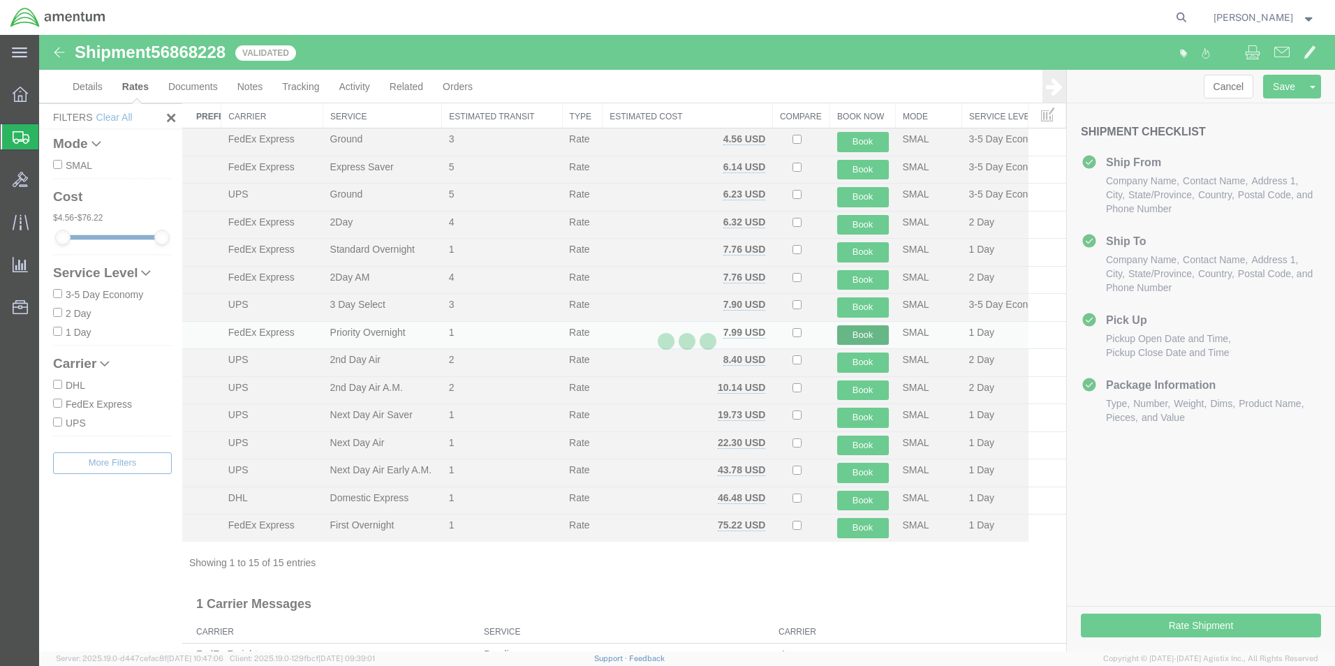
scroll to position [0, 0]
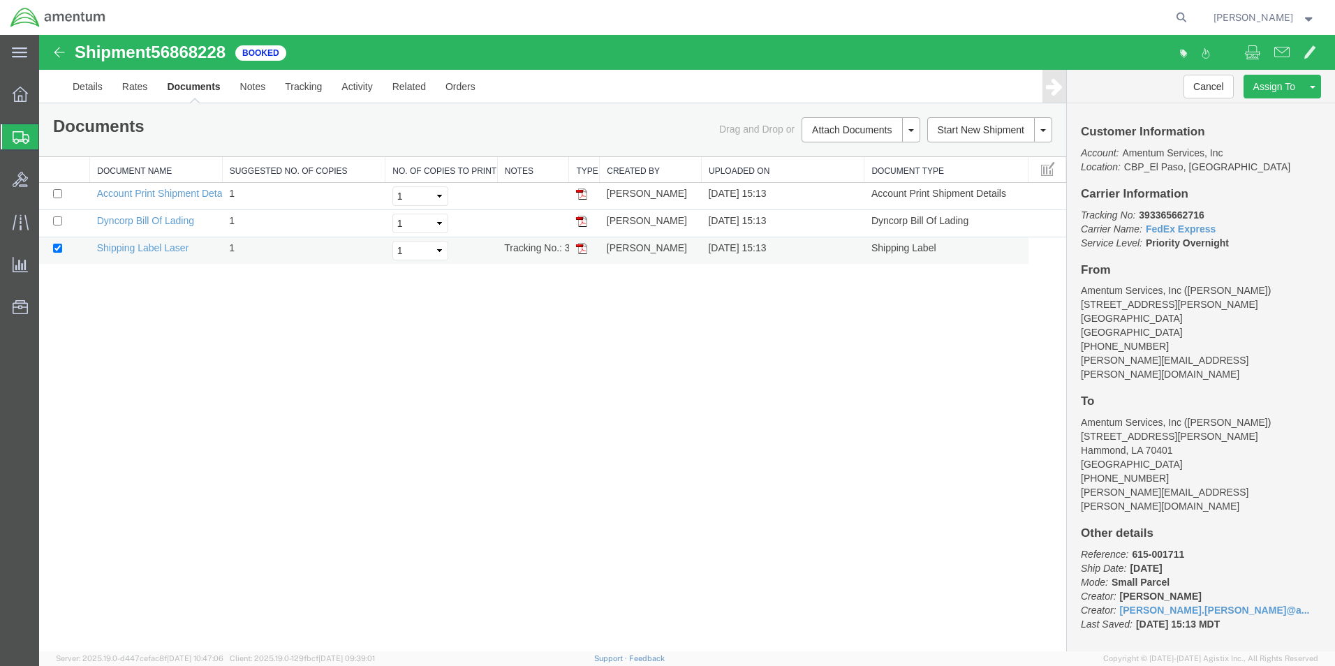
drag, startPoint x: 585, startPoint y: 250, endPoint x: 568, endPoint y: 262, distance: 21.5
click at [585, 250] on img at bounding box center [581, 248] width 11 height 11
click at [0, 0] on span "Create from Template" at bounding box center [0, 0] width 0 height 0
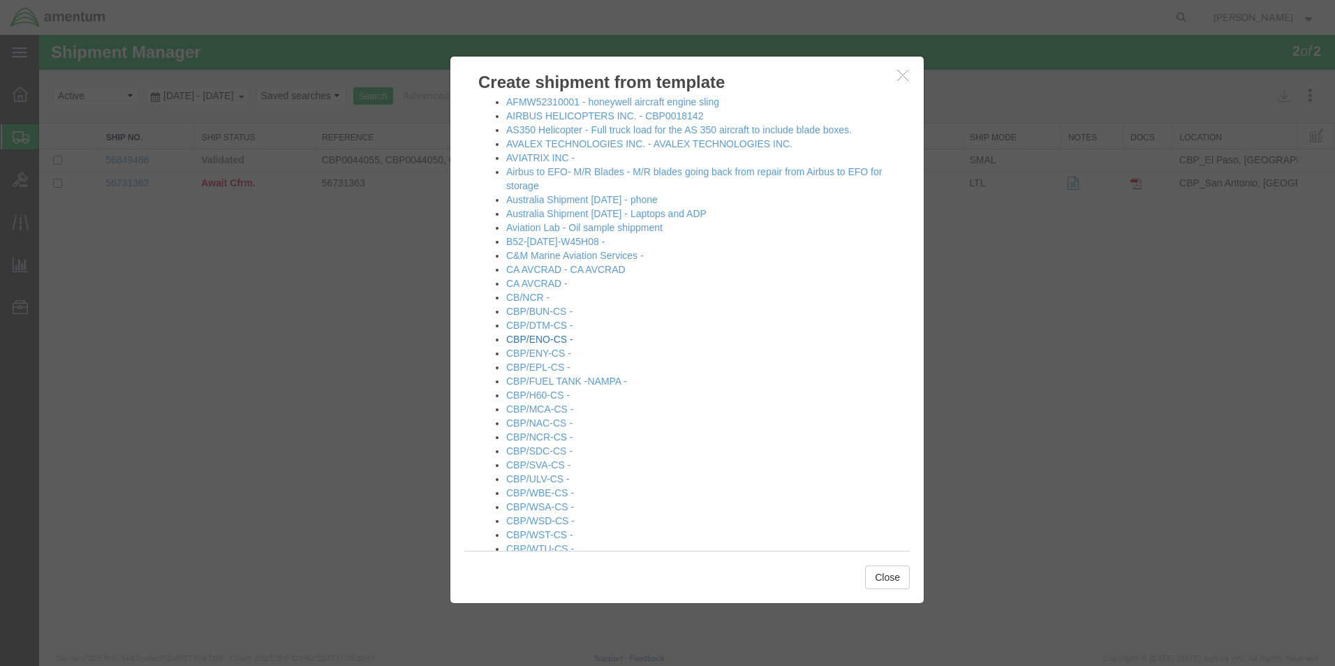
scroll to position [140, 0]
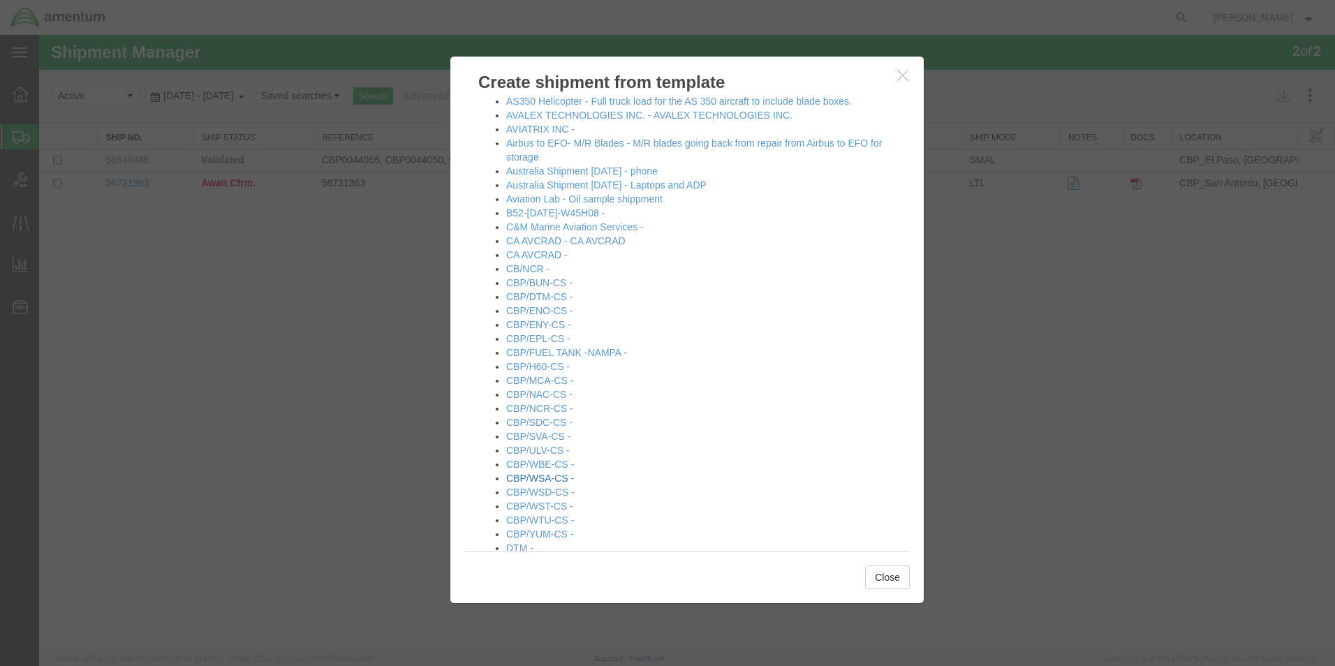
click at [533, 479] on link "CBP/WSA-CS -" at bounding box center [540, 478] width 68 height 11
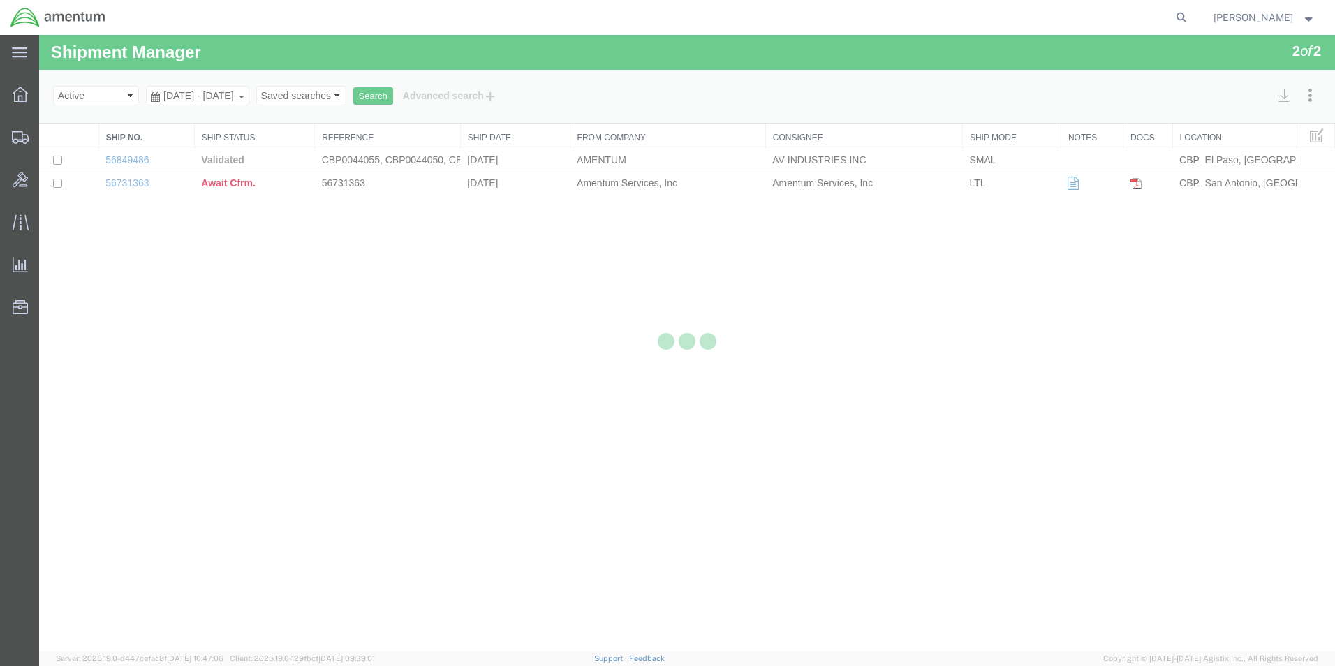
select select "49831"
select select "49914"
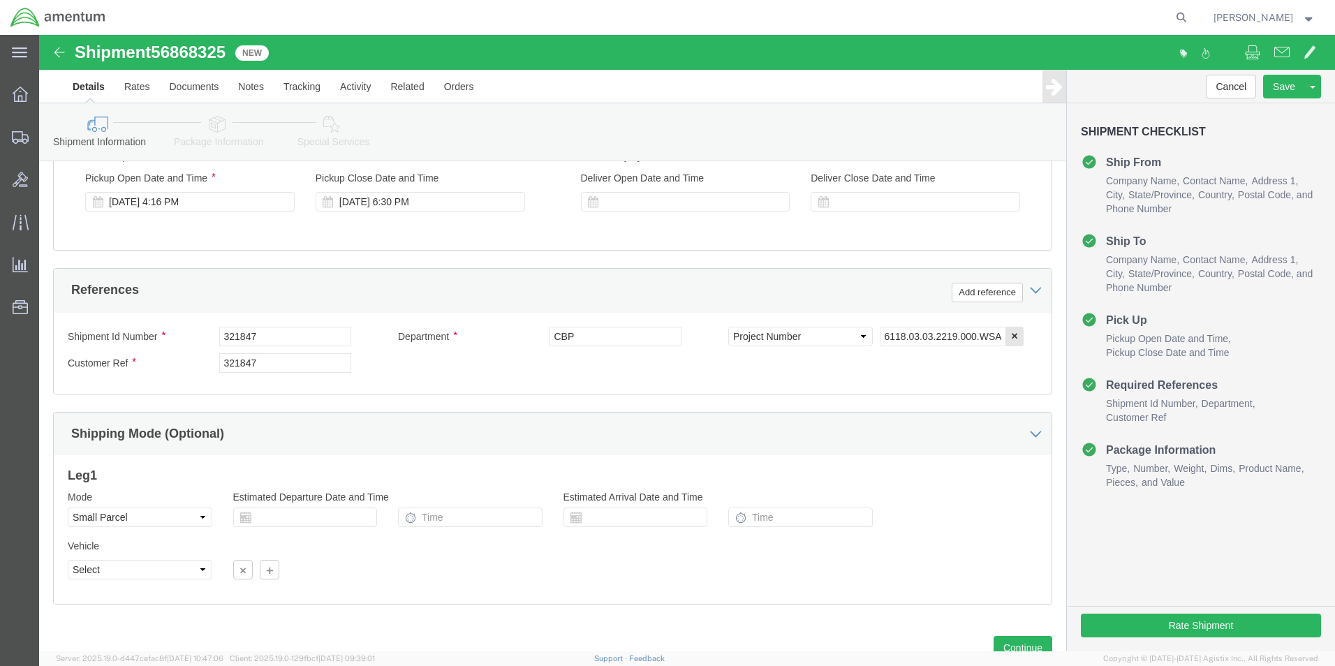
scroll to position [558, 0]
drag, startPoint x: 260, startPoint y: 300, endPoint x: 156, endPoint y: 301, distance: 104.7
click div "Shipment Id Number 321847"
type input "506-001596"
drag, startPoint x: 230, startPoint y: 328, endPoint x: 128, endPoint y: 334, distance: 102.1
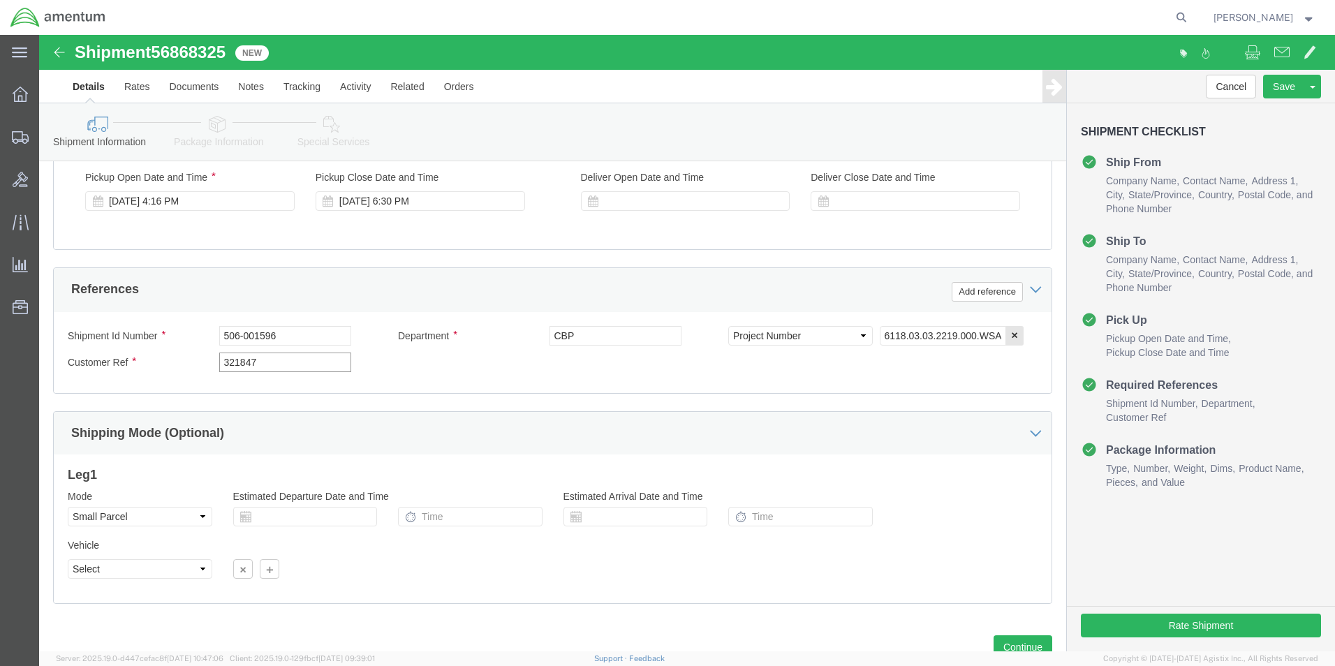
click div "Customer Ref 321847"
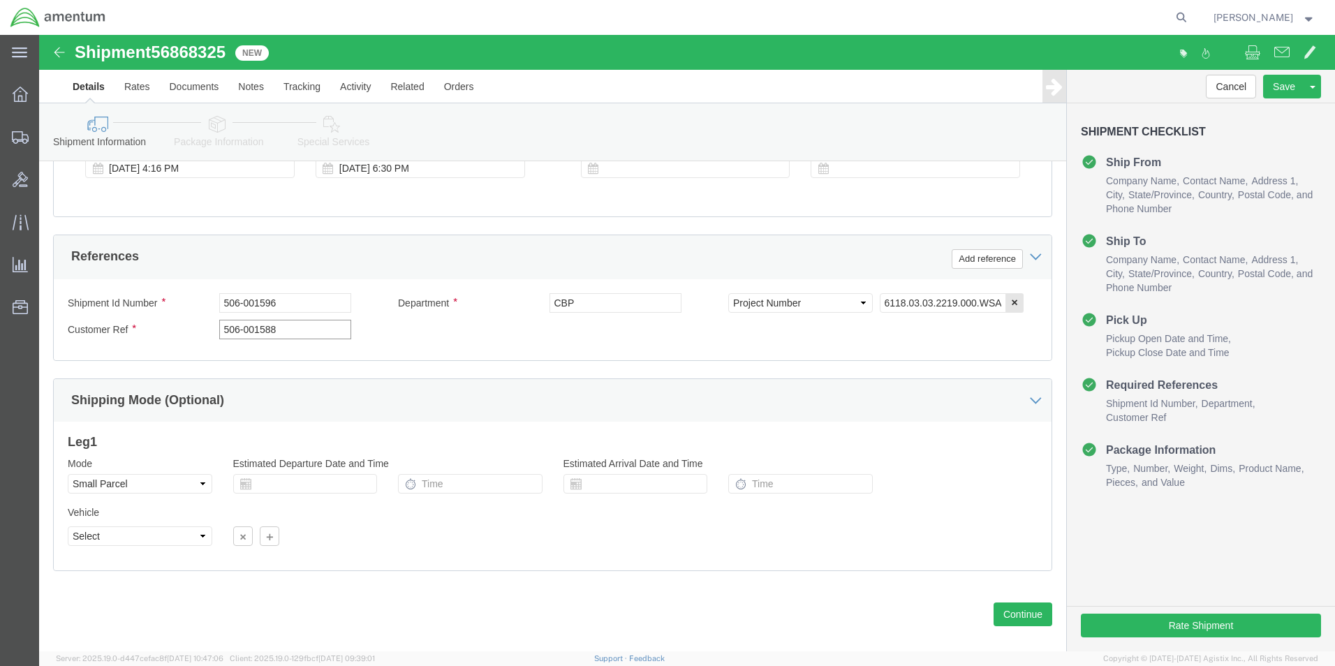
scroll to position [609, 0]
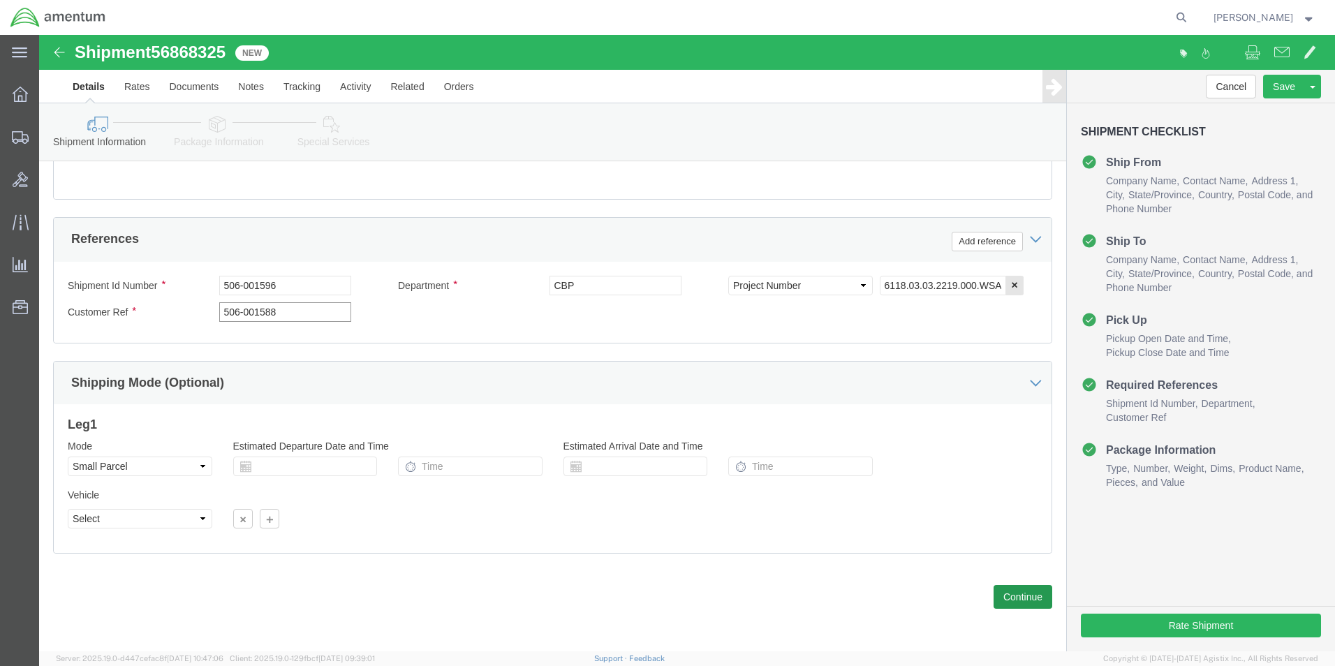
type input "506-001588"
click button "Continue"
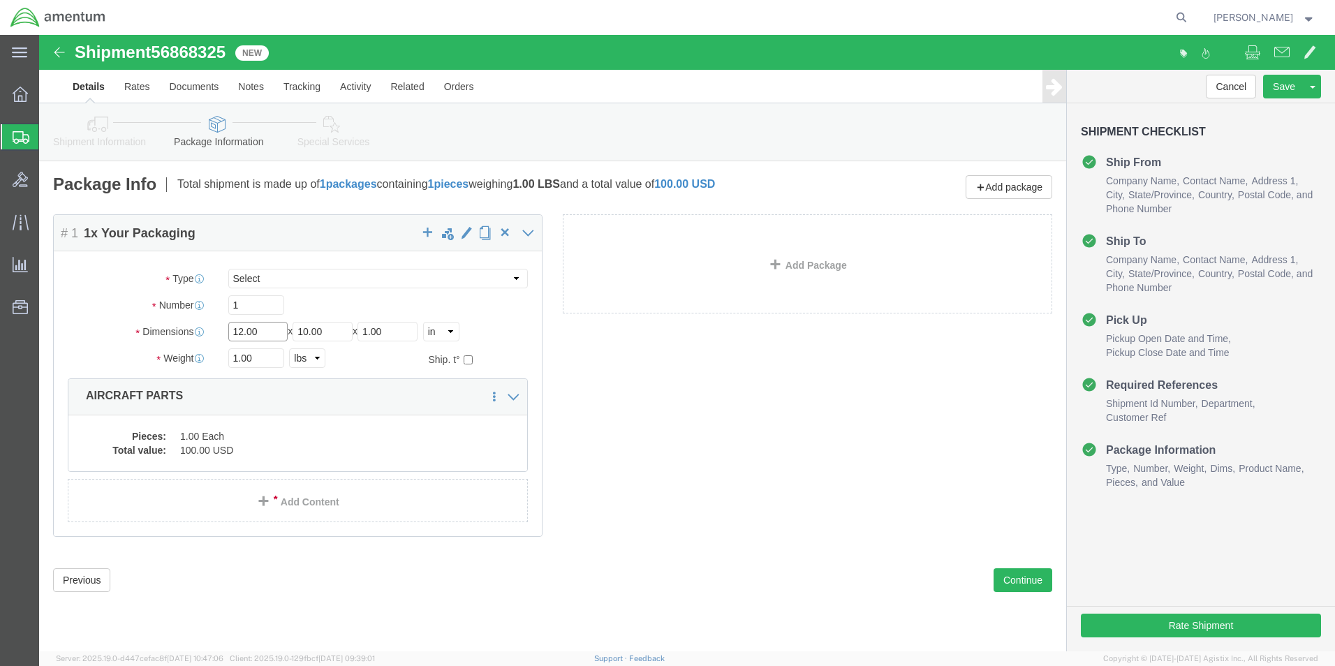
drag, startPoint x: 228, startPoint y: 295, endPoint x: 184, endPoint y: 302, distance: 43.7
click div "Length 12.00 x Width 10.00 x Height 1.00 Select cm ft in"
click div "1"
drag, startPoint x: 234, startPoint y: 295, endPoint x: 167, endPoint y: 295, distance: 67.0
click div "Dimensions Length 12.00 x Width 10.00 x Height 1.00 Select cm ft in"
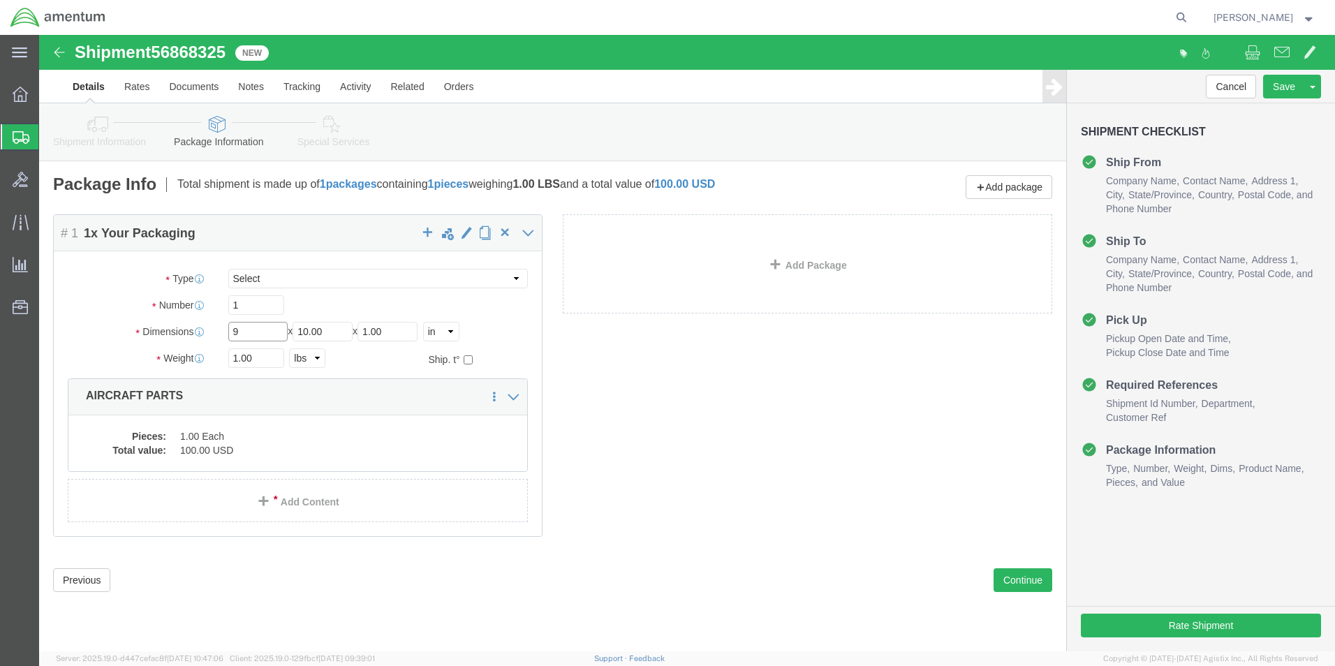
type input "9"
type input "6"
type input "0.25"
click dd "1.00 Each"
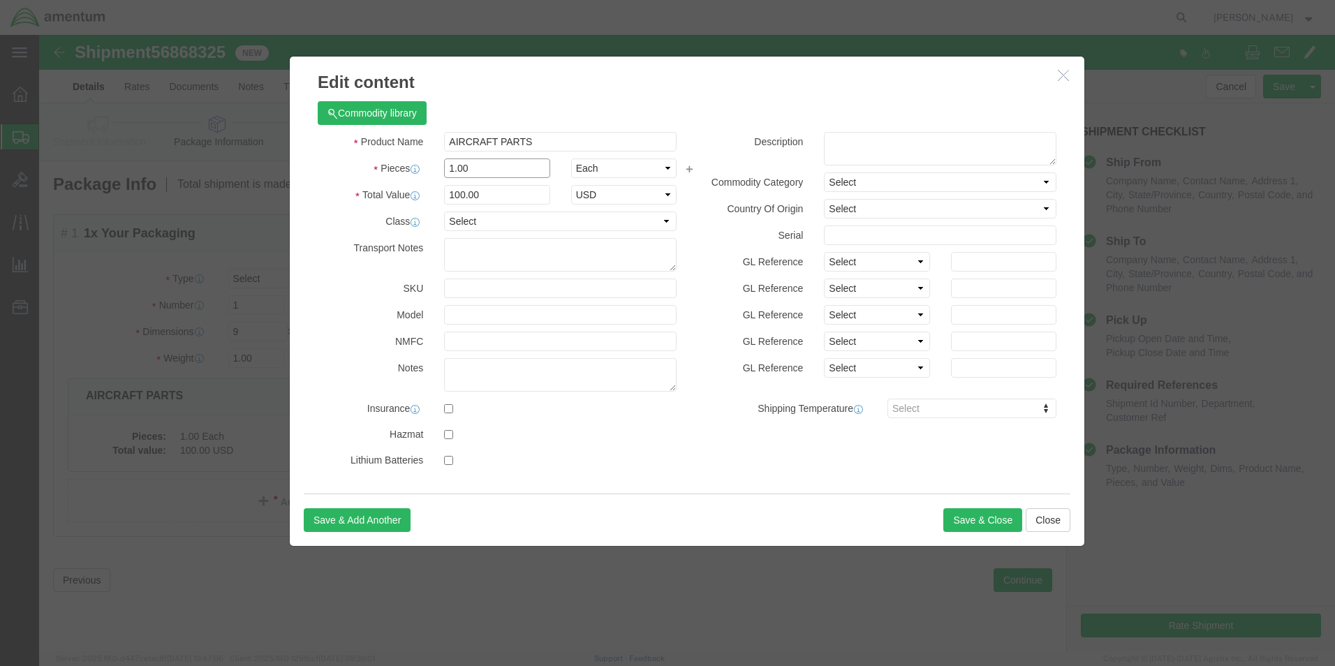
click div "Pieces 1.00 Select Bag Barrels 100Board Feet Bottle Box Blister Pack Carats Can…"
type input "100"
click label "Pieces"
drag, startPoint x: 466, startPoint y: 163, endPoint x: 378, endPoint y: 168, distance: 88.8
click div "Total Value 10000 Select ADP AED AFN ALL AMD AOA ARS ATS AUD AWG AZN BAM BBD BD…"
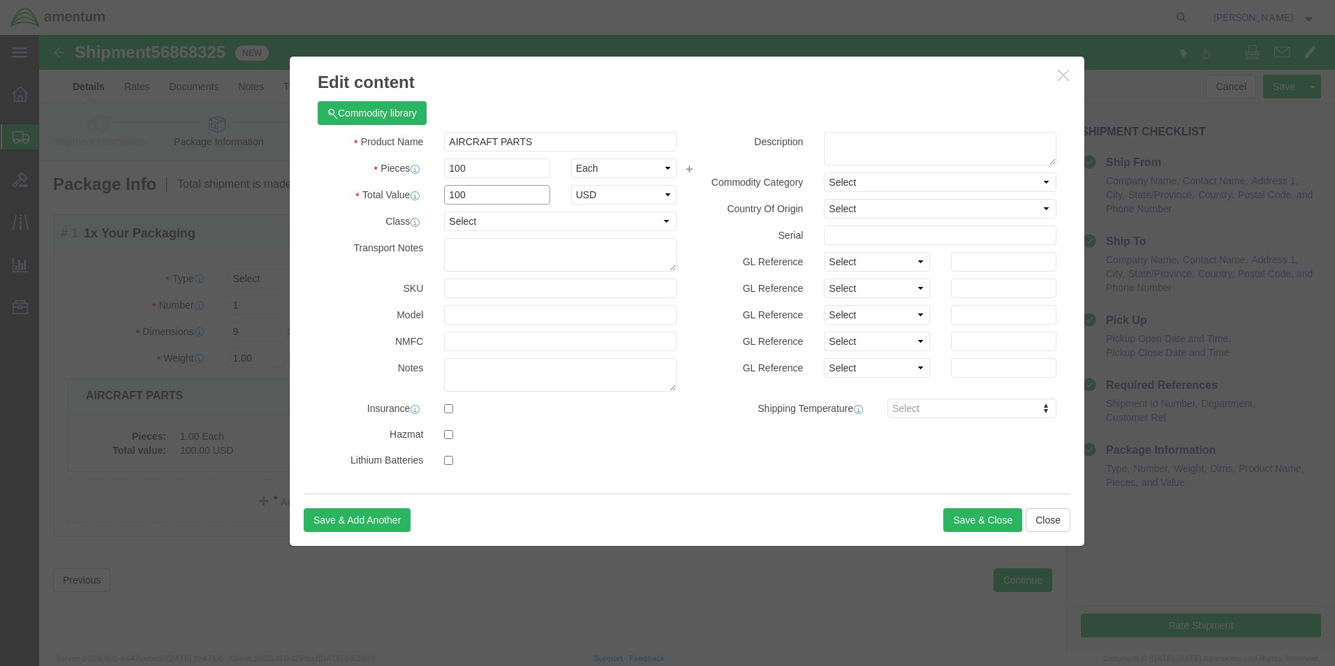
type input "100"
click textarea
type textarea "USAGES"
click h3 "Edit content"
click button "Save & Close"
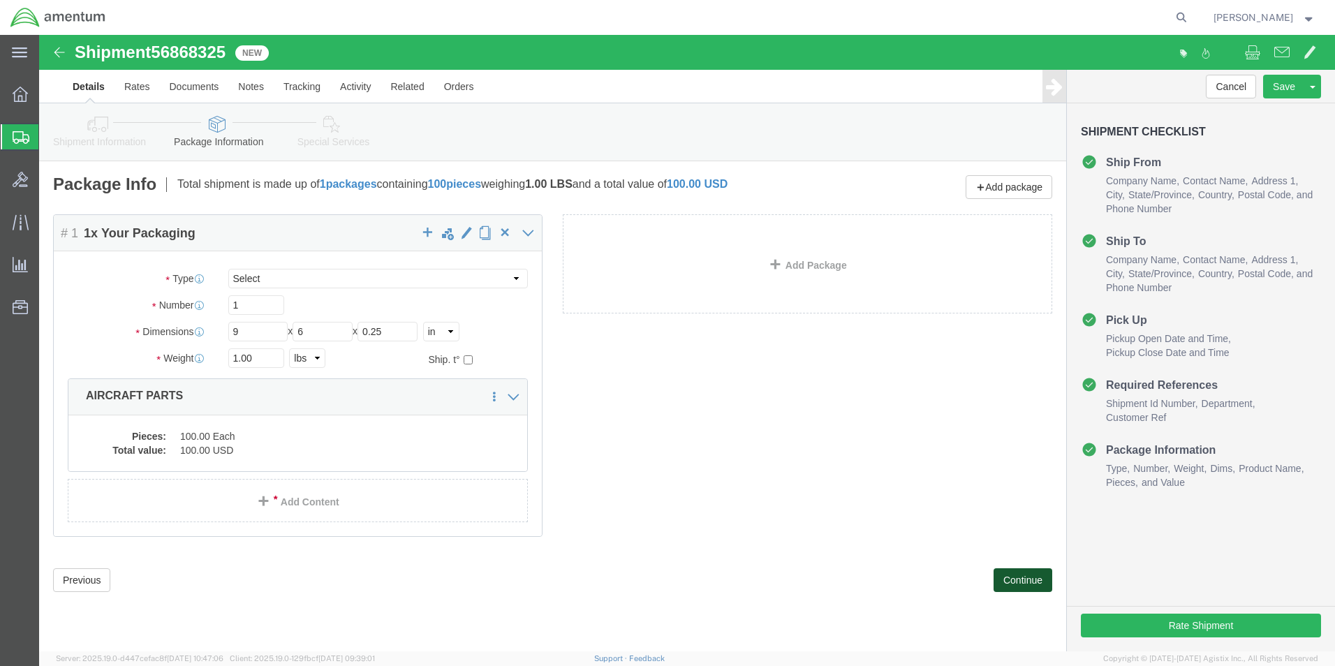
click button "Continue"
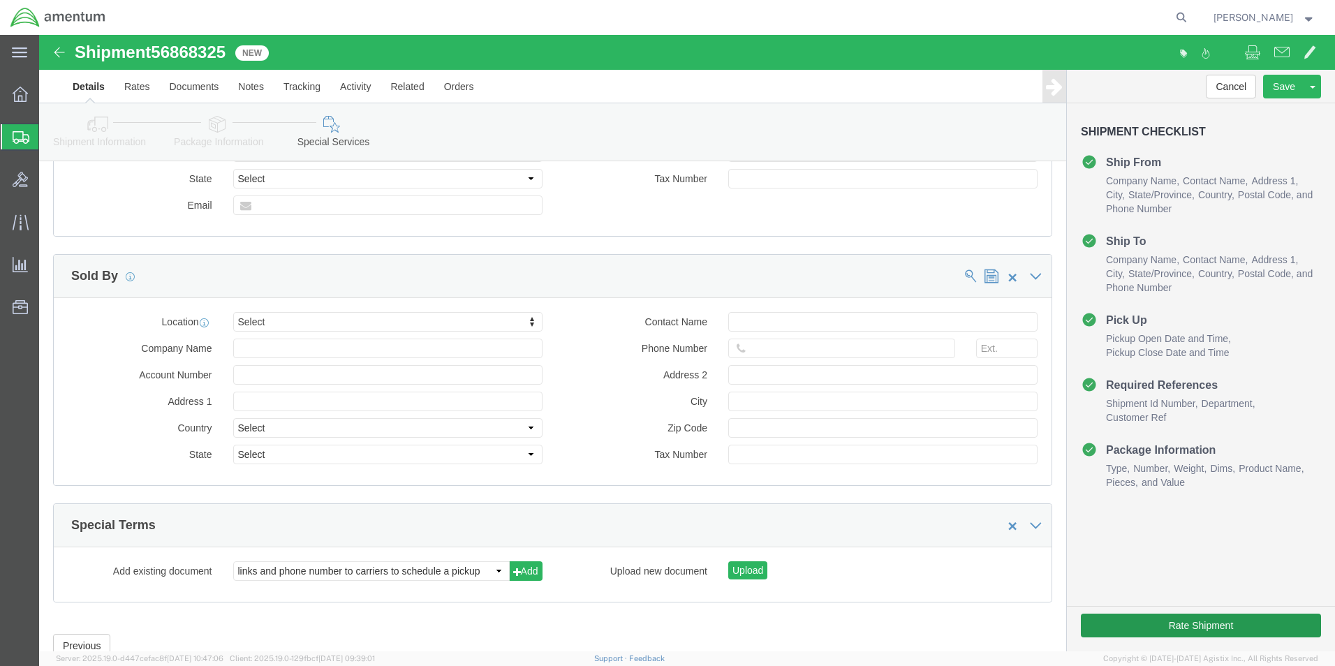
scroll to position [1257, 0]
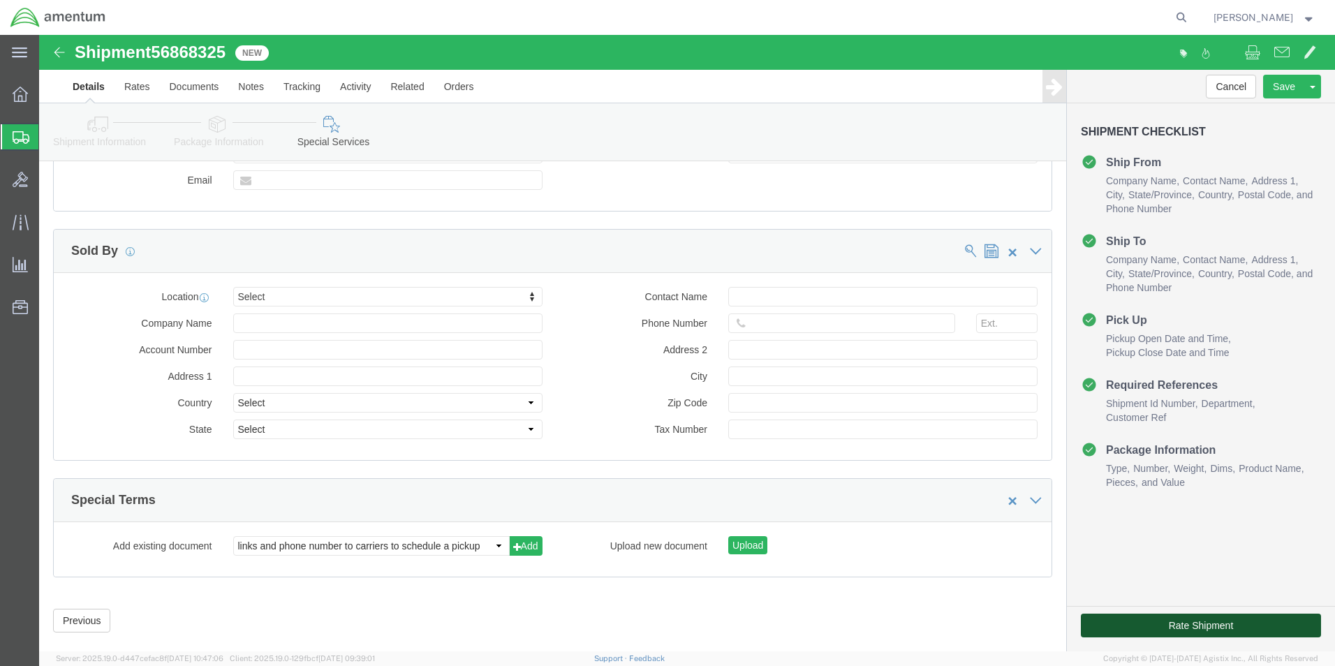
click button "Rate Shipment"
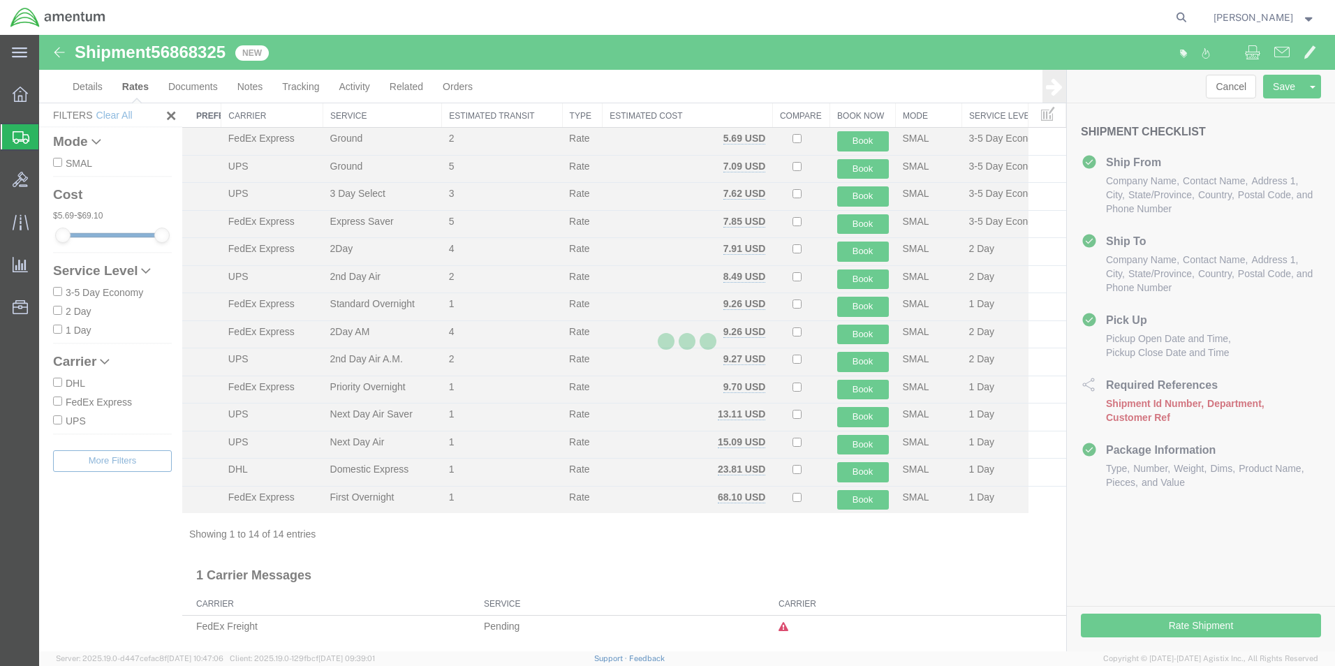
scroll to position [30, 0]
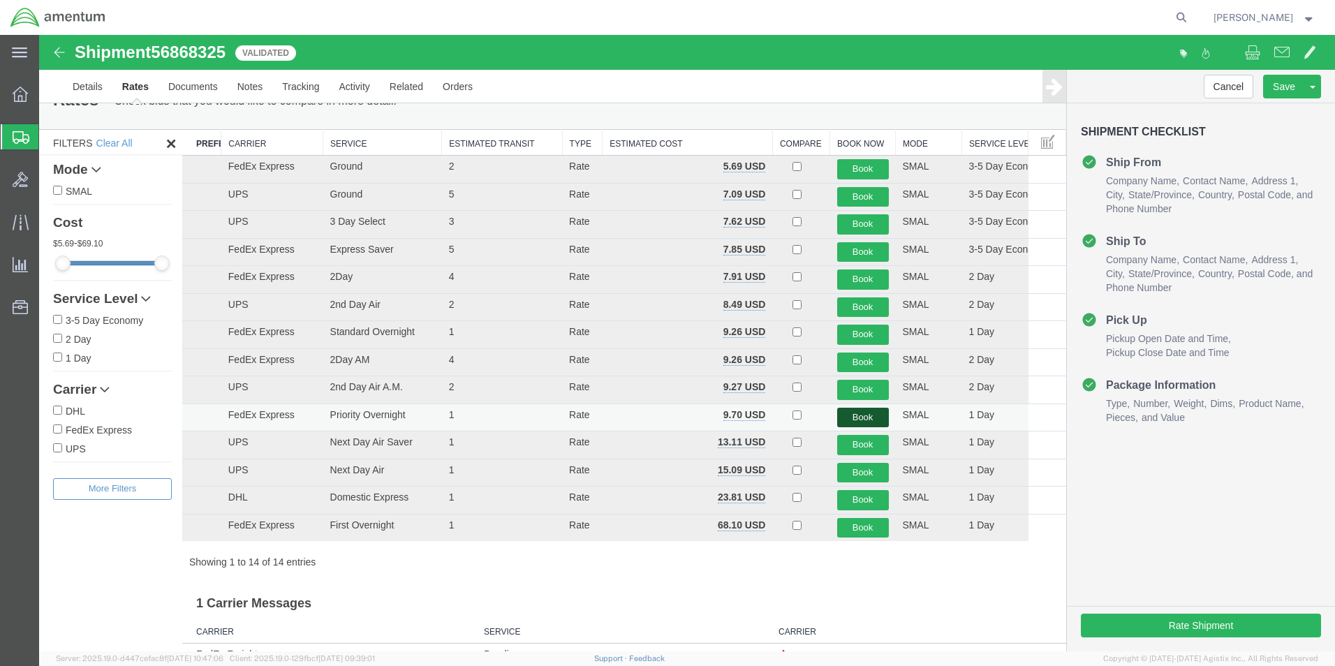
click at [861, 417] on button "Book" at bounding box center [863, 418] width 52 height 20
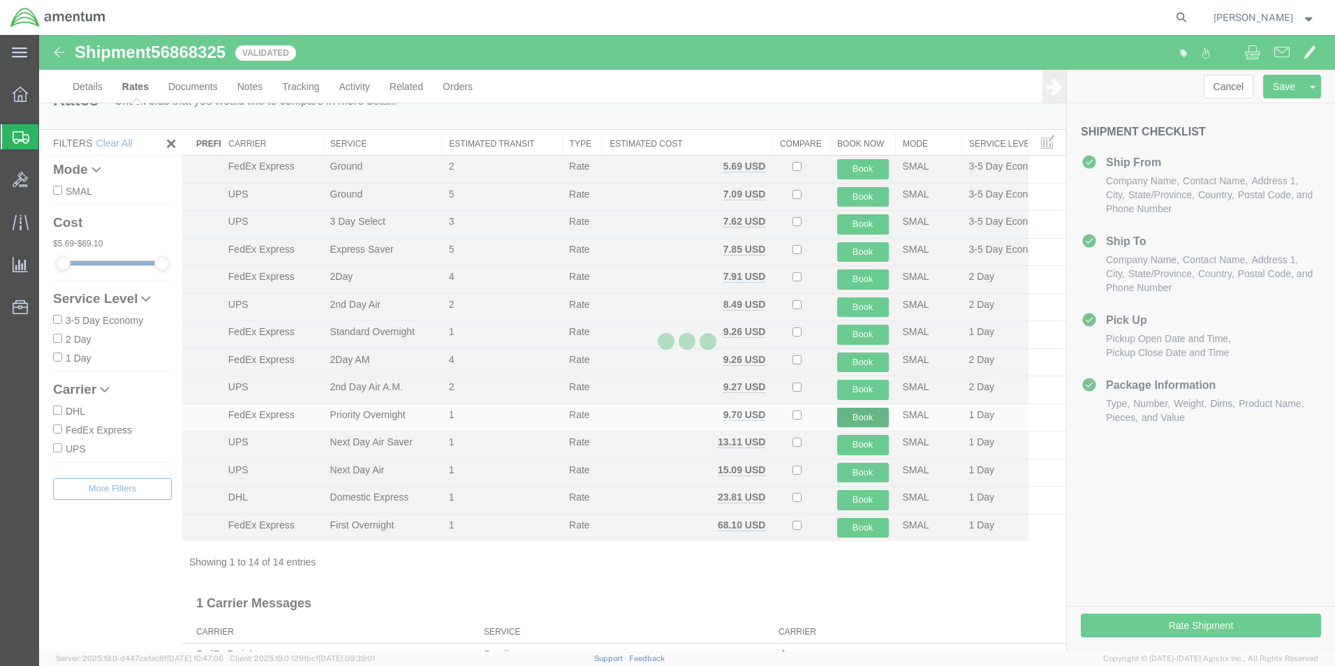
scroll to position [0, 0]
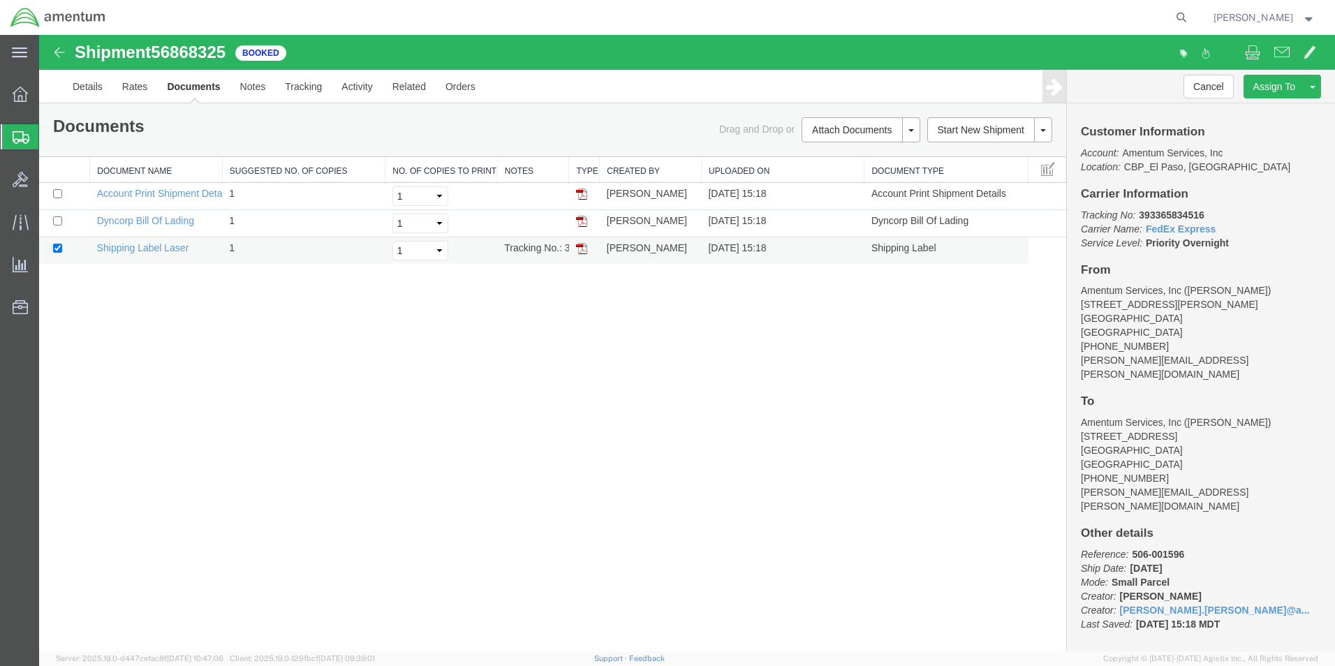
click at [584, 251] on img at bounding box center [581, 248] width 11 height 11
